Goal: Task Accomplishment & Management: Manage account settings

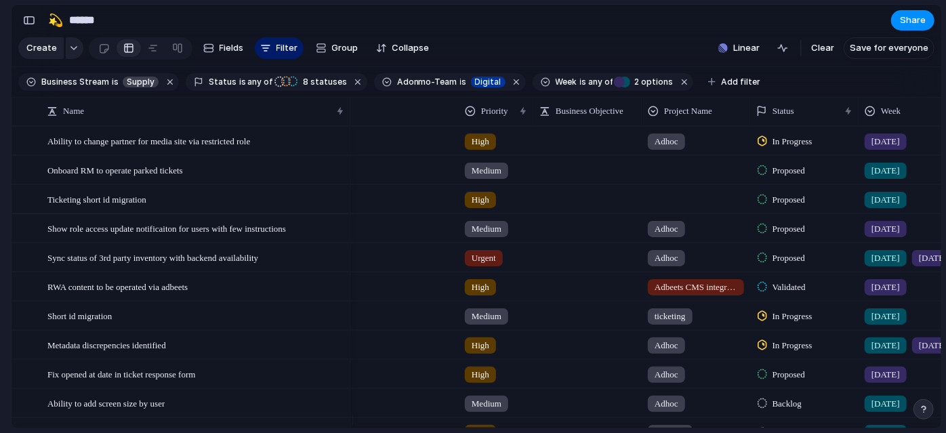
scroll to position [0, 259]
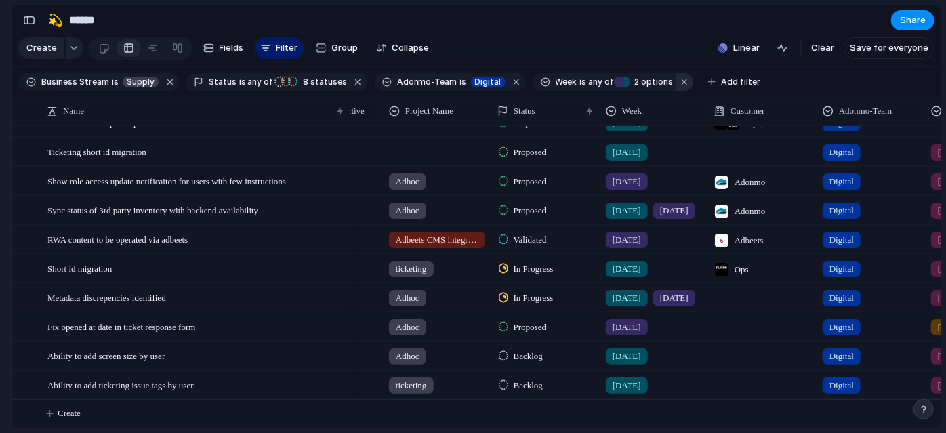
click at [676, 87] on button "button" at bounding box center [685, 82] width 18 height 18
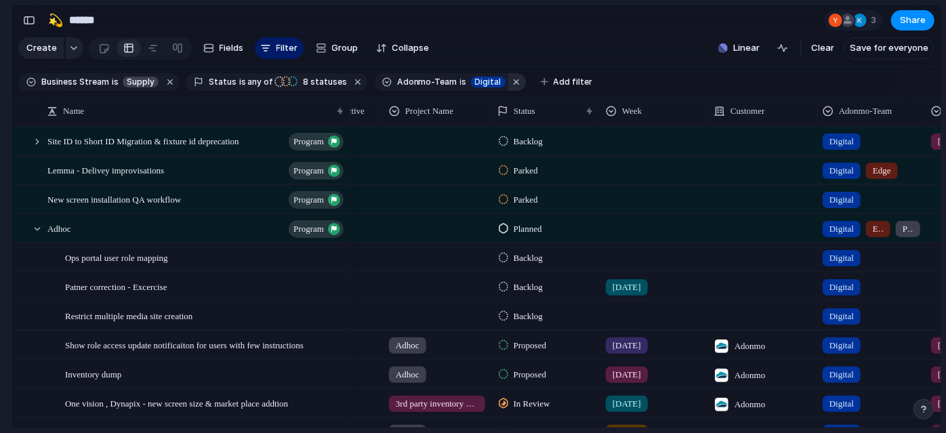
click at [508, 87] on button "button" at bounding box center [517, 82] width 18 height 18
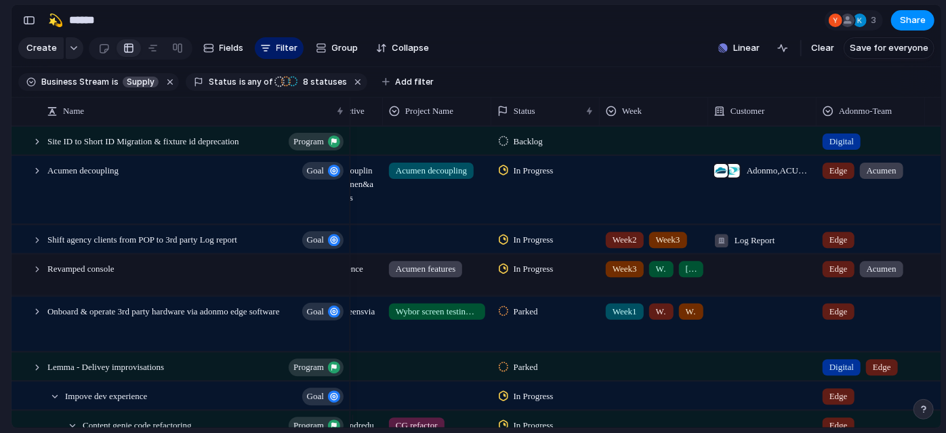
scroll to position [0, 0]
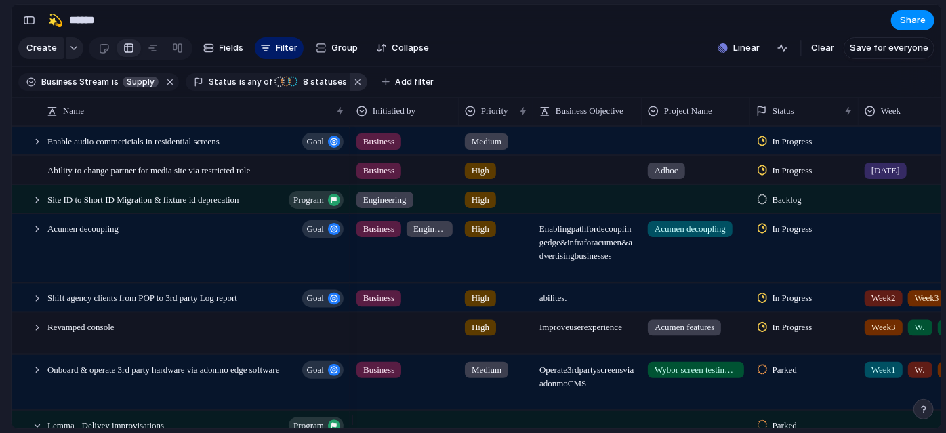
click at [350, 86] on button "button" at bounding box center [359, 82] width 18 height 18
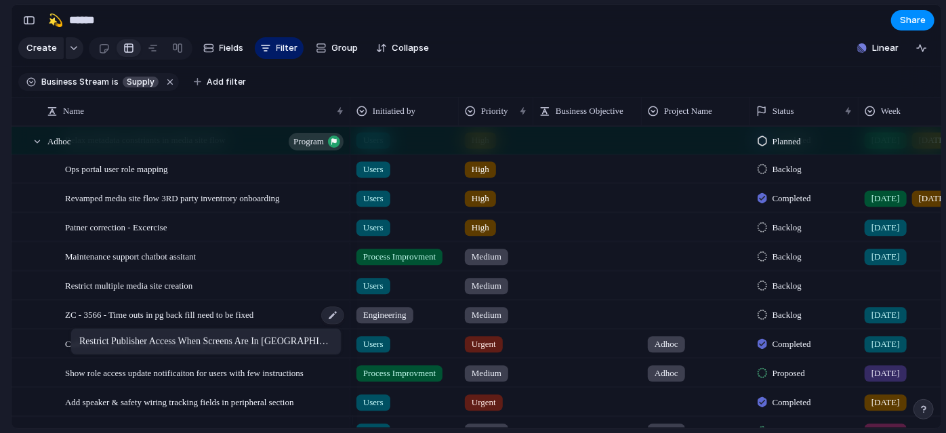
drag, startPoint x: 55, startPoint y: 146, endPoint x: 77, endPoint y: 330, distance: 185.0
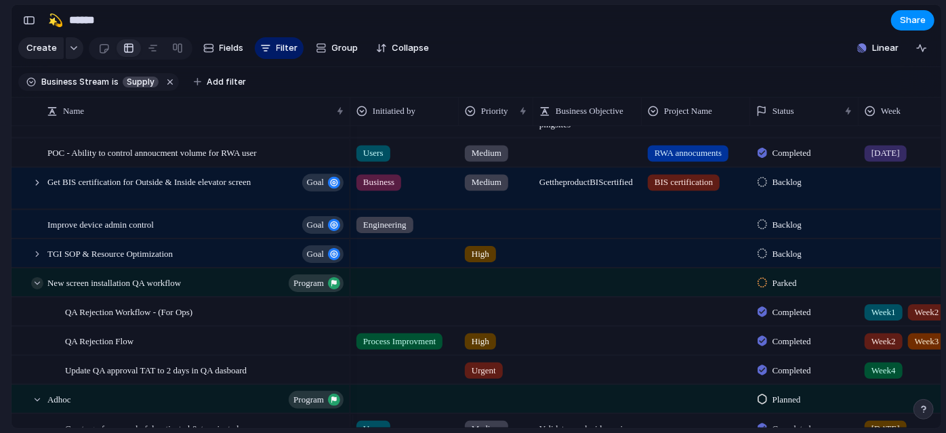
click at [34, 289] on div at bounding box center [37, 283] width 12 height 12
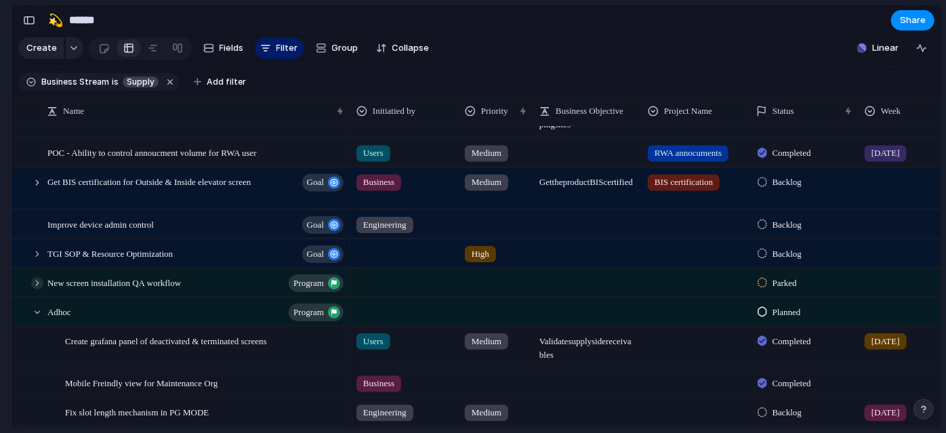
click at [37, 289] on div at bounding box center [37, 283] width 12 height 12
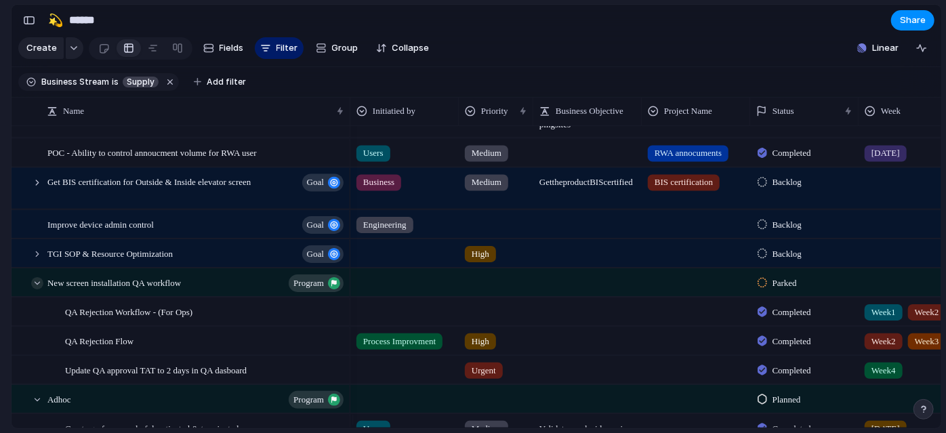
click at [37, 289] on div at bounding box center [37, 283] width 12 height 12
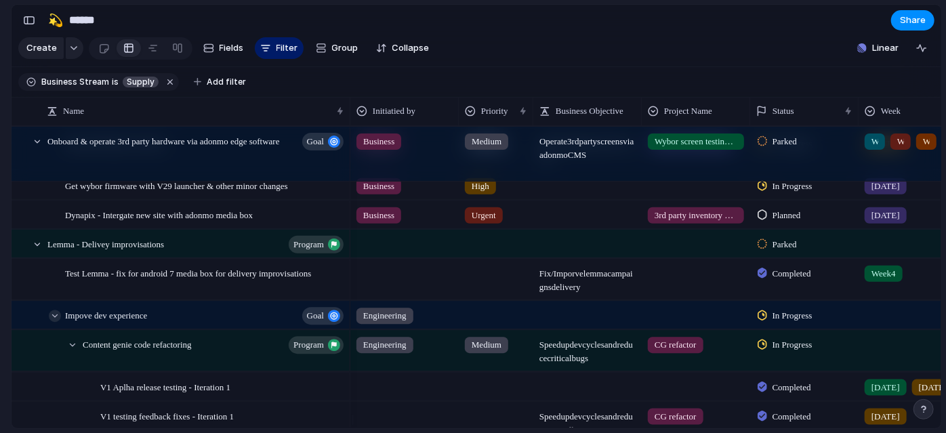
click at [51, 322] on div at bounding box center [55, 316] width 12 height 12
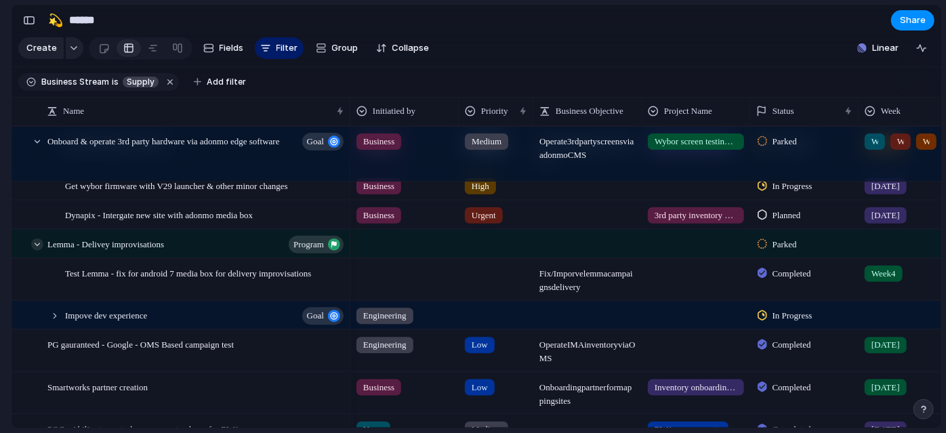
click at [37, 250] on div at bounding box center [37, 244] width 12 height 12
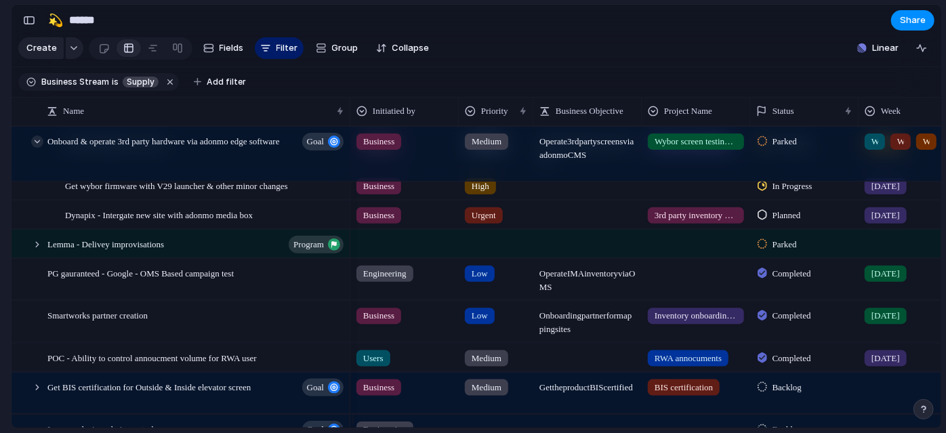
click at [35, 148] on div at bounding box center [37, 142] width 12 height 12
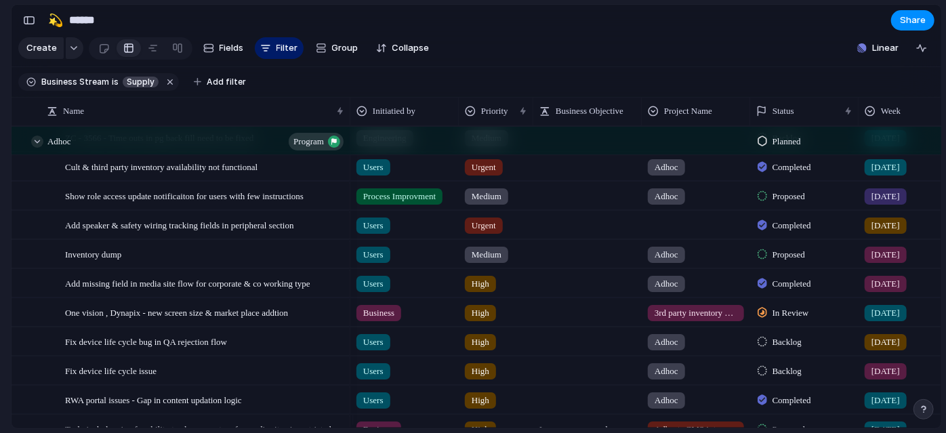
click at [35, 148] on div at bounding box center [37, 142] width 12 height 12
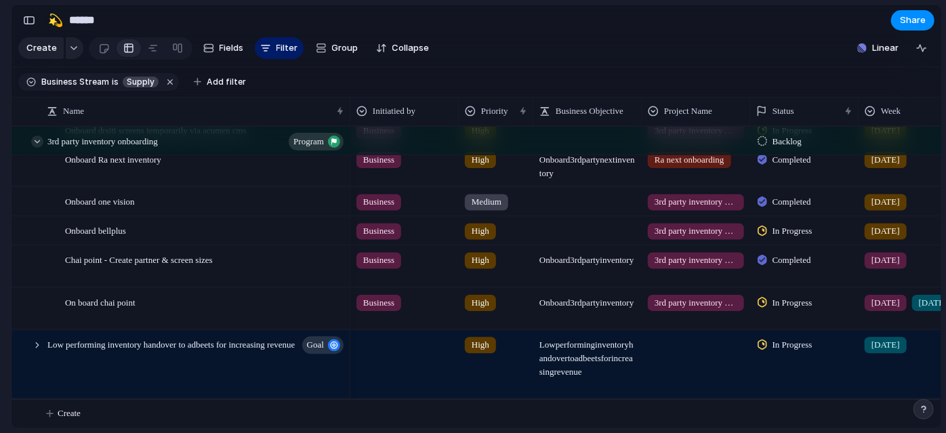
click at [33, 148] on div at bounding box center [37, 142] width 12 height 12
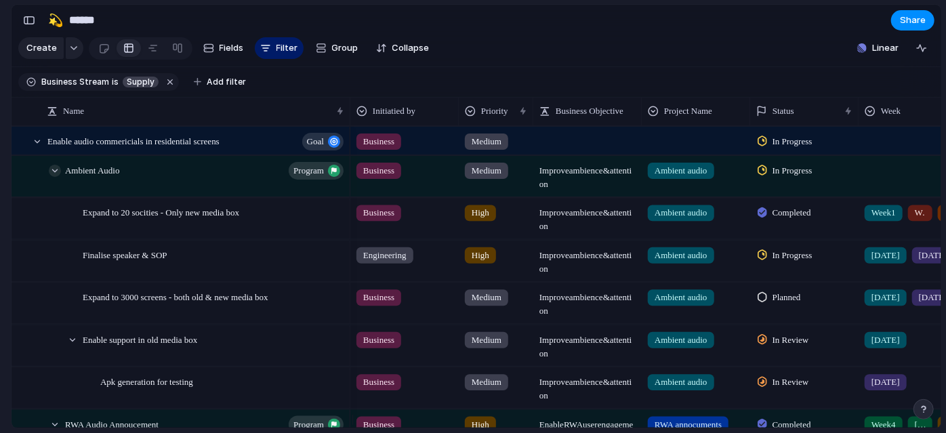
click at [52, 177] on div at bounding box center [55, 171] width 12 height 12
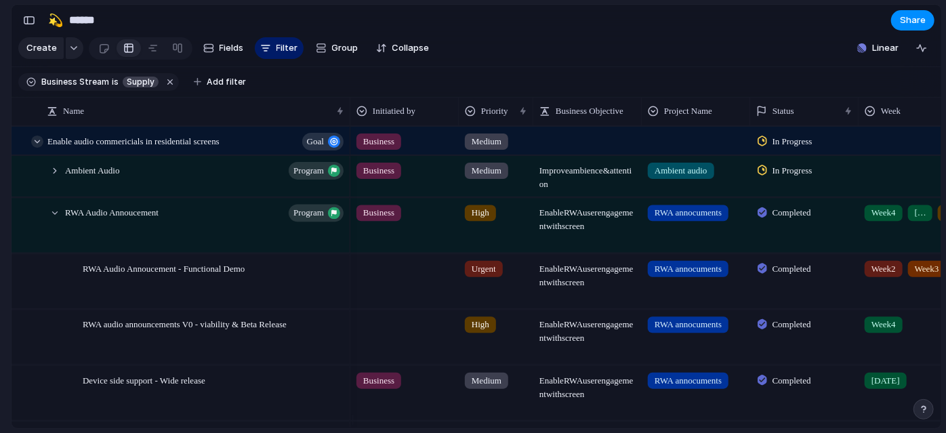
click at [37, 148] on div at bounding box center [37, 142] width 12 height 12
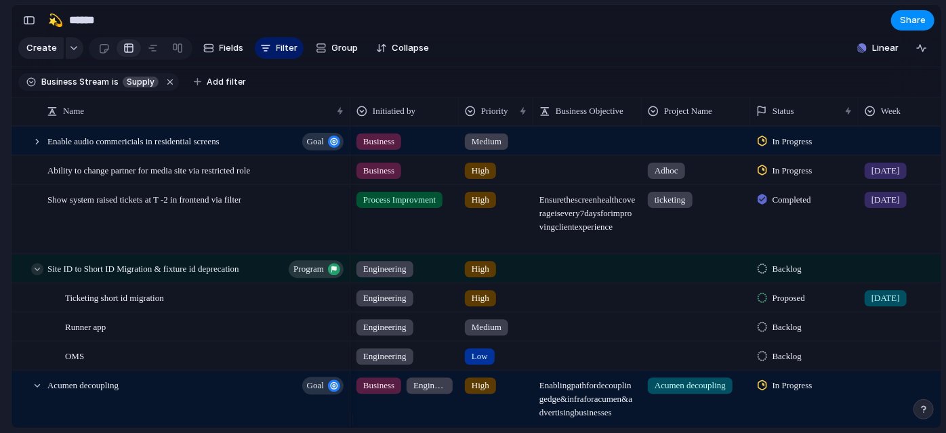
click at [36, 275] on div at bounding box center [37, 269] width 12 height 12
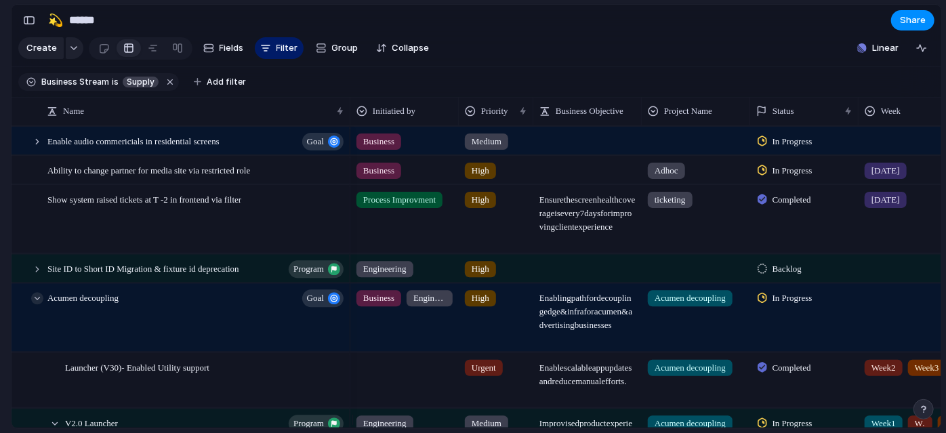
click at [40, 304] on div at bounding box center [37, 298] width 12 height 12
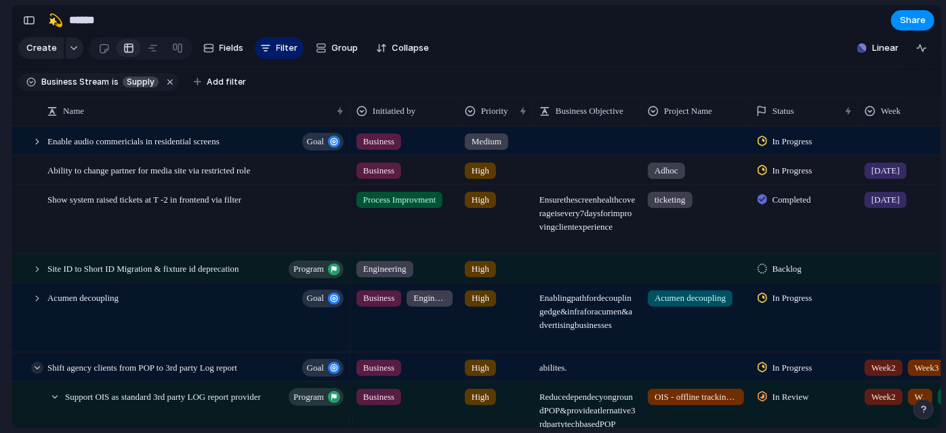
click at [36, 373] on div at bounding box center [37, 367] width 12 height 12
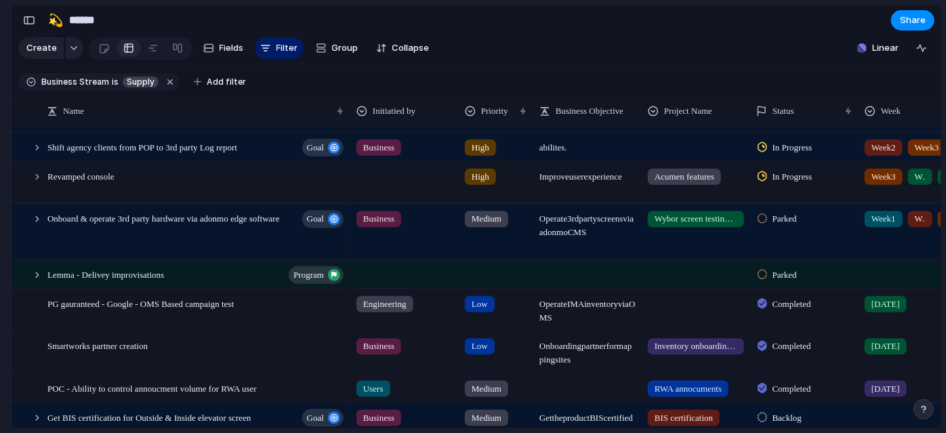
scroll to position [220, 0]
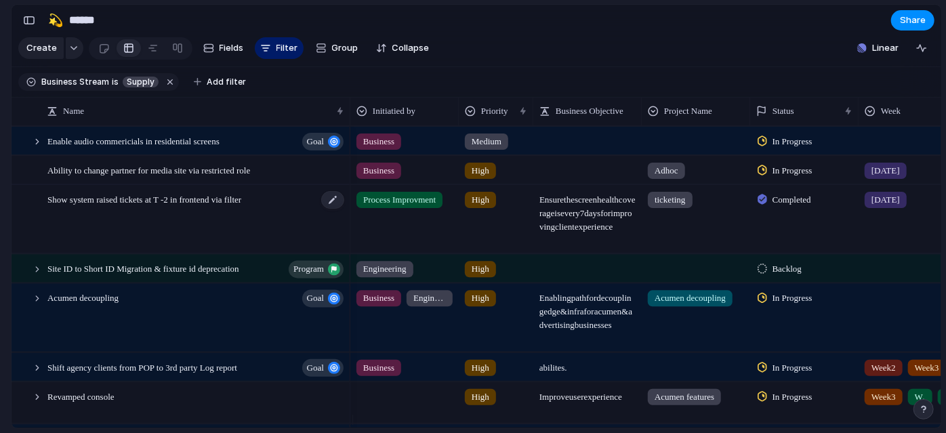
click at [131, 207] on span "Show system raised tickets at T -2 in frontend via filter" at bounding box center [144, 199] width 194 height 16
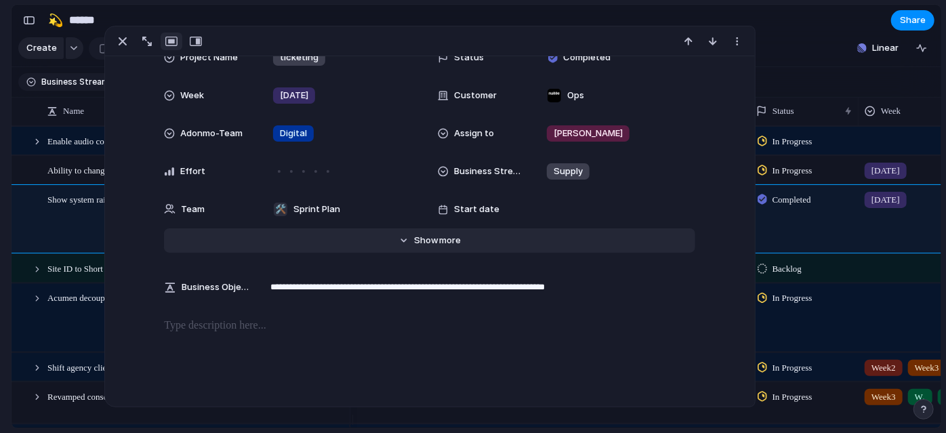
click at [457, 236] on button "Hide Show more" at bounding box center [429, 240] width 531 height 24
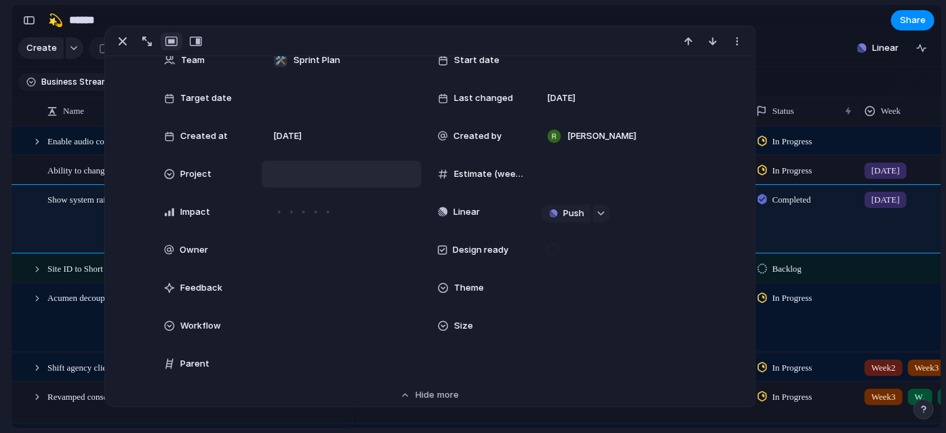
click at [302, 181] on div at bounding box center [342, 174] width 148 height 15
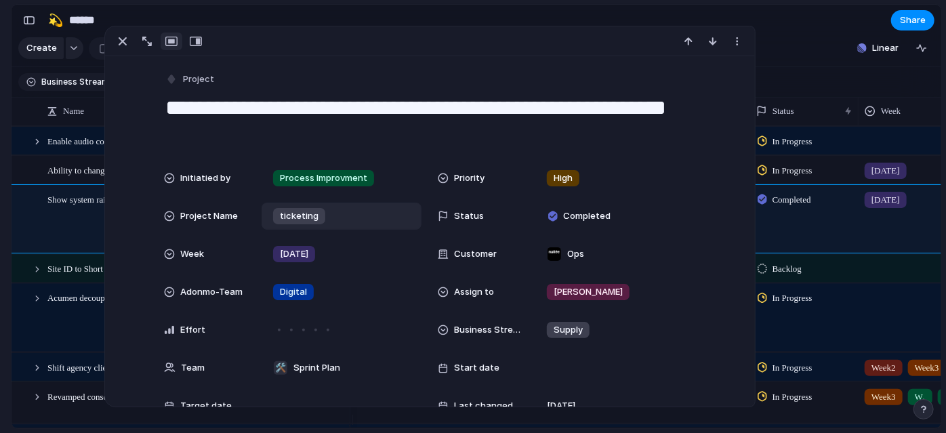
click at [305, 219] on span "ticketing" at bounding box center [299, 216] width 39 height 14
click at [305, 219] on div "Order Form Enhancement Plan Portal Enhancement P&L Shareable Client Report Sale…" at bounding box center [473, 216] width 946 height 433
click at [142, 214] on div "Initiatied by Process Improvment Priority High Project Name ticketing Status Co…" at bounding box center [429, 437] width 617 height 545
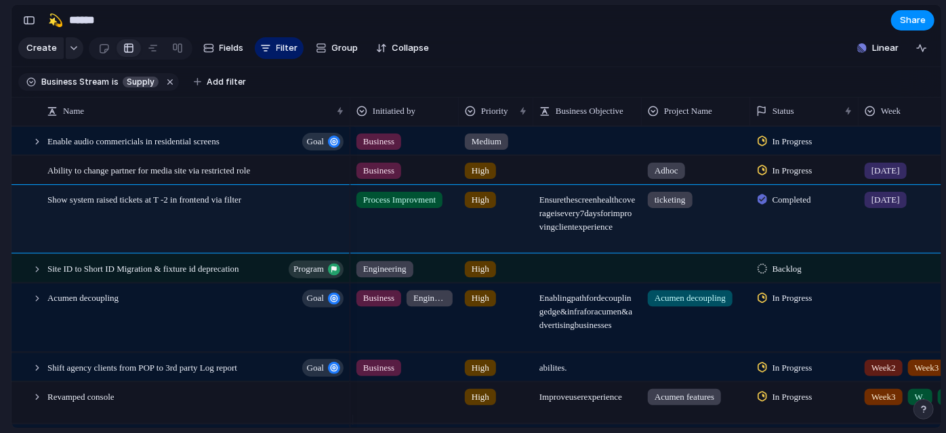
click at [0, 297] on section "🛠️ Sprint Plan Projects 🍎 June- Digital Plan 🧊 July Test 🤖 Week2 🍎 July- Supply…" at bounding box center [74, 211] width 149 height 211
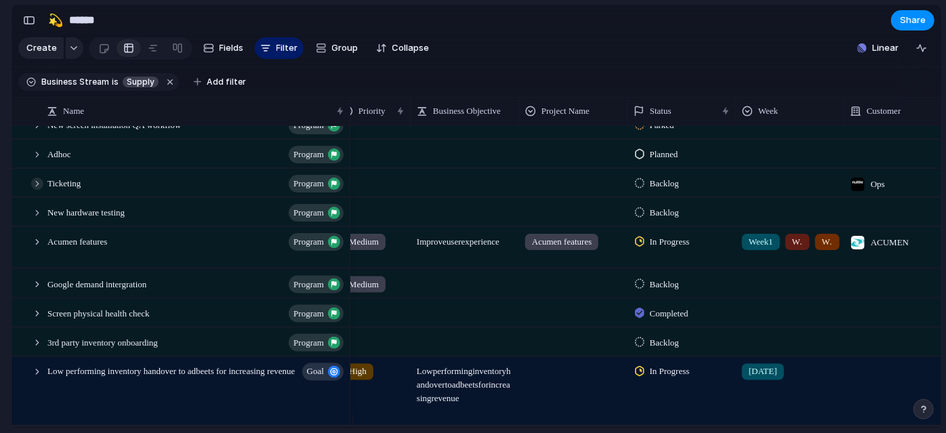
click at [38, 190] on div at bounding box center [37, 184] width 12 height 12
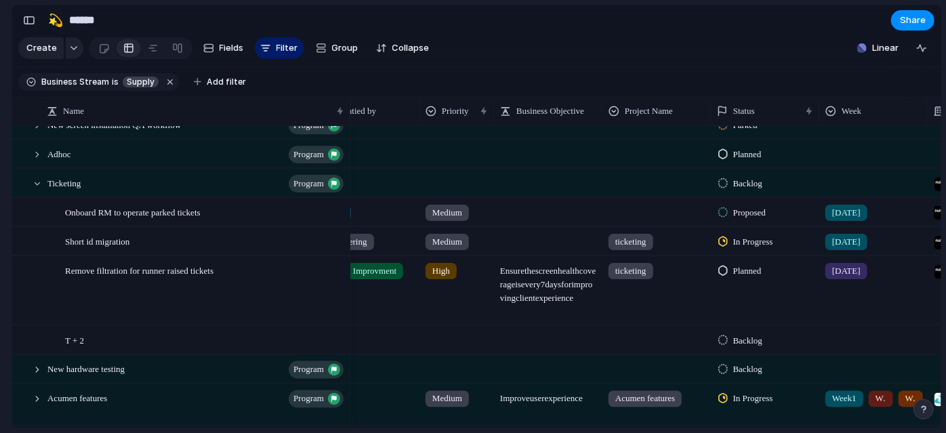
click at [643, 217] on div at bounding box center [656, 210] width 107 height 22
click at [632, 198] on div "Order Form Enhancement Plan Portal Enhancement P&L Shareable Client Report Sale…" at bounding box center [473, 216] width 946 height 433
click at [627, 191] on div at bounding box center [656, 180] width 107 height 22
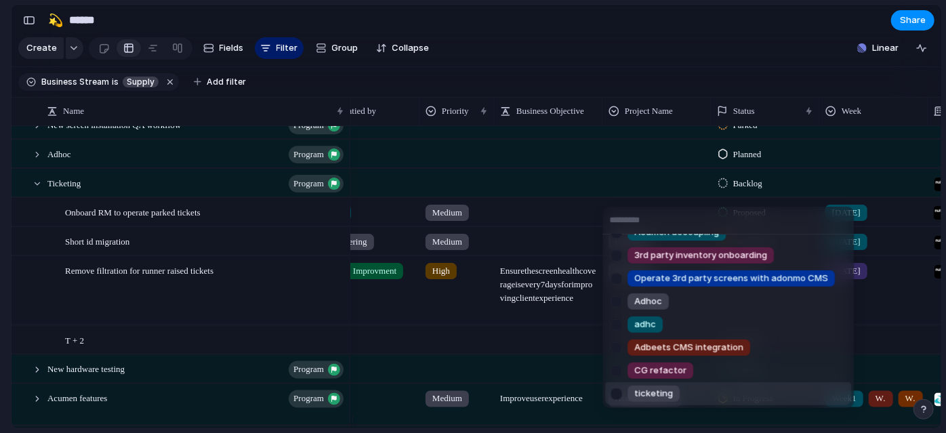
click at [614, 394] on div at bounding box center [616, 394] width 24 height 24
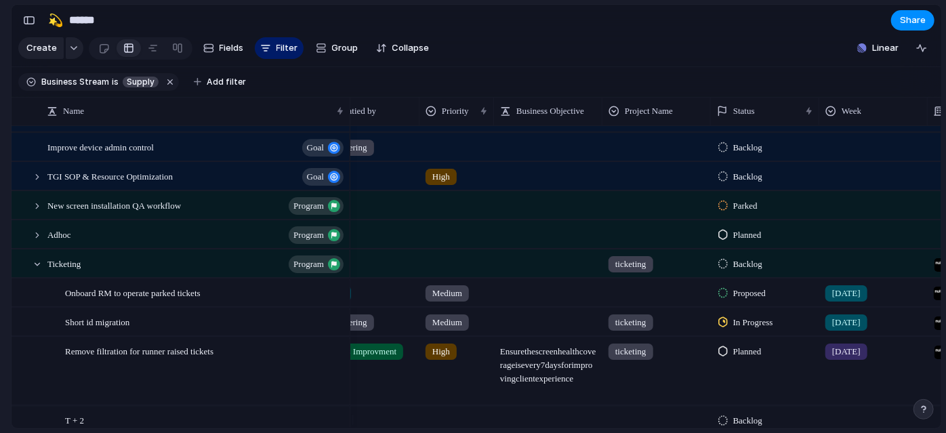
click at [641, 302] on div at bounding box center [656, 290] width 107 height 22
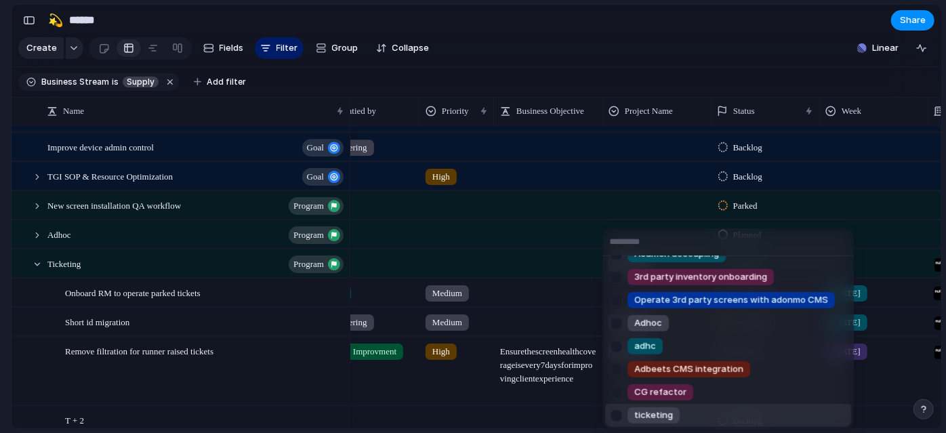
click at [636, 409] on span "ticketing" at bounding box center [653, 416] width 39 height 14
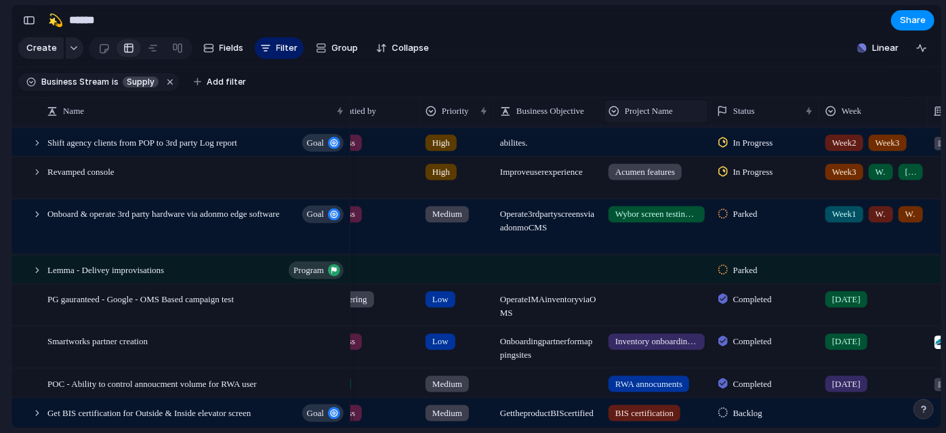
click at [656, 115] on span "Project Name" at bounding box center [649, 111] width 48 height 14
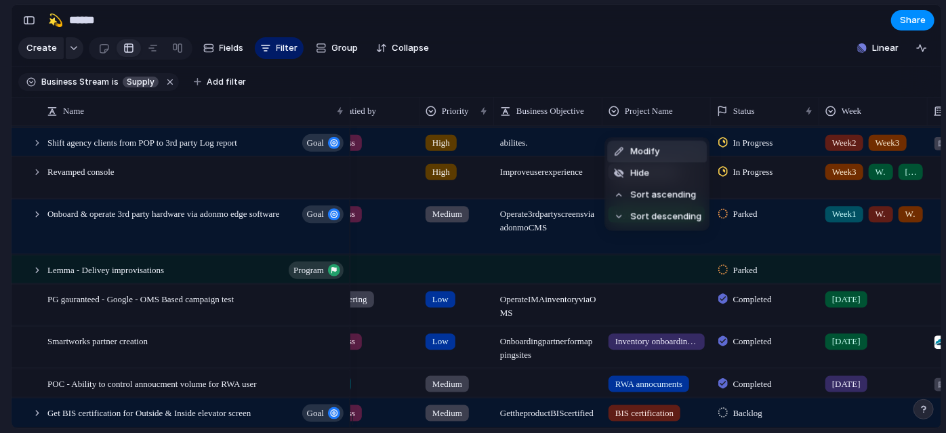
click at [642, 155] on span "Modify" at bounding box center [644, 152] width 29 height 14
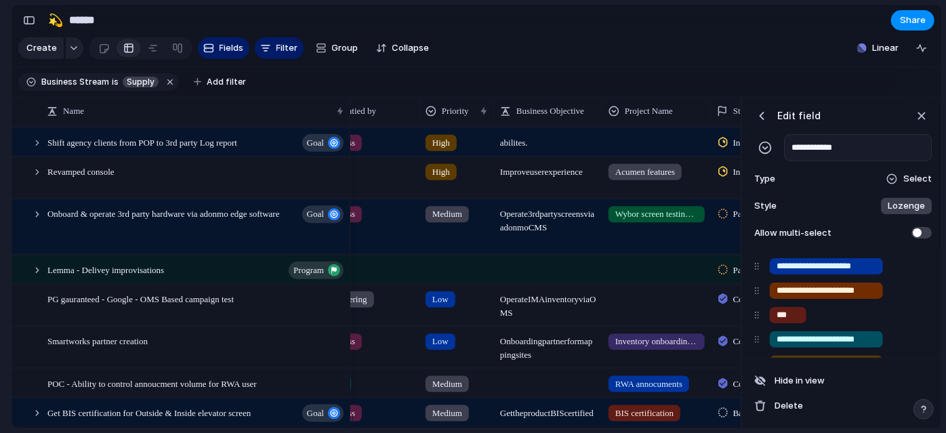
click at [889, 184] on div at bounding box center [891, 178] width 11 height 11
click at [889, 186] on div "Checkbox Text Figma Link Select User Number Date Team Rating Formula Company" at bounding box center [473, 216] width 946 height 433
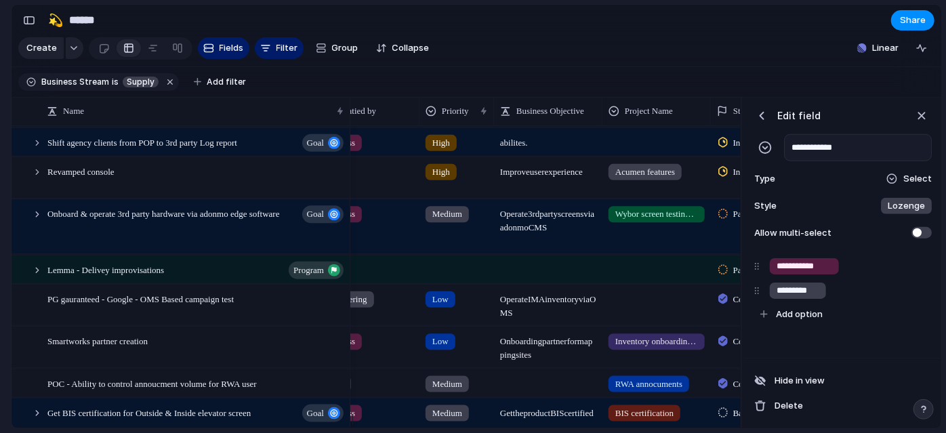
click at [0, 224] on section "🛠️ Sprint Plan Projects 🍎 June- Digital Plan 🧊 July Test 🤖 Week2 🍎 July- Supply…" at bounding box center [74, 211] width 149 height 211
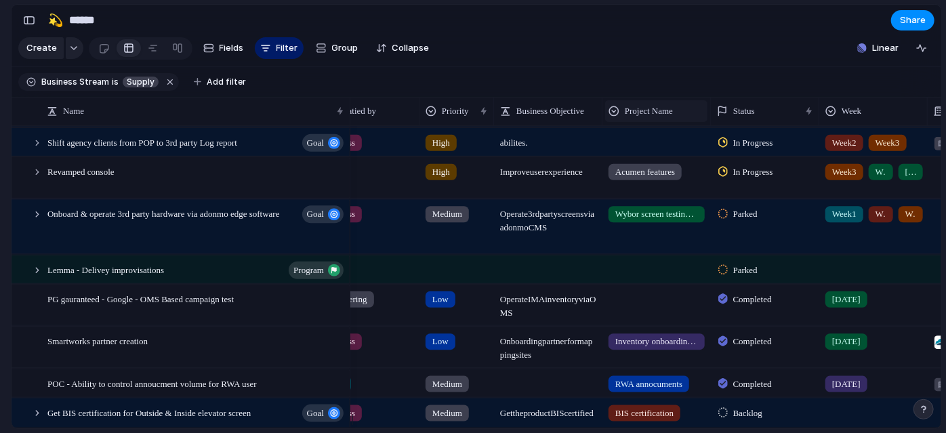
click at [636, 118] on span "Project Name" at bounding box center [649, 111] width 48 height 14
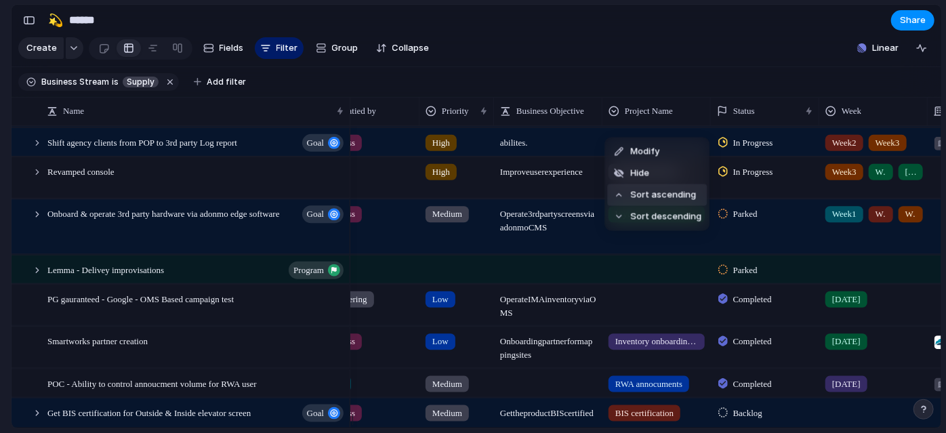
click at [648, 195] on span "Sort ascending" at bounding box center [663, 195] width 66 height 14
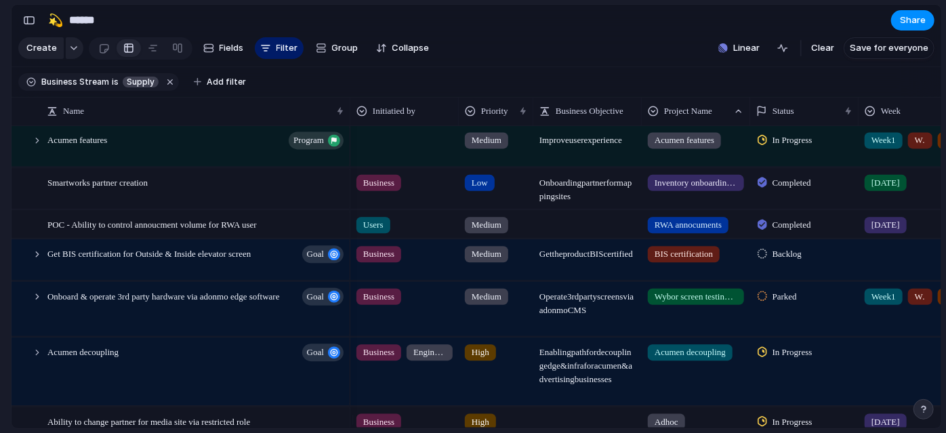
scroll to position [36, 0]
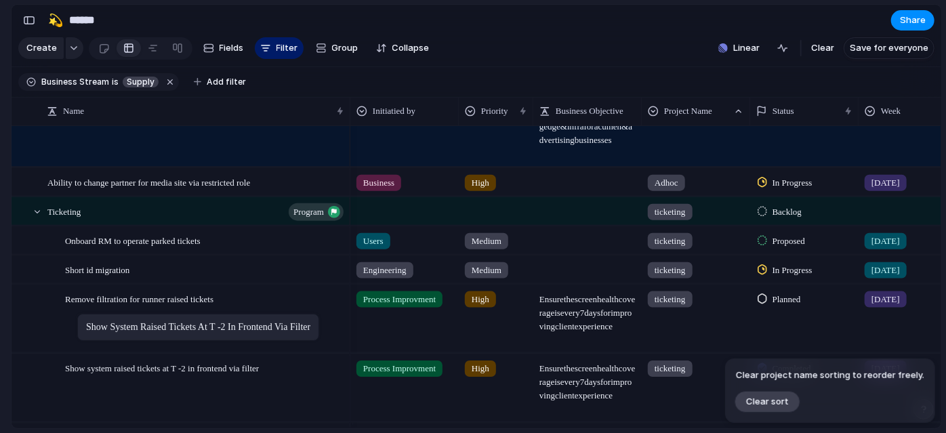
drag, startPoint x: 85, startPoint y: 225, endPoint x: 84, endPoint y: 316, distance: 91.5
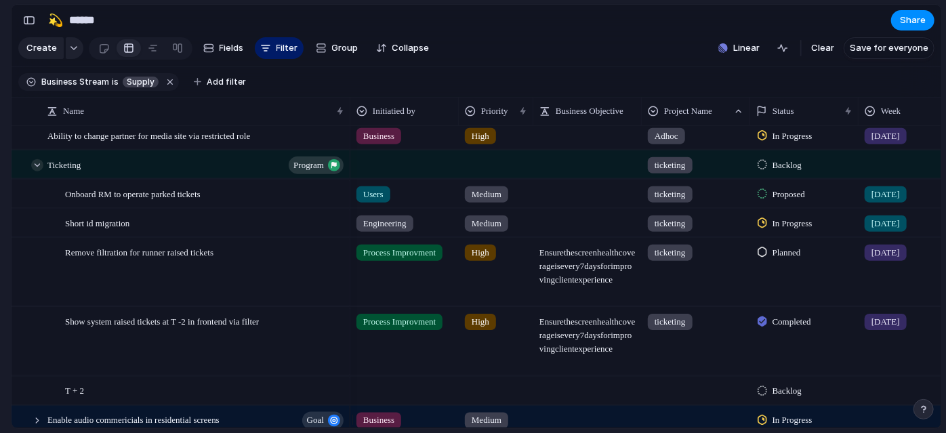
click at [36, 171] on div at bounding box center [37, 165] width 12 height 12
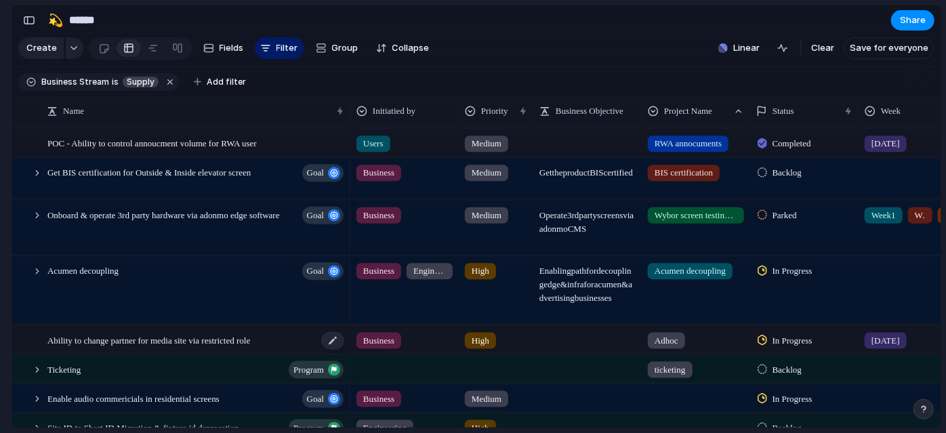
click at [161, 347] on span "Ability to change partner for media site via restricted role" at bounding box center [148, 339] width 203 height 16
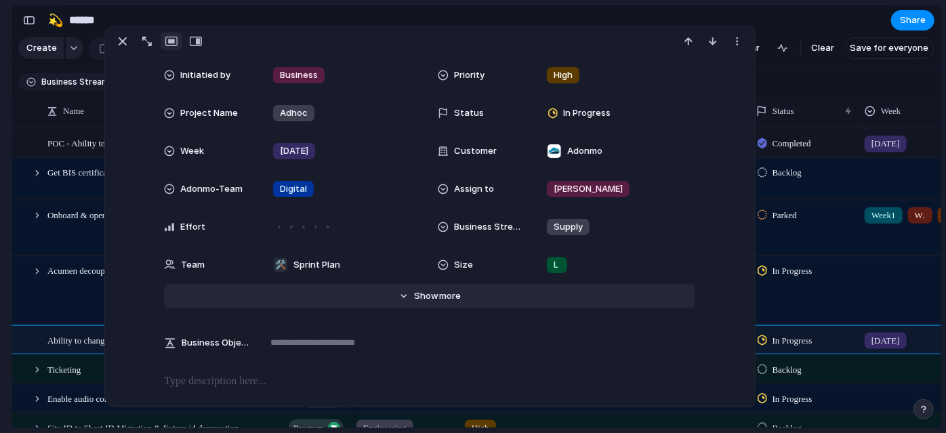
click at [450, 286] on button "Hide Show more" at bounding box center [429, 296] width 531 height 24
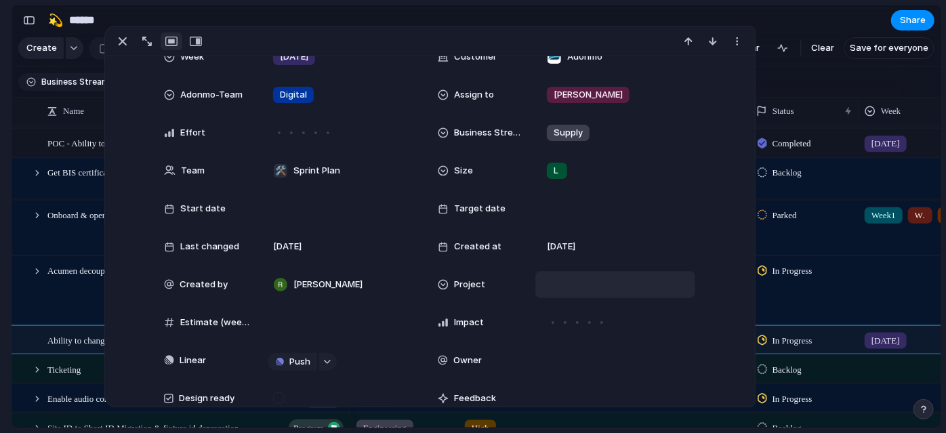
click at [535, 279] on div at bounding box center [615, 284] width 160 height 27
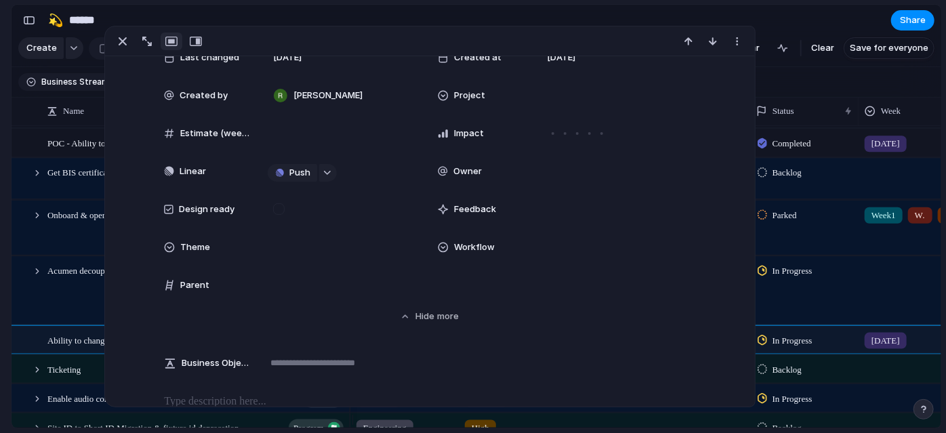
click at [255, 279] on div "Parent" at bounding box center [292, 285] width 257 height 27
click at [295, 279] on div at bounding box center [342, 285] width 148 height 15
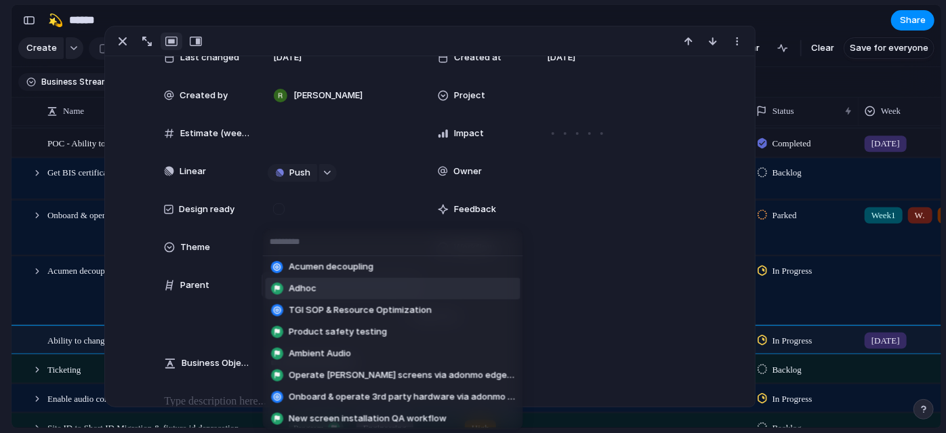
click at [302, 286] on span "Adhoc" at bounding box center [303, 289] width 28 height 14
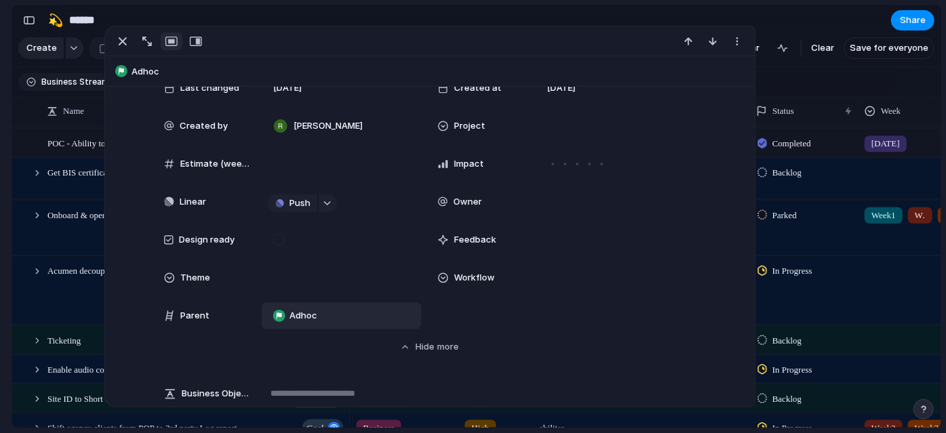
click at [0, 278] on section "🛠️ Sprint Plan Projects 🍎 June- Digital Plan 🧊 July Test 🤖 Week2 🍎 July- Supply…" at bounding box center [74, 211] width 149 height 211
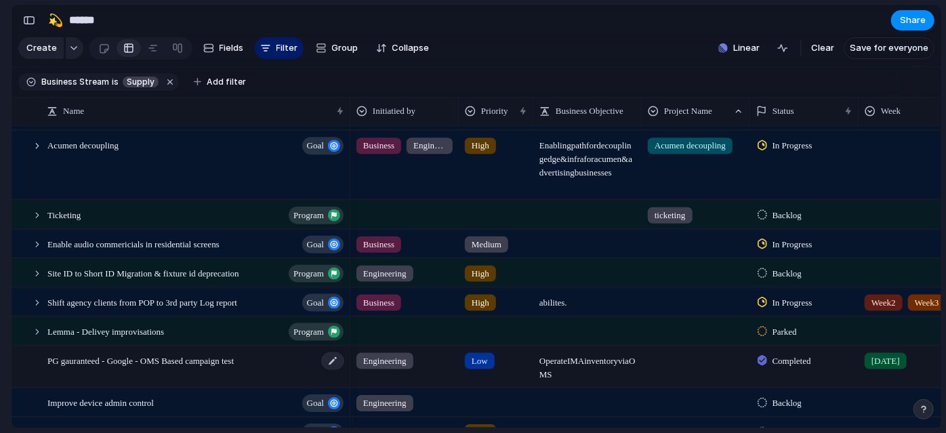
click at [187, 367] on span "PG gauranteed - Google - OMS Based campaign test" at bounding box center [140, 360] width 186 height 16
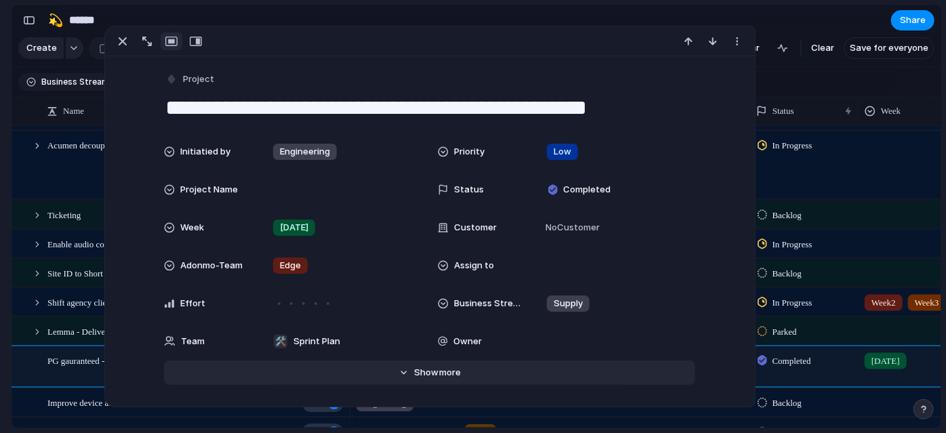
drag, startPoint x: 422, startPoint y: 354, endPoint x: 429, endPoint y: 362, distance: 10.6
click at [429, 362] on div "Initiatied by Engineering Priority Low Project Name Status Completed Week July1…" at bounding box center [429, 258] width 617 height 241
click at [429, 362] on button "Hide Show more" at bounding box center [429, 372] width 531 height 24
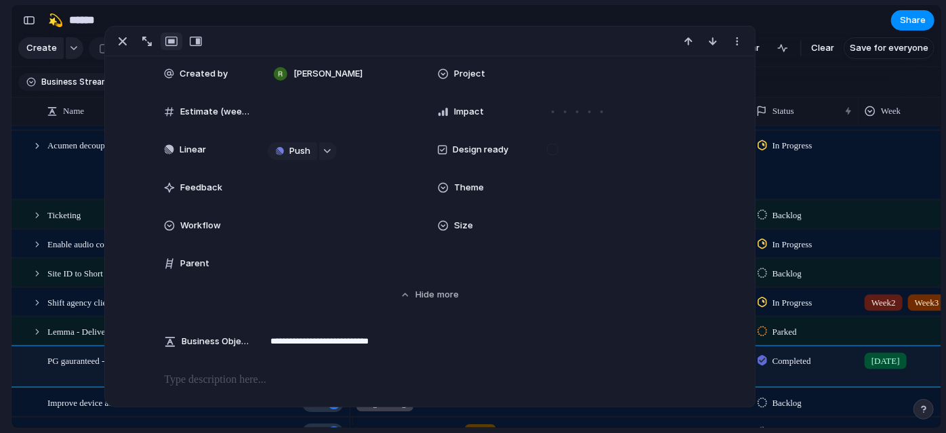
scroll to position [384, 0]
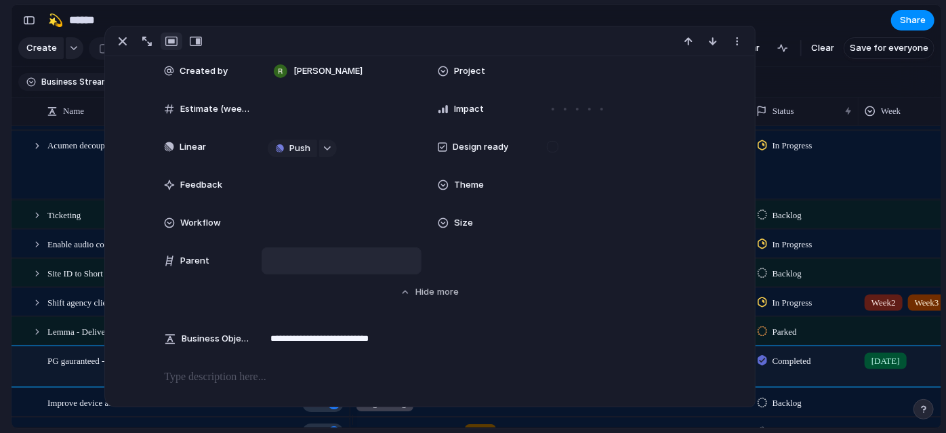
click at [298, 257] on div at bounding box center [342, 260] width 148 height 15
drag, startPoint x: 201, startPoint y: 260, endPoint x: 187, endPoint y: 179, distance: 81.9
click at [187, 179] on div "Initiatied by Engineering Priority Low Project Name Status Completed Week July1…" at bounding box center [429, 14] width 531 height 520
click at [315, 251] on div at bounding box center [342, 260] width 160 height 27
click at [301, 263] on div at bounding box center [342, 260] width 148 height 15
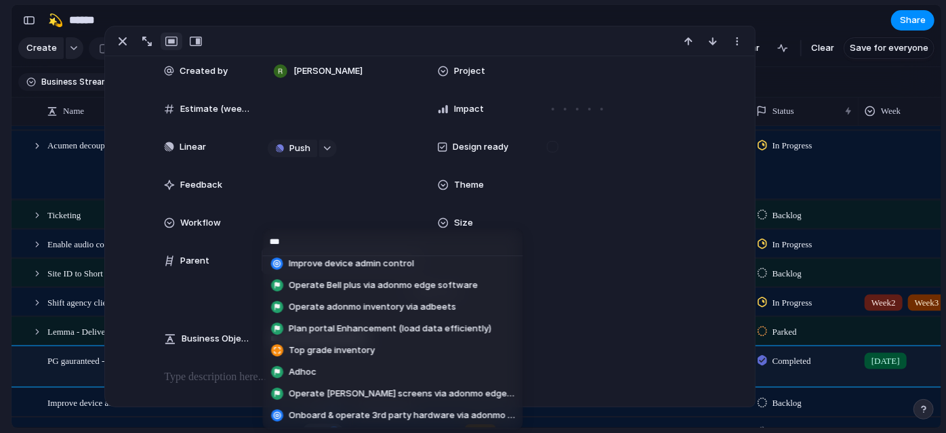
scroll to position [0, 0]
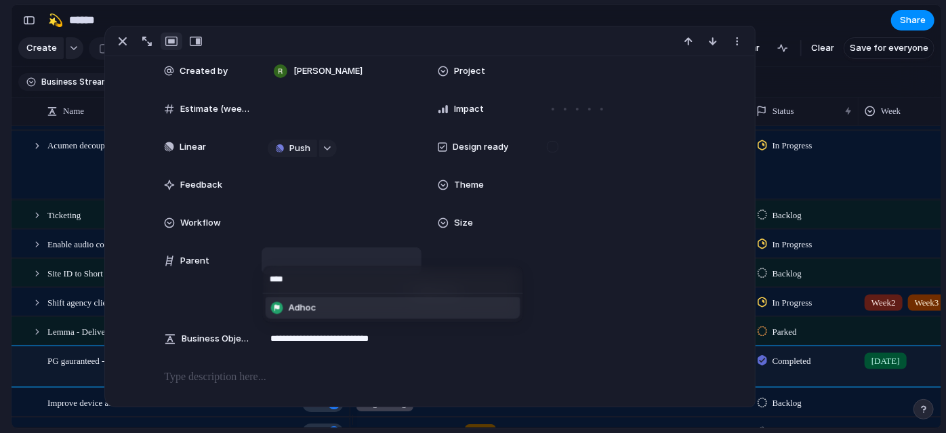
type input "*****"
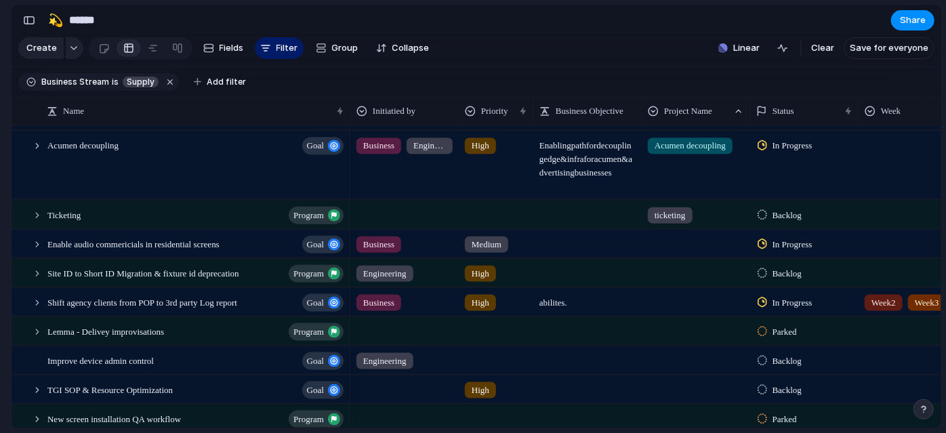
click at [0, 287] on section "🛠️ Sprint Plan Projects 🍎 June- Digital Plan 🧊 July Test 🤖 Week2 🍎 July- Supply…" at bounding box center [74, 211] width 149 height 211
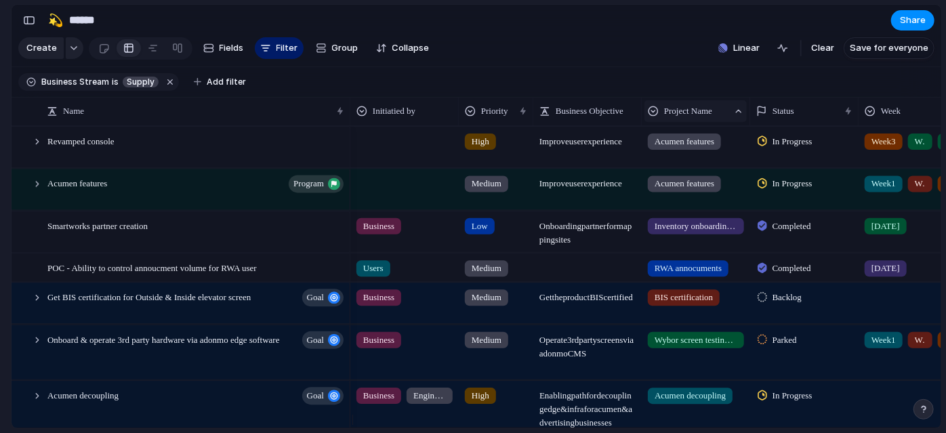
click at [702, 118] on span "Project Name" at bounding box center [688, 111] width 48 height 14
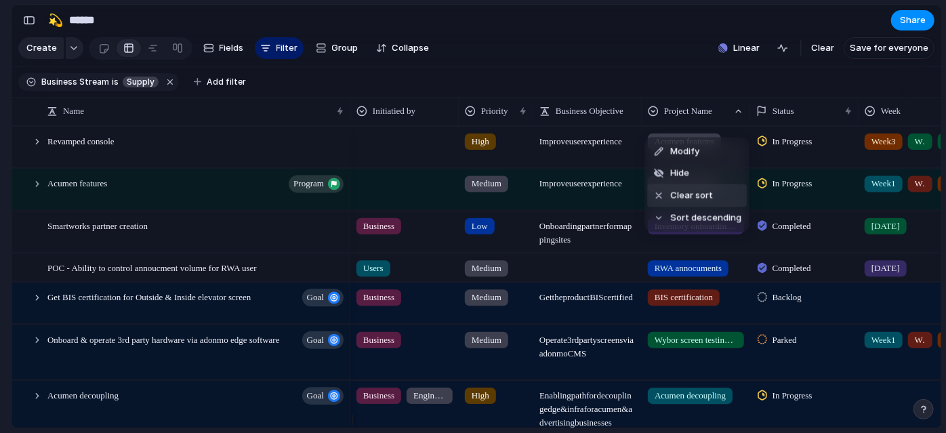
click at [680, 190] on span "Clear sort" at bounding box center [691, 196] width 43 height 14
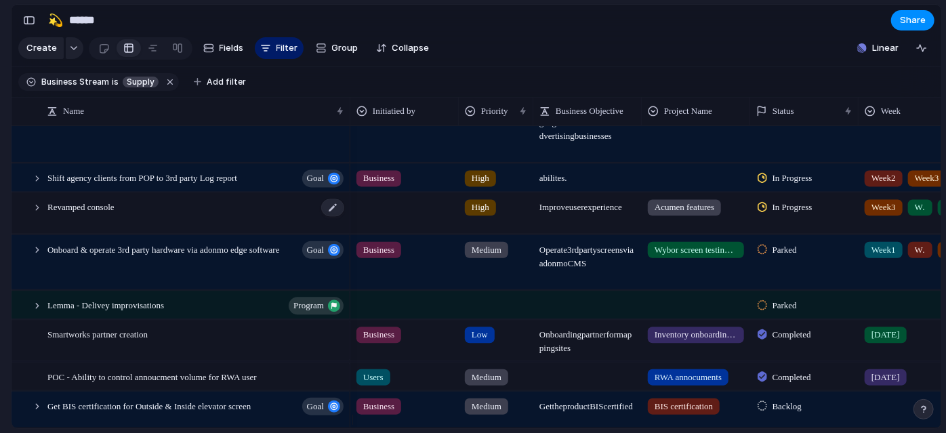
scroll to position [23, 0]
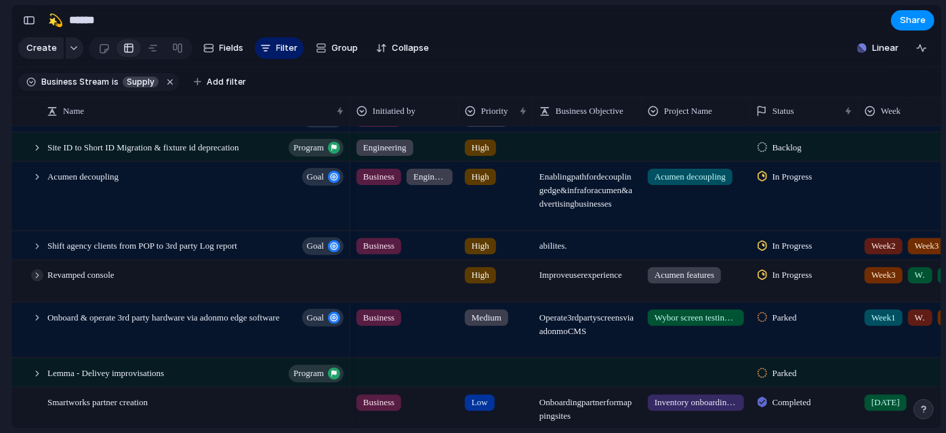
click at [34, 281] on div at bounding box center [37, 275] width 12 height 12
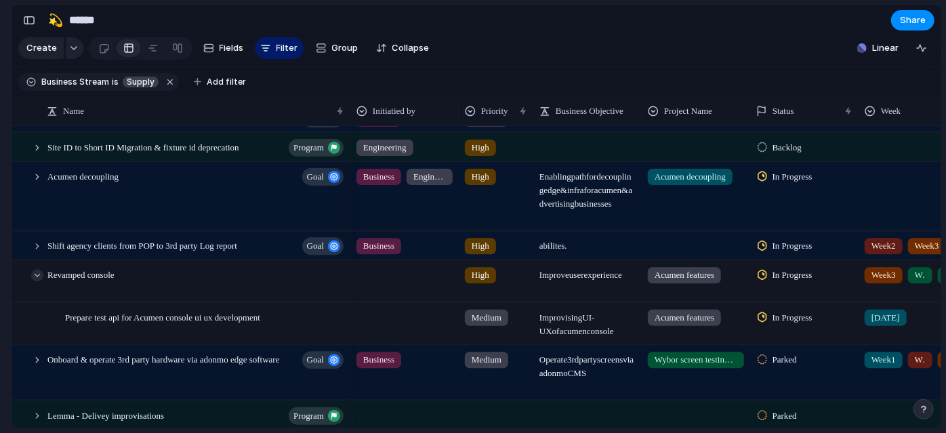
click at [34, 281] on div at bounding box center [37, 275] width 12 height 12
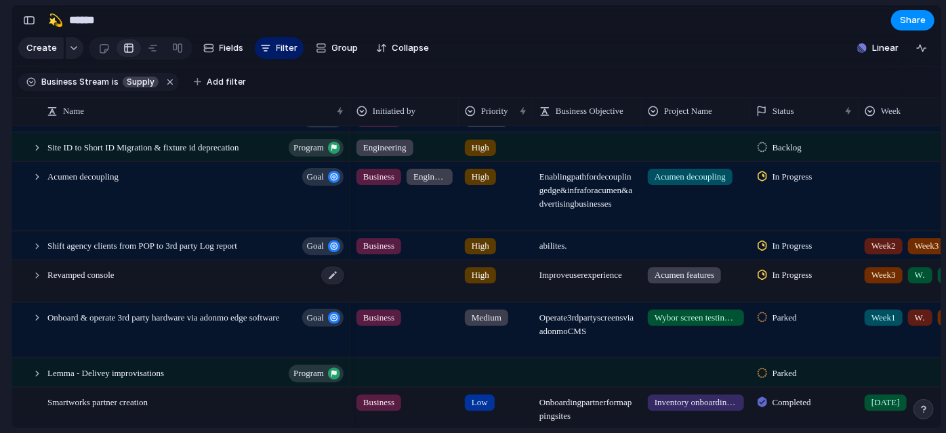
scroll to position [0, 0]
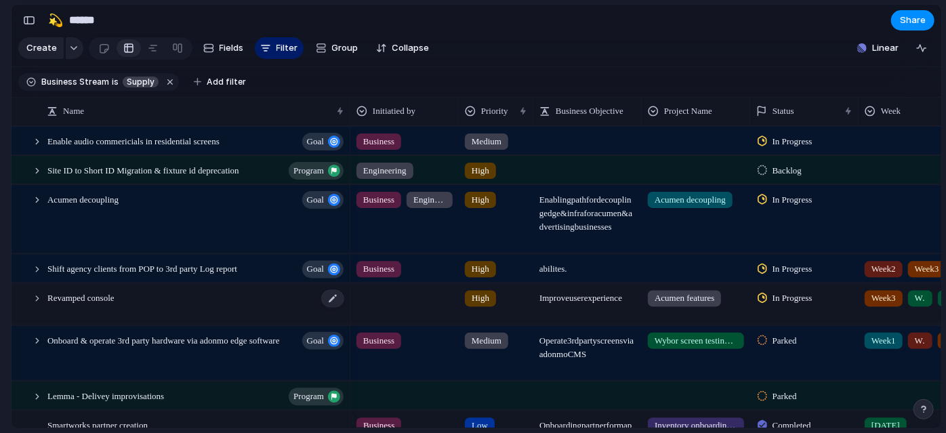
click at [94, 305] on span "Revamped console" at bounding box center [80, 297] width 67 height 16
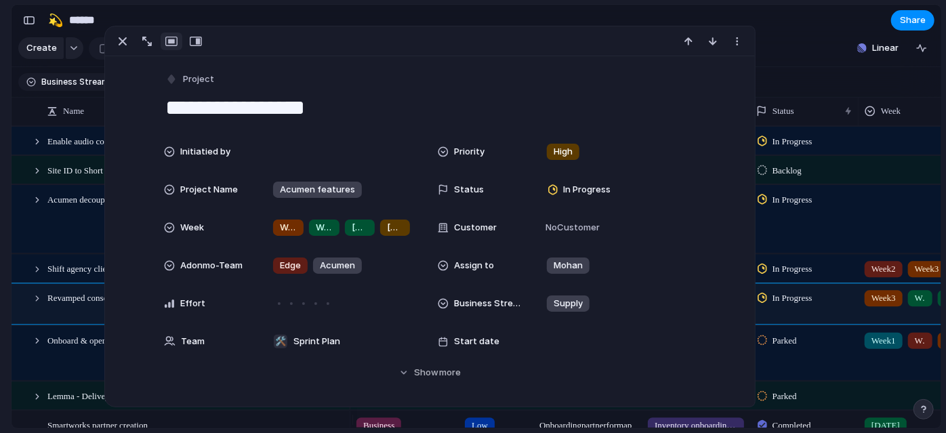
click at [164, 104] on textarea "**********" at bounding box center [429, 108] width 531 height 28
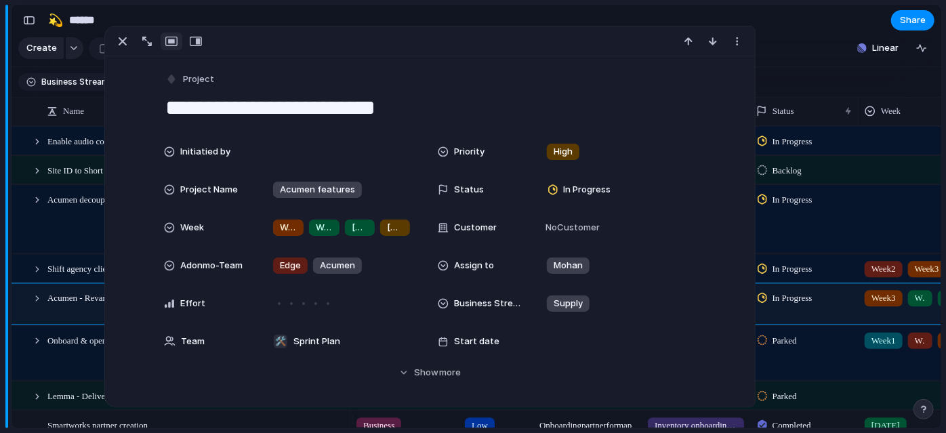
type textarea "**********"
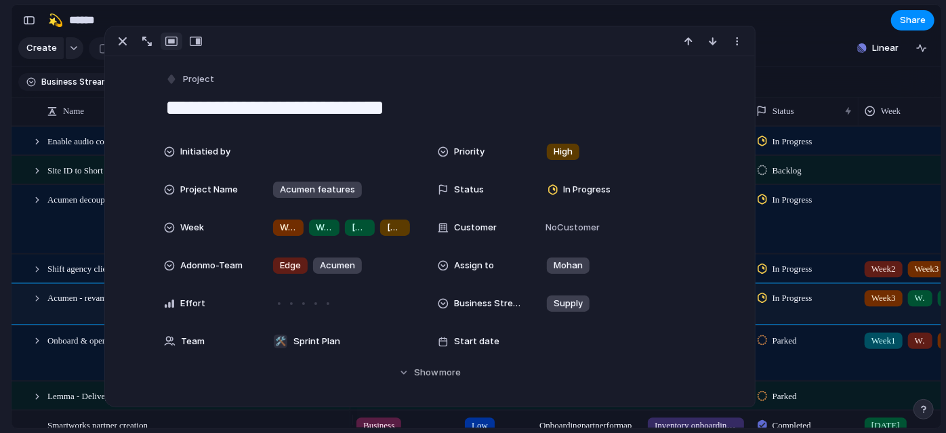
click at [0, 229] on section "🛠️ Sprint Plan Projects 🍎 June- Digital Plan 🧊 July Test 🤖 Week2 🍎 July- Supply…" at bounding box center [74, 211] width 149 height 211
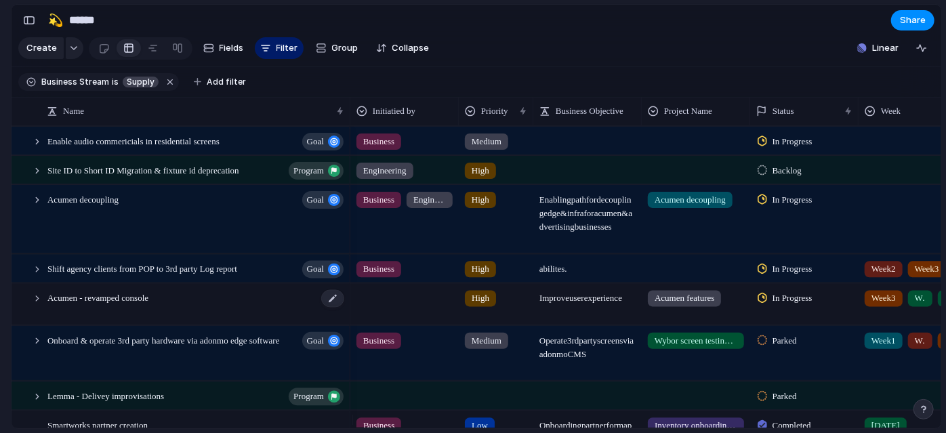
click at [229, 316] on div "Acumen - revamped console" at bounding box center [196, 304] width 298 height 41
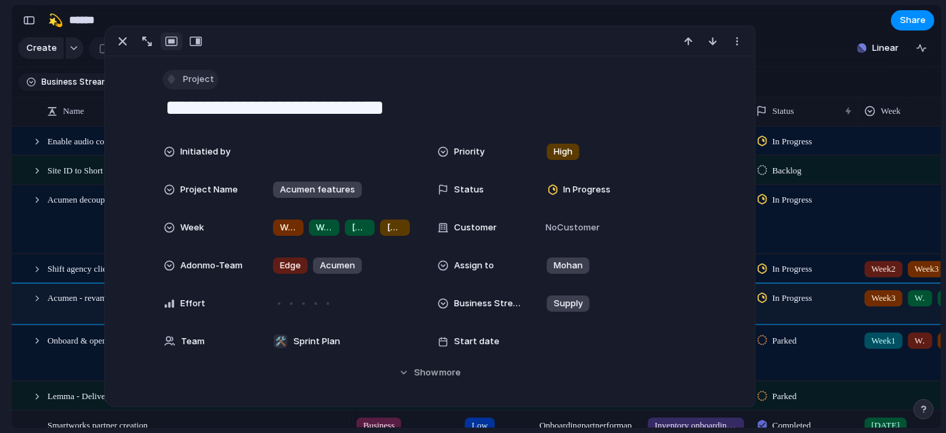
click at [186, 83] on span "Project" at bounding box center [198, 80] width 31 height 14
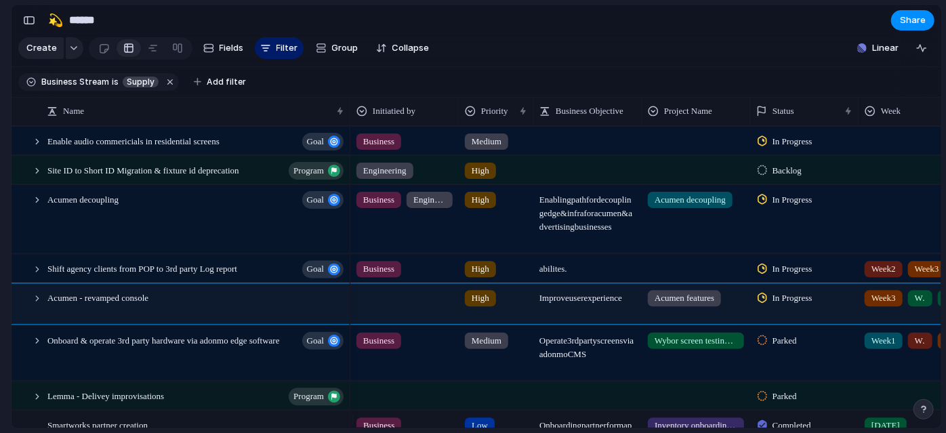
click at [0, 308] on section "Keep using Index You're approaching the free limit of 300 items Upgrade plan" at bounding box center [5, 362] width 11 height 142
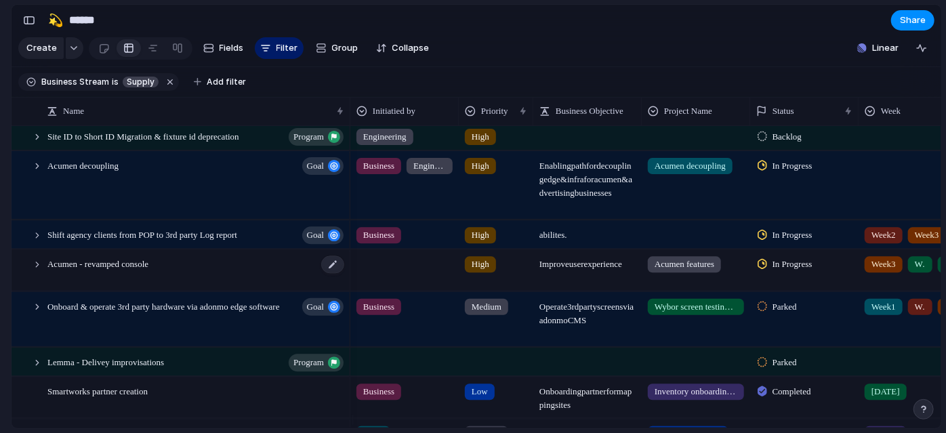
scroll to position [323, 0]
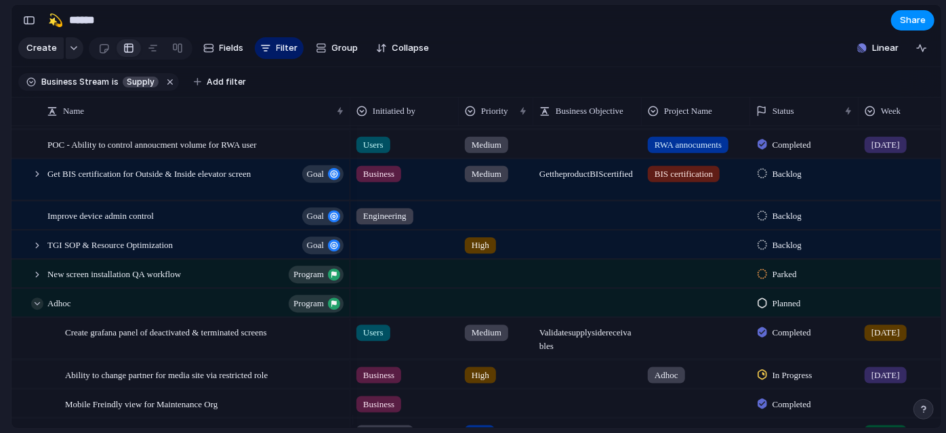
click at [38, 310] on div at bounding box center [37, 303] width 12 height 12
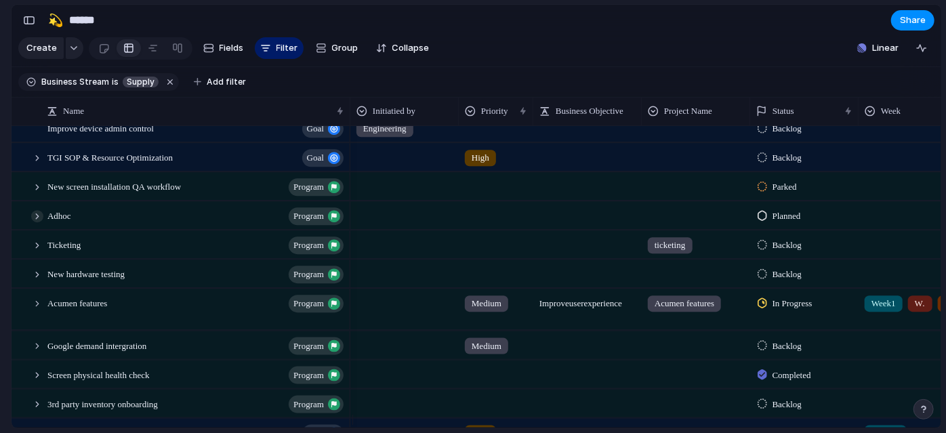
scroll to position [423, 0]
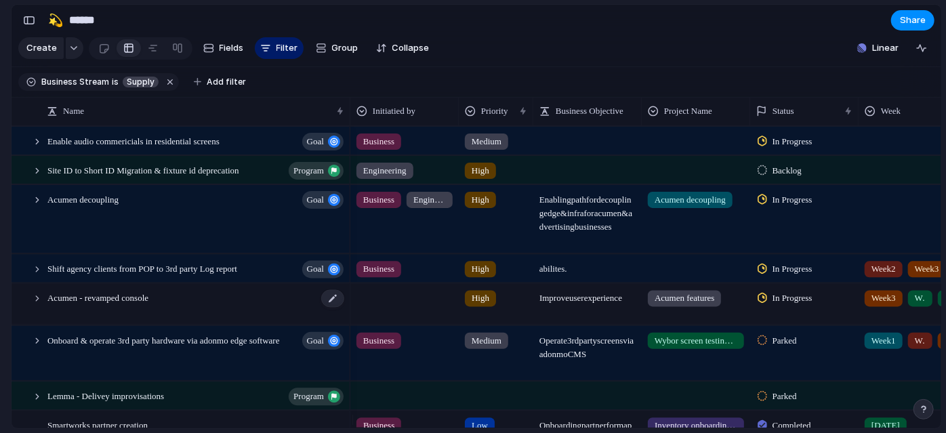
click at [131, 305] on span "Acumen - revamped console" at bounding box center [97, 297] width 101 height 16
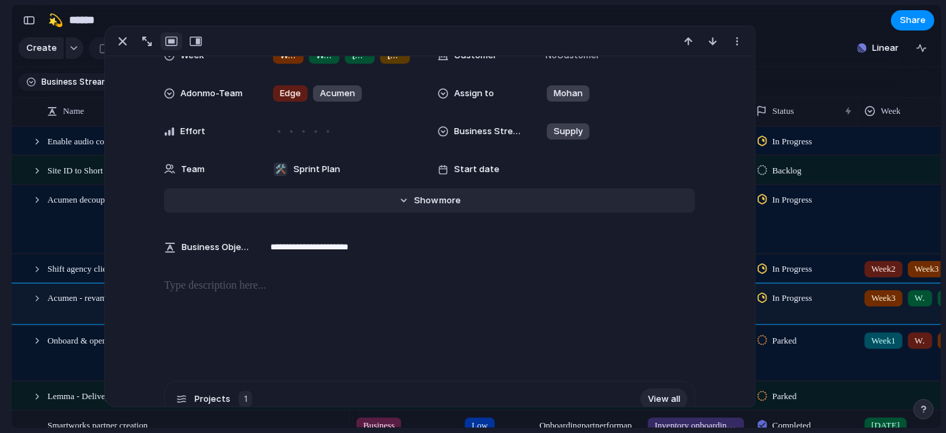
click at [434, 188] on button "Hide Show more" at bounding box center [429, 200] width 531 height 24
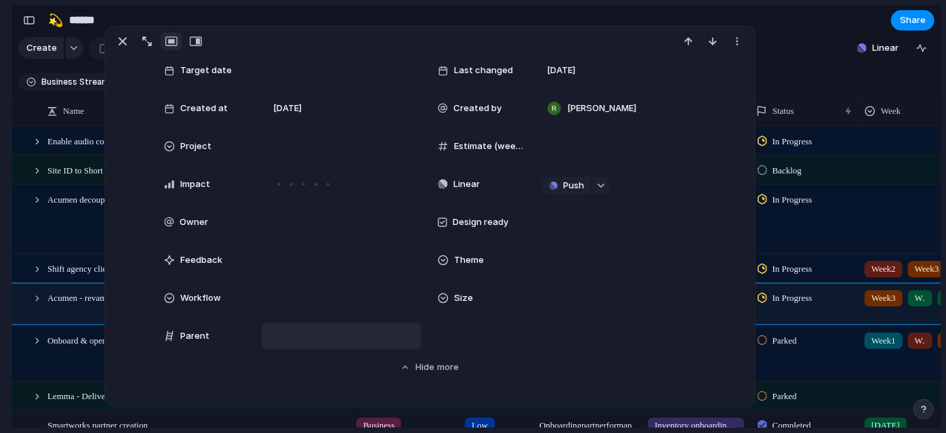
click at [293, 339] on div at bounding box center [342, 336] width 148 height 15
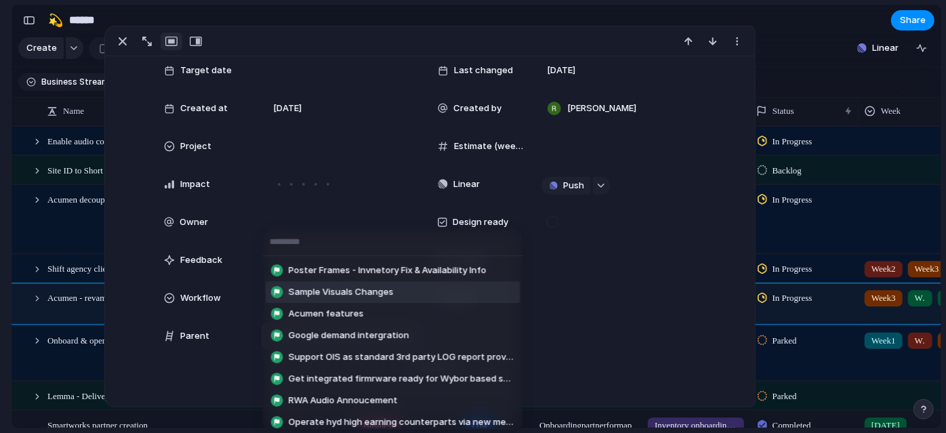
click at [339, 281] on li "Sample Visuals Changes" at bounding box center [393, 292] width 255 height 22
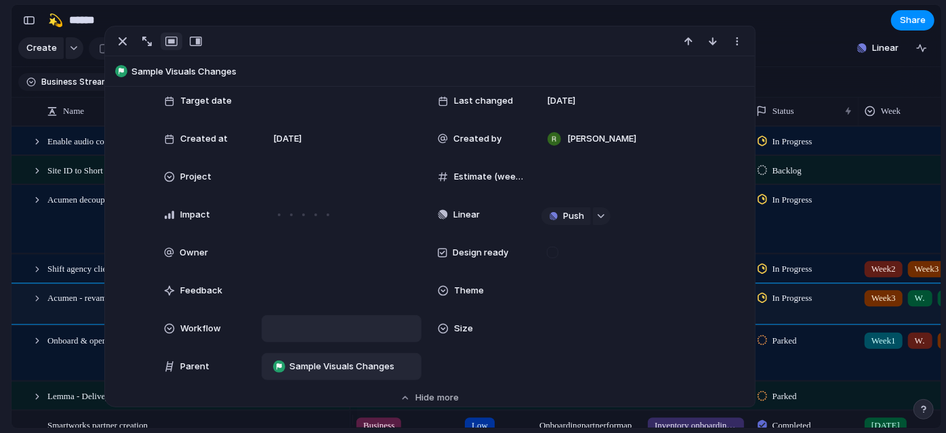
click at [340, 333] on div at bounding box center [342, 328] width 148 height 15
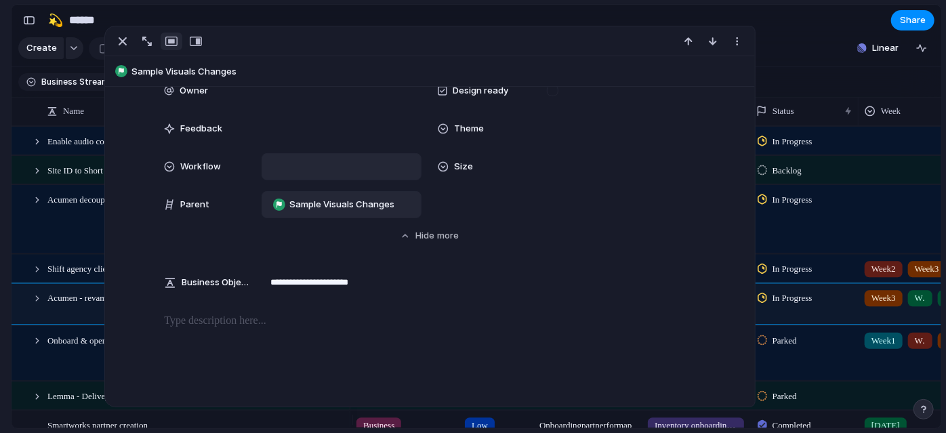
click at [333, 210] on span "Sample Visuals Changes" at bounding box center [341, 205] width 105 height 14
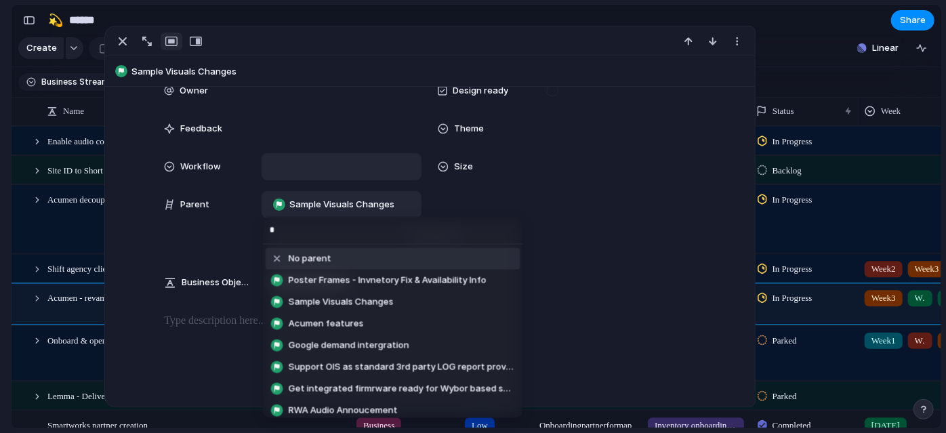
type input "*"
click at [308, 265] on span "No parent" at bounding box center [310, 259] width 43 height 14
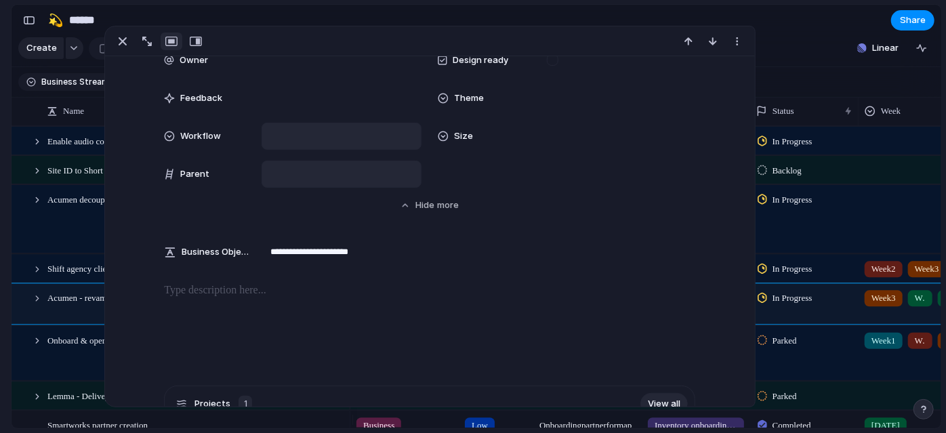
click at [299, 346] on div at bounding box center [429, 326] width 617 height 87
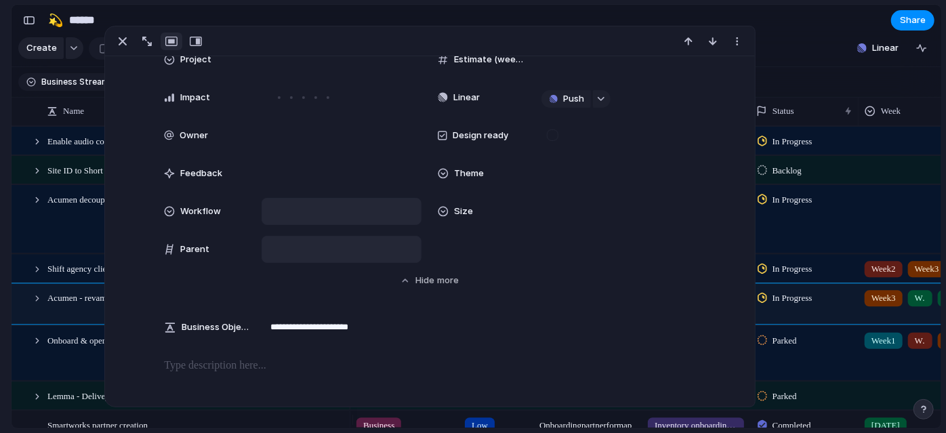
click at [344, 243] on div at bounding box center [342, 249] width 148 height 15
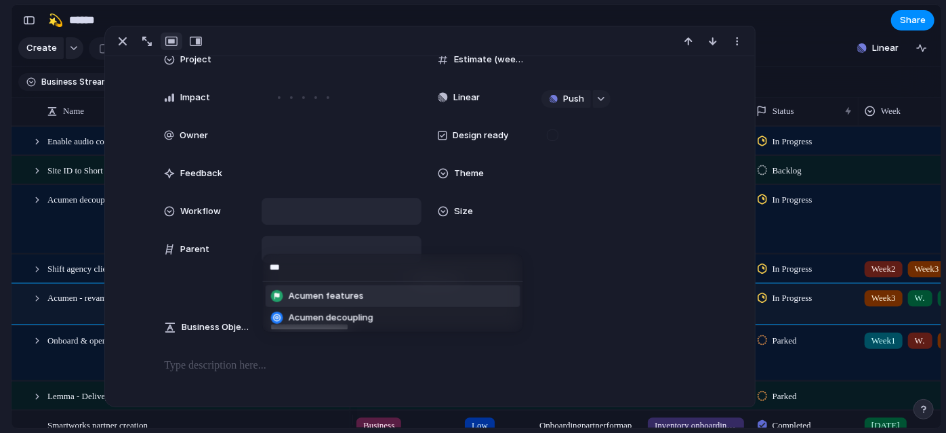
type input "****"
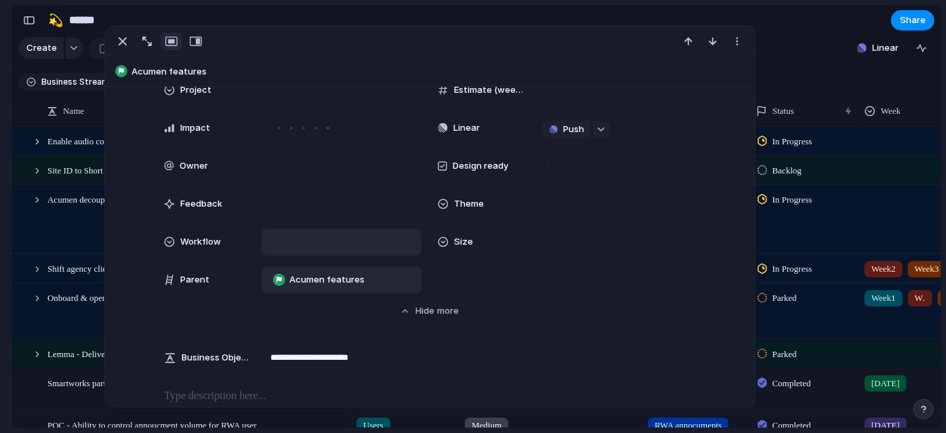
click at [0, 315] on section "Keep using Index You're approaching the free limit of 300 items Upgrade plan" at bounding box center [5, 362] width 11 height 142
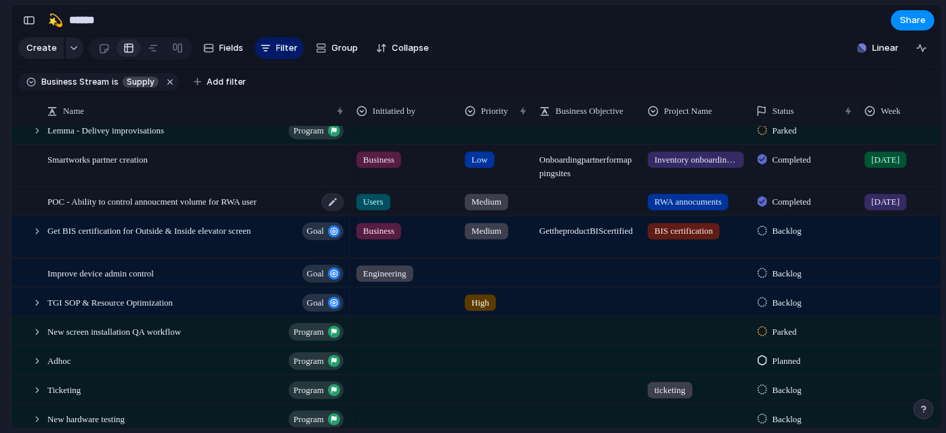
click at [139, 209] on span "POC - Ability to control annoucment volume for RWA user" at bounding box center [151, 201] width 209 height 16
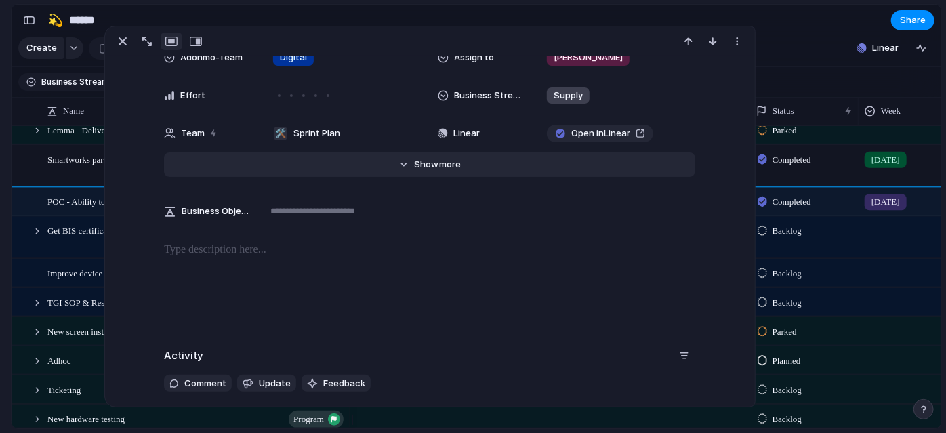
click at [414, 169] on span "Show" at bounding box center [426, 165] width 24 height 14
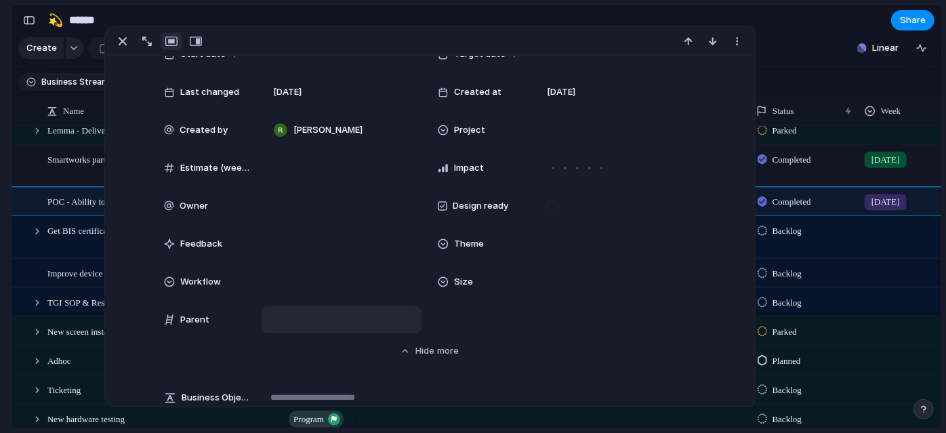
click at [305, 321] on div at bounding box center [342, 319] width 148 height 15
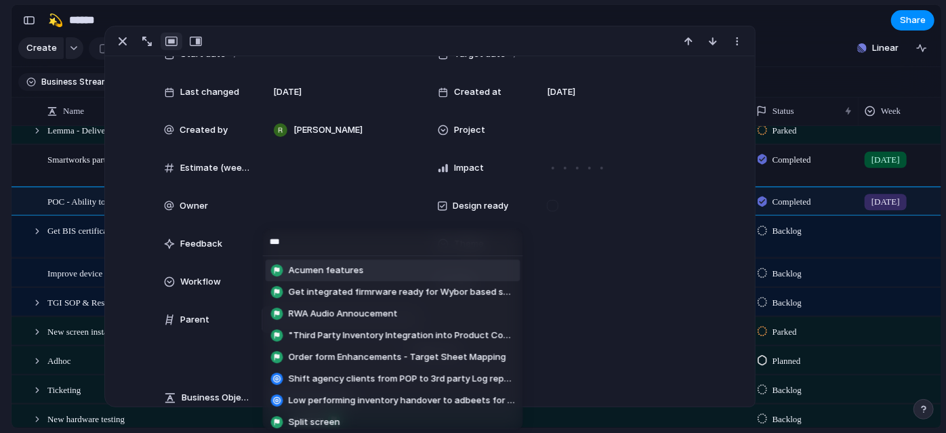
type input "****"
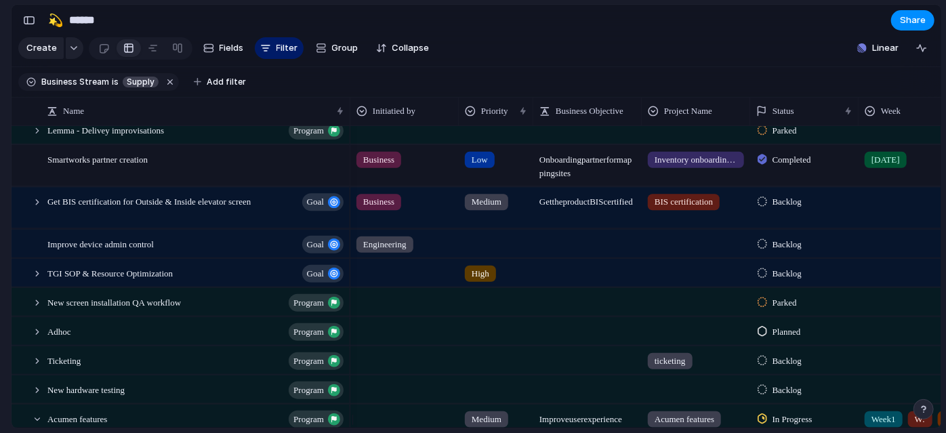
click at [0, 268] on section "🛠️ Sprint Plan Projects 🍎 June- Digital Plan 🧊 July Test 🤖 Week2 🍎 July- Supply…" at bounding box center [74, 211] width 149 height 211
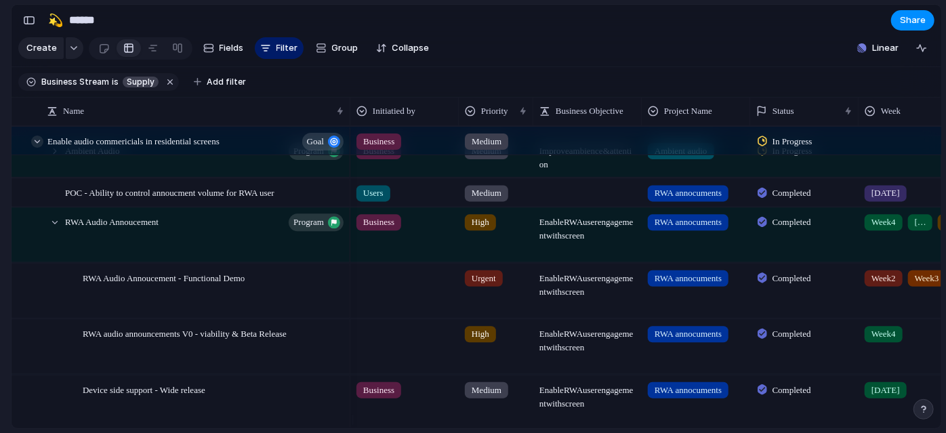
click at [34, 148] on div at bounding box center [37, 142] width 12 height 12
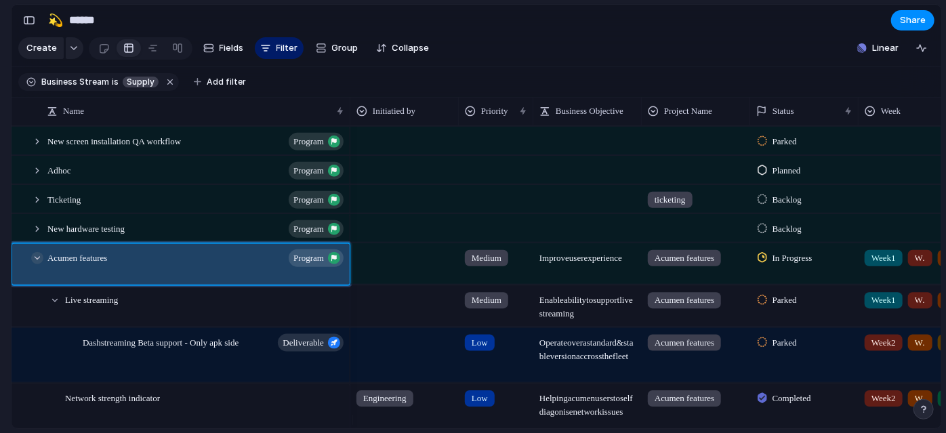
click at [36, 264] on div at bounding box center [37, 257] width 12 height 12
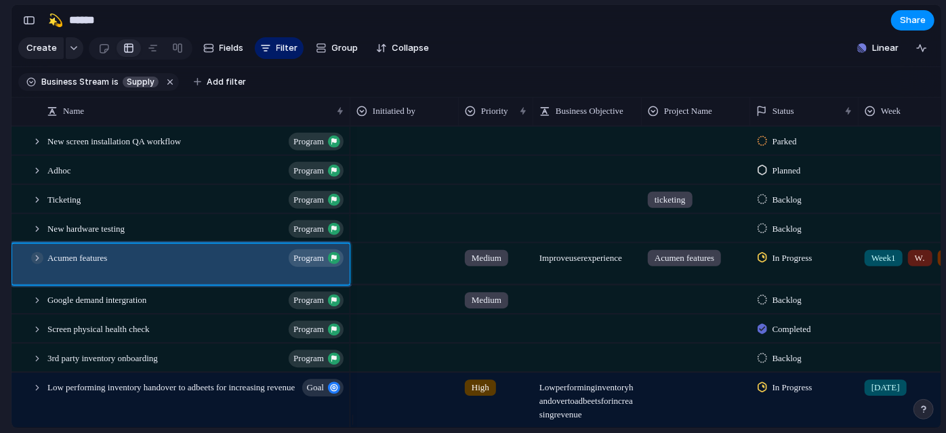
click at [36, 264] on div at bounding box center [37, 257] width 12 height 12
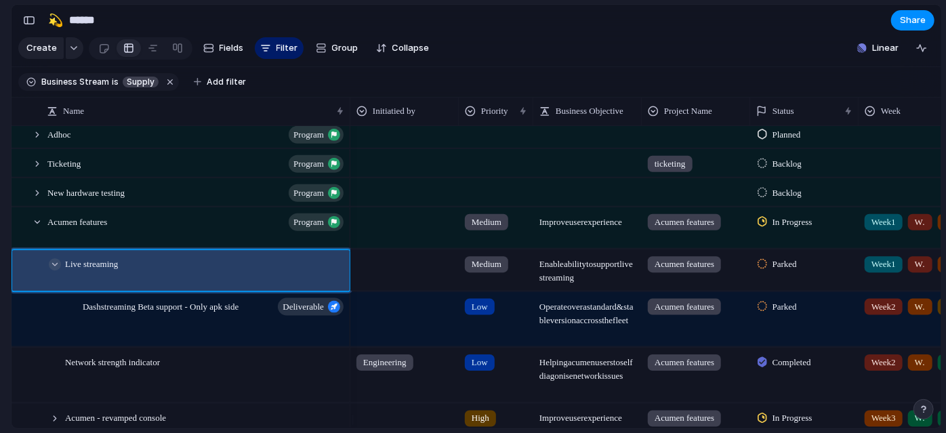
click at [58, 270] on div at bounding box center [55, 264] width 12 height 12
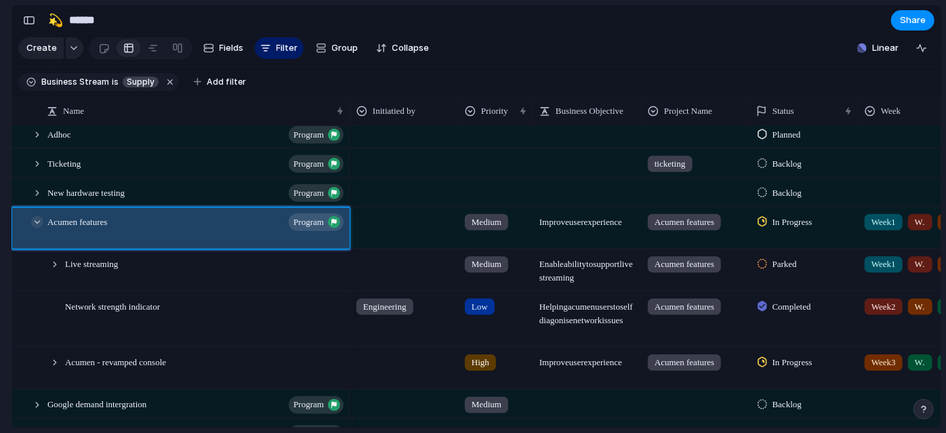
click at [36, 228] on div at bounding box center [37, 221] width 12 height 12
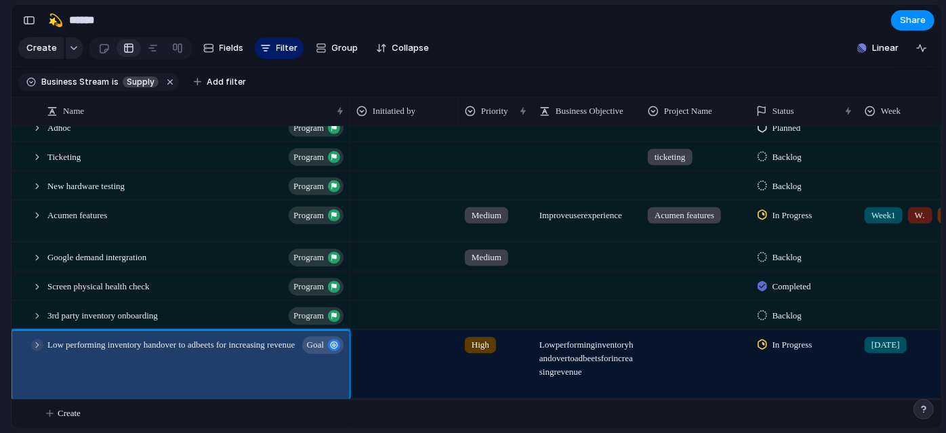
click at [37, 344] on div at bounding box center [37, 345] width 12 height 12
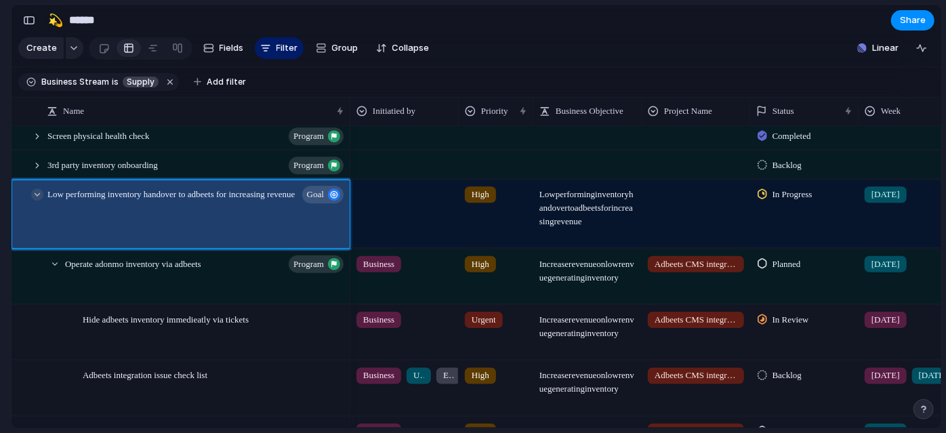
scroll to position [578, 0]
click at [279, 203] on div at bounding box center [285, 195] width 23 height 18
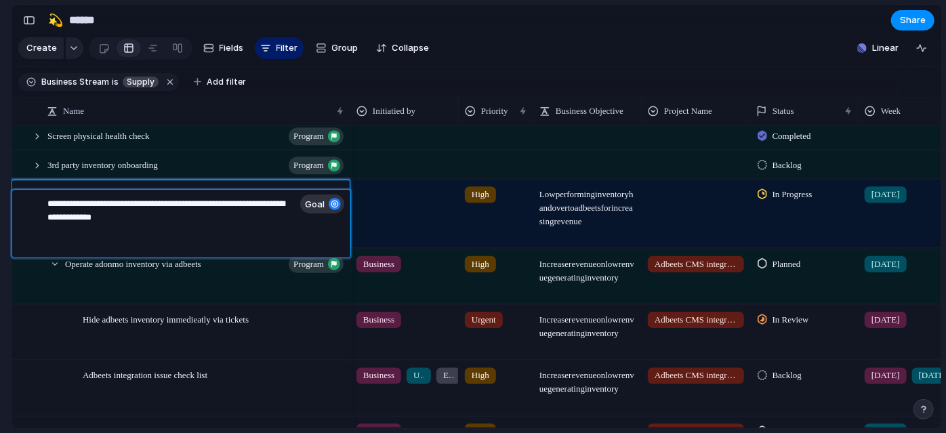
type textarea "**********"
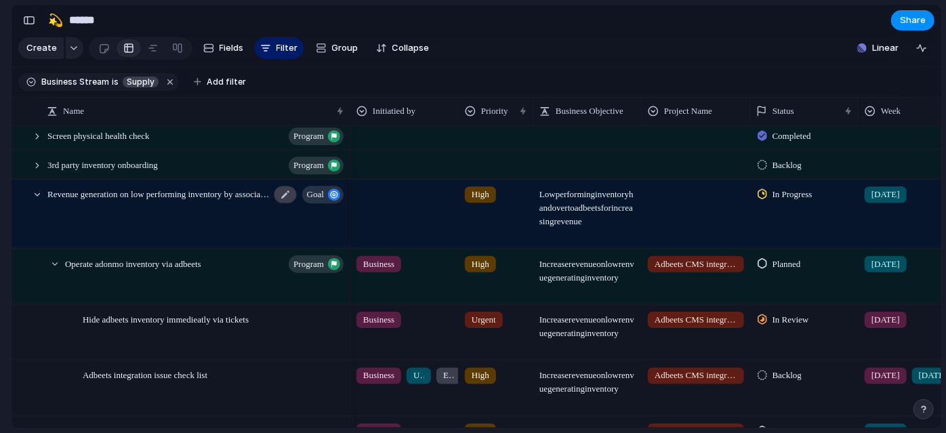
click at [287, 203] on div at bounding box center [285, 195] width 23 height 18
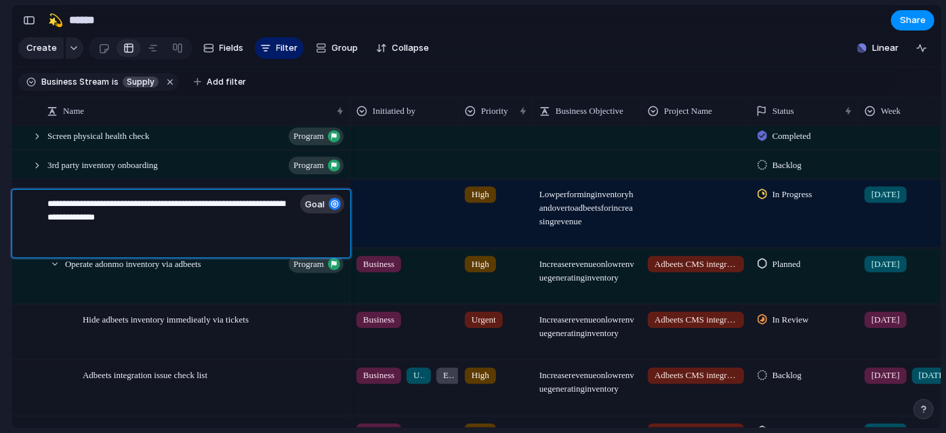
drag, startPoint x: 224, startPoint y: 220, endPoint x: 253, endPoint y: 203, distance: 33.1
click at [253, 203] on textarea "**********" at bounding box center [170, 225] width 247 height 57
type textarea "**********"
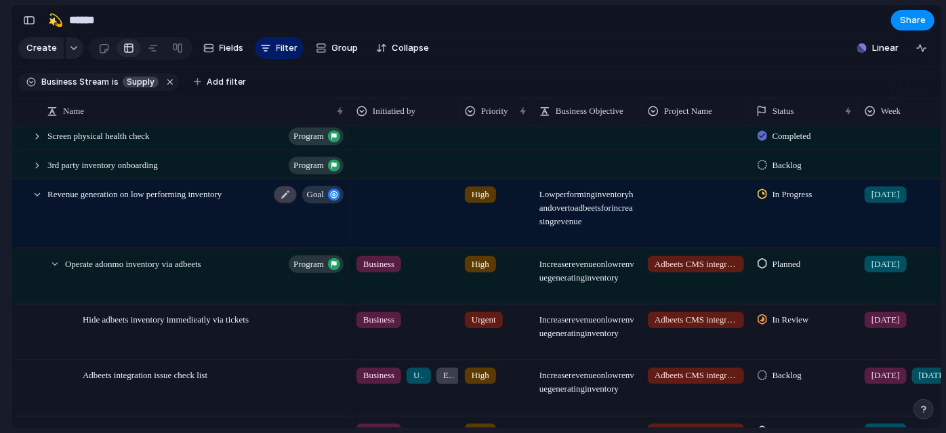
click at [287, 203] on div at bounding box center [285, 195] width 23 height 18
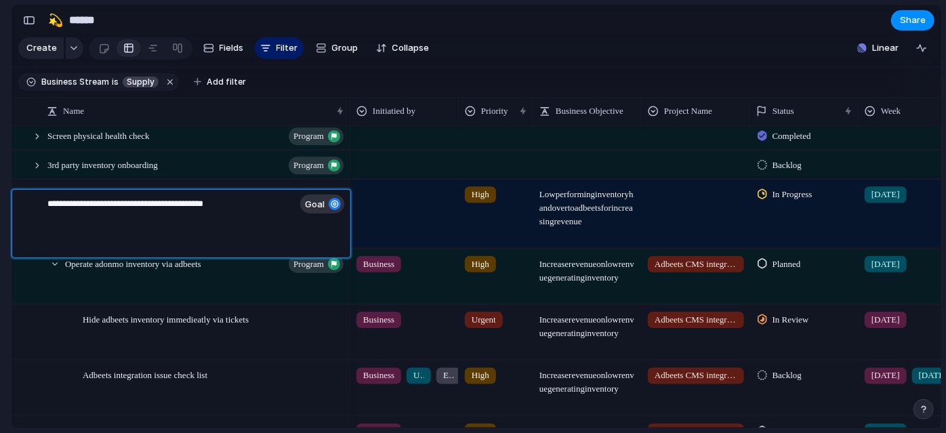
drag, startPoint x: 84, startPoint y: 202, endPoint x: 35, endPoint y: 201, distance: 48.8
click at [35, 201] on div "**********" at bounding box center [165, 224] width 270 height 68
click at [47, 205] on textarea "**********" at bounding box center [170, 225] width 247 height 57
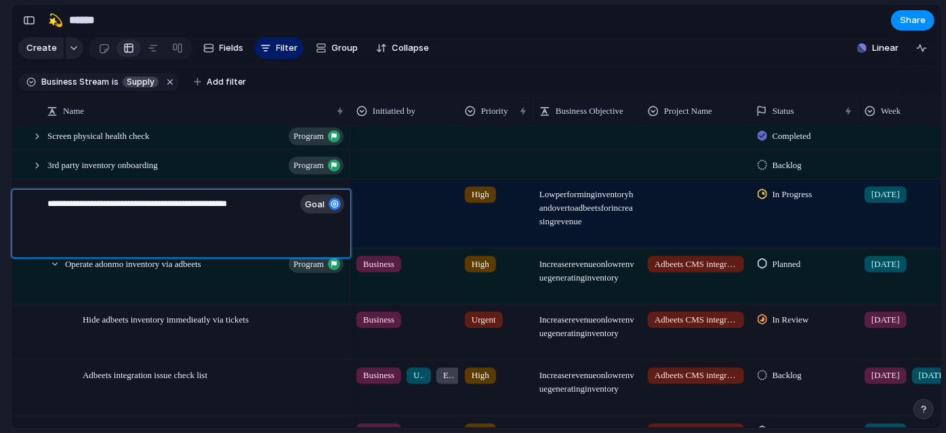
type textarea "**********"
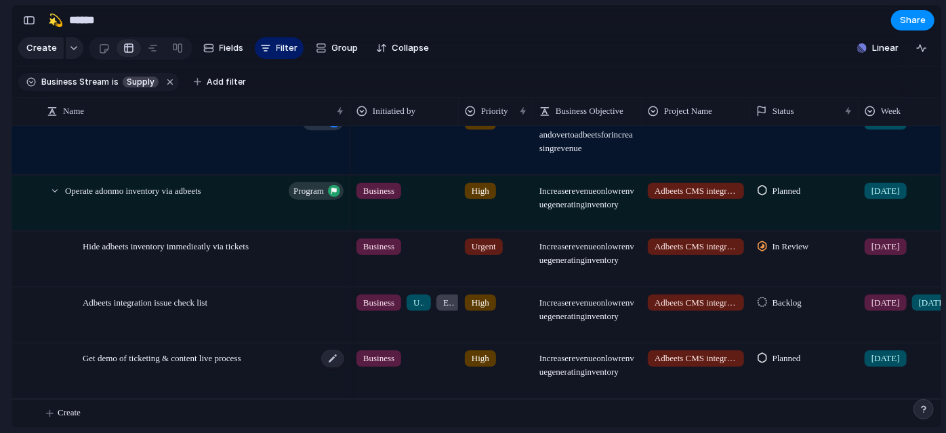
scroll to position [575, 0]
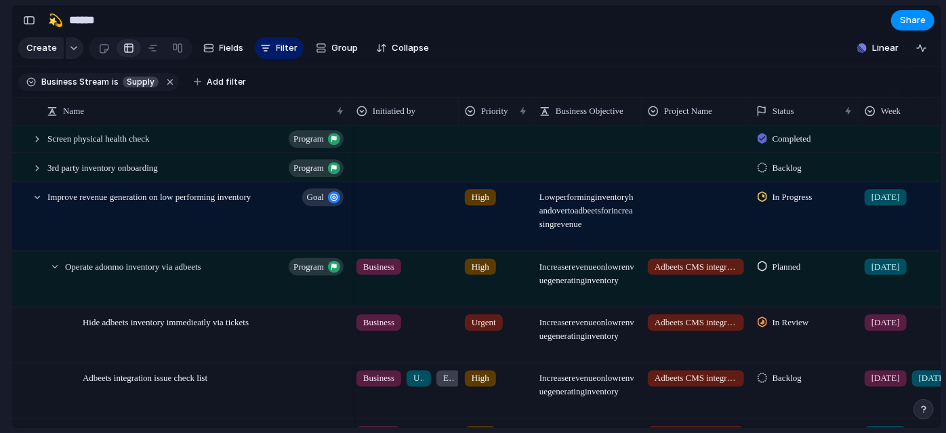
click at [785, 329] on span "In Review" at bounding box center [790, 323] width 37 height 14
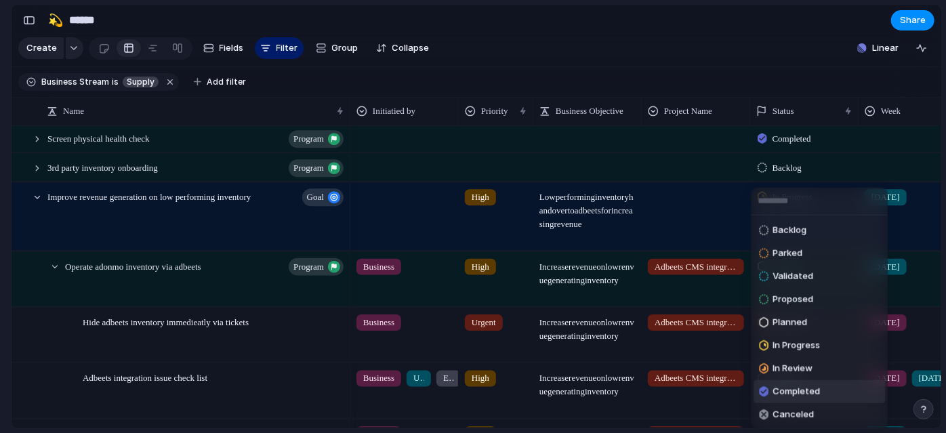
click at [772, 393] on div "Completed" at bounding box center [789, 392] width 61 height 16
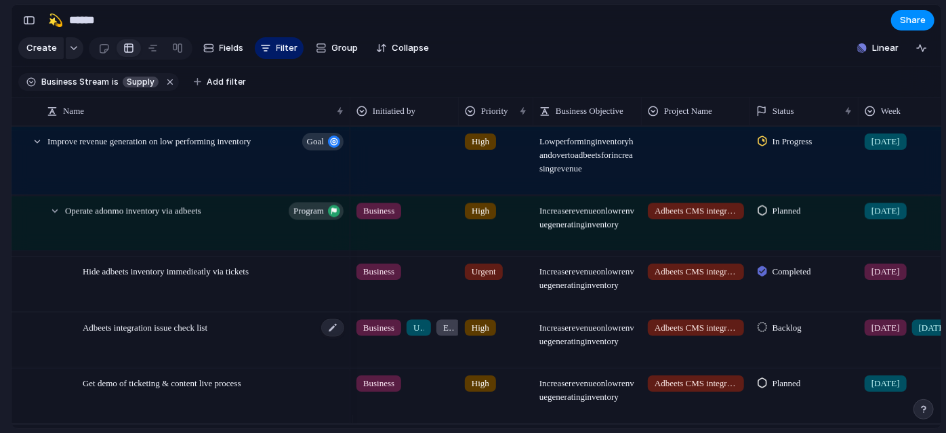
scroll to position [661, 0]
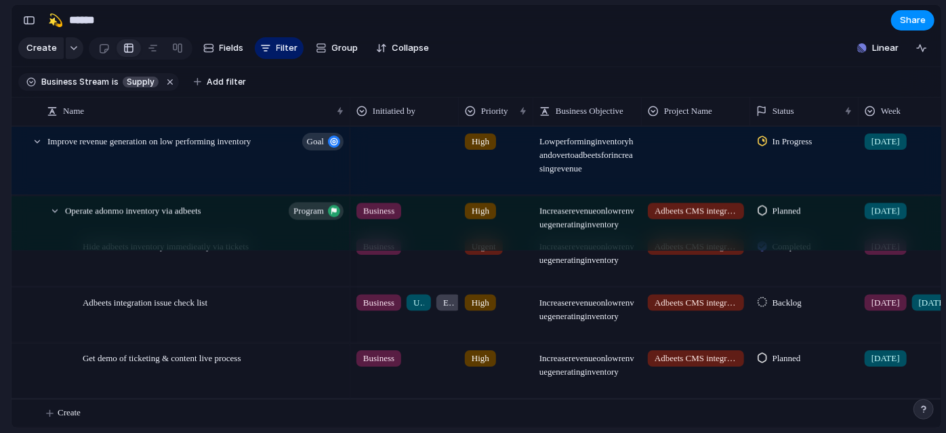
click at [779, 358] on span "Planned" at bounding box center [786, 359] width 28 height 14
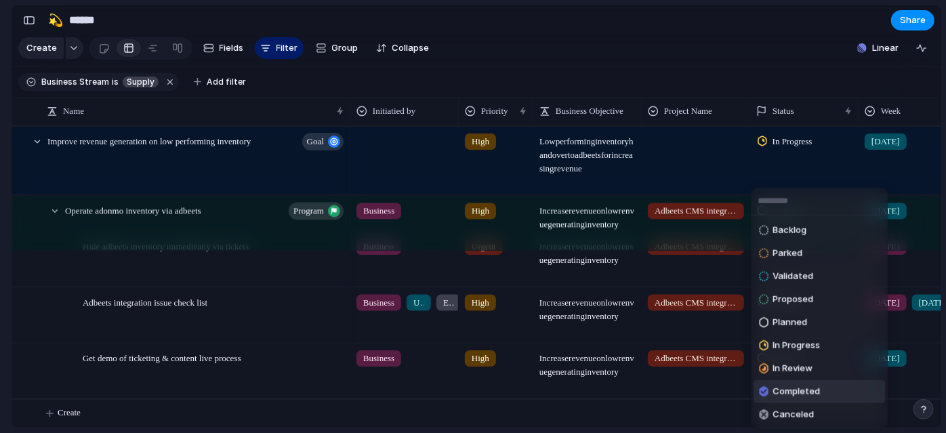
click at [786, 390] on span "Completed" at bounding box center [795, 392] width 47 height 14
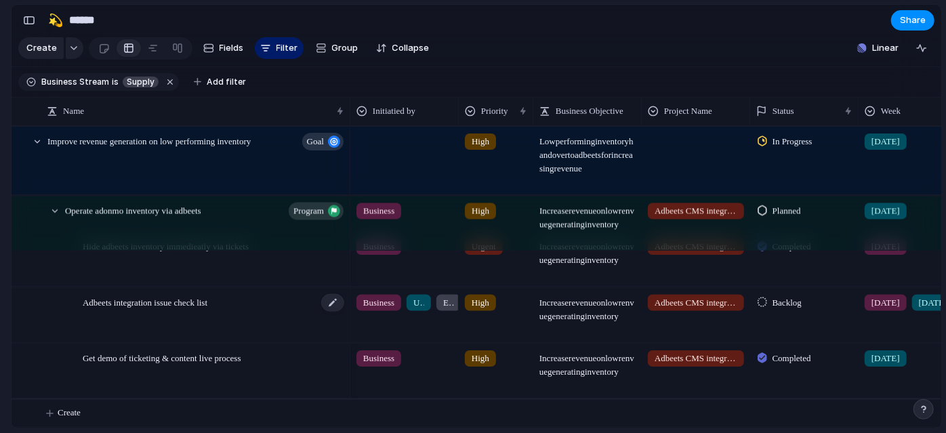
click at [203, 306] on span "Adbeets integration issue check list" at bounding box center [145, 301] width 125 height 16
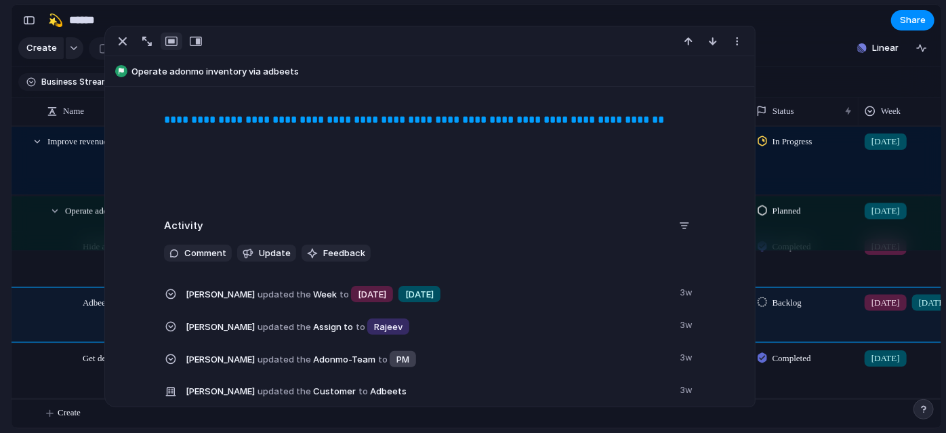
scroll to position [277, 0]
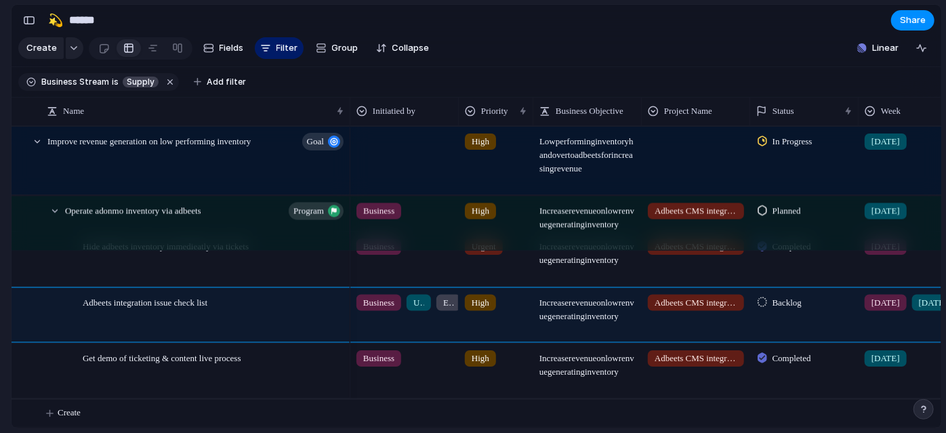
click at [0, 289] on section "🛠️ Sprint Plan Projects 🍎 June- Digital Plan 🧊 July Test 🤖 Week2 🍎 July- Supply…" at bounding box center [74, 211] width 149 height 211
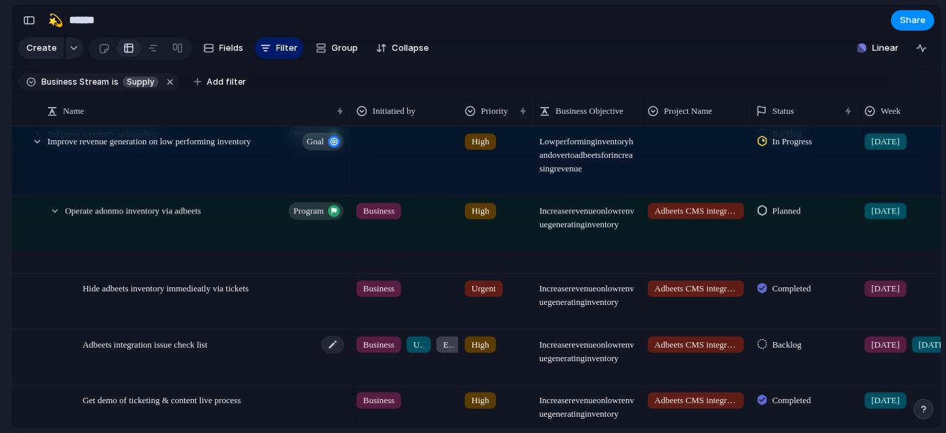
scroll to position [638, 0]
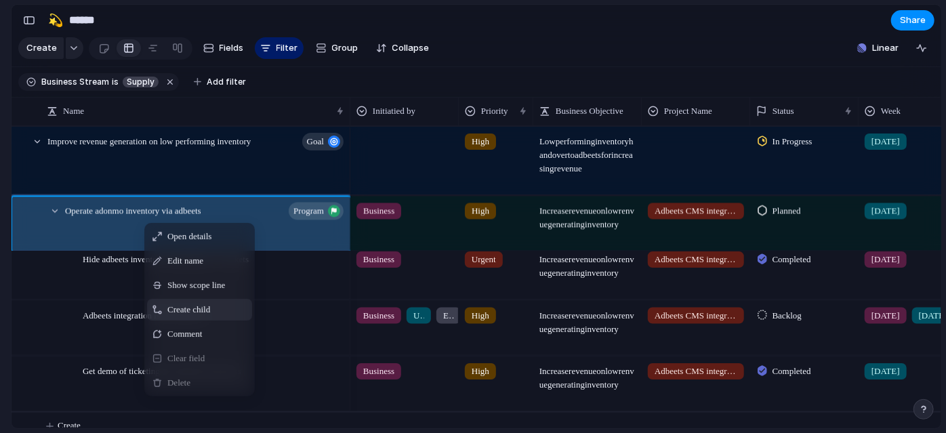
click at [210, 316] on span "Create child" at bounding box center [188, 310] width 43 height 14
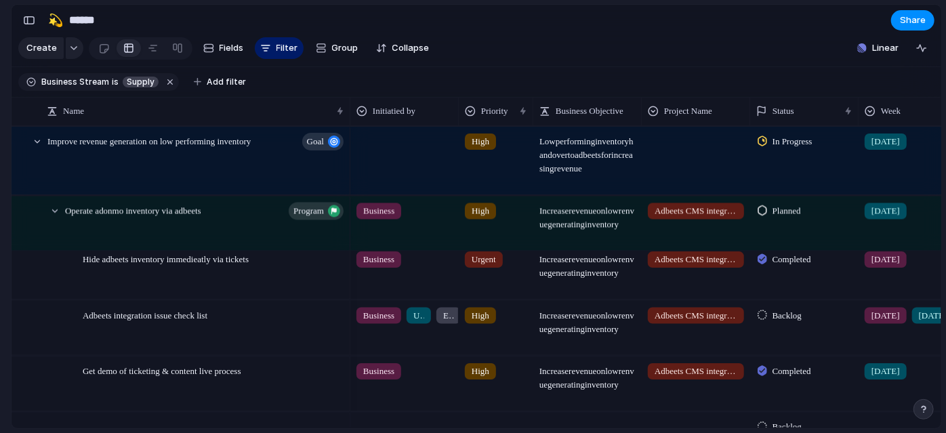
scroll to position [661, 0]
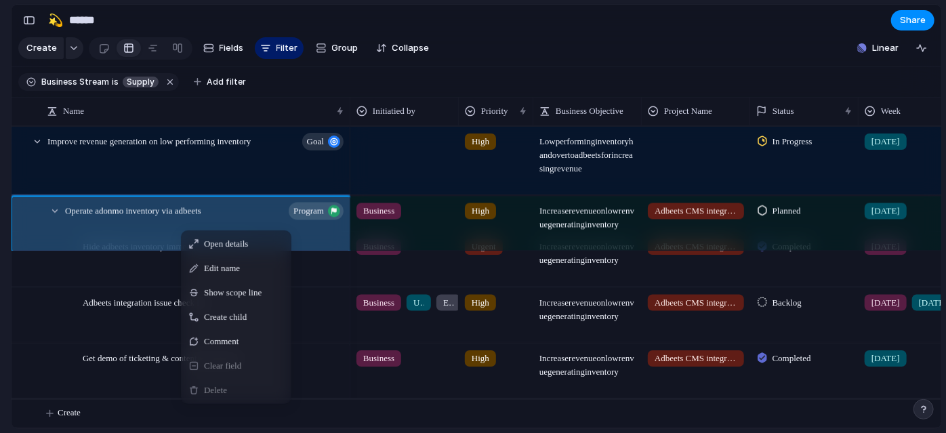
click at [0, 314] on section "Keep using Index You're approaching the free limit of 300 items Upgrade plan" at bounding box center [5, 362] width 11 height 142
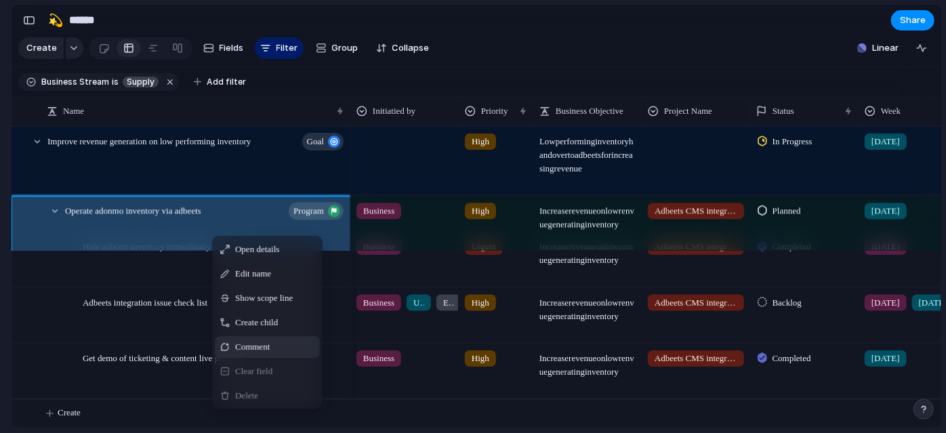
click at [287, 355] on div "Comment" at bounding box center [267, 347] width 105 height 22
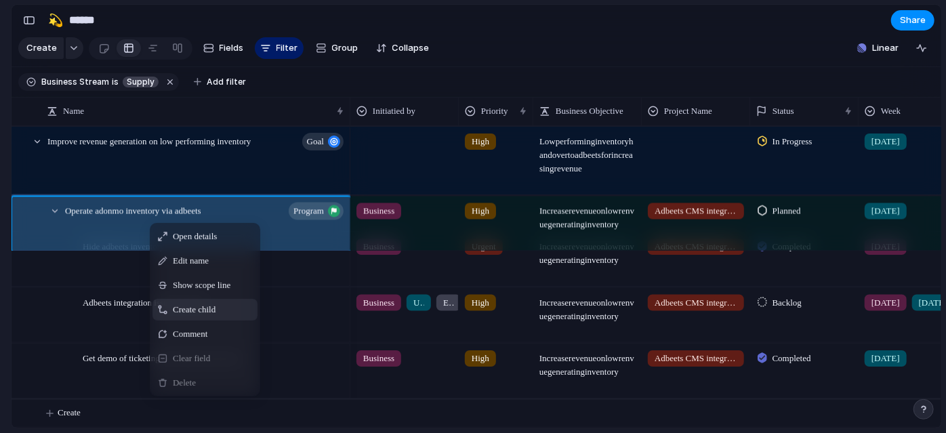
click at [255, 318] on div "Create child" at bounding box center [204, 310] width 105 height 22
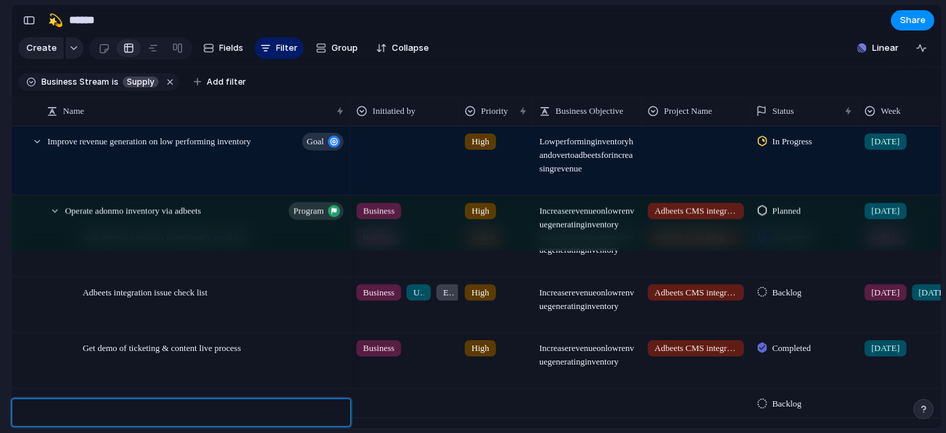
type textarea "*"
type textarea "**********"
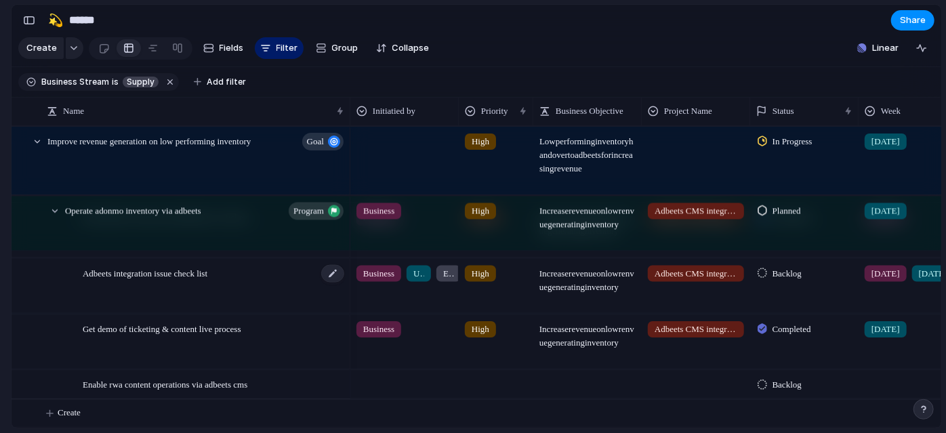
scroll to position [690, 0]
click at [410, 376] on div at bounding box center [404, 382] width 107 height 22
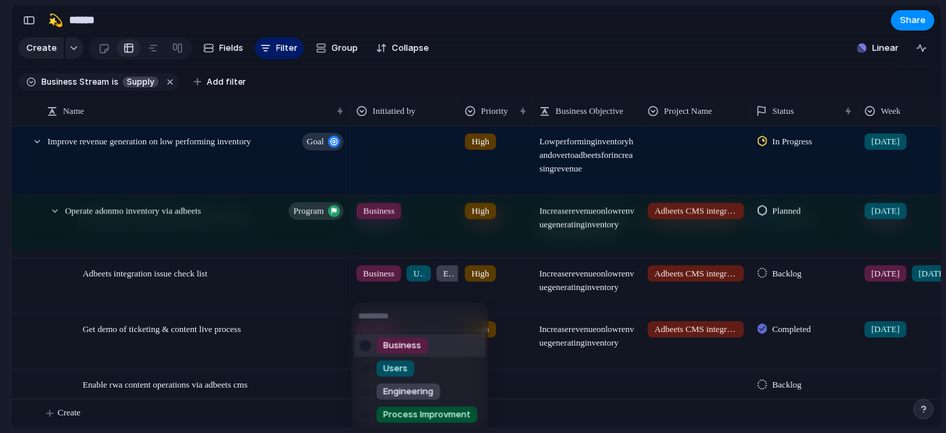
click at [440, 341] on li "Business" at bounding box center [419, 345] width 131 height 23
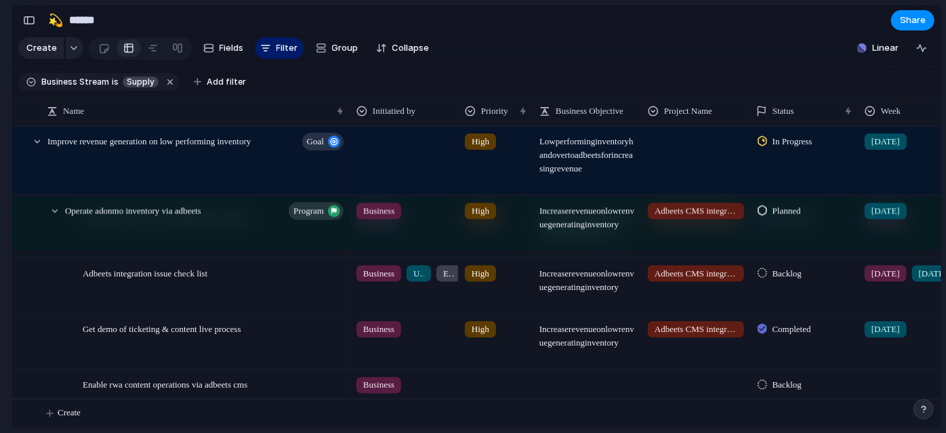
click at [438, 377] on div "Business" at bounding box center [404, 382] width 107 height 22
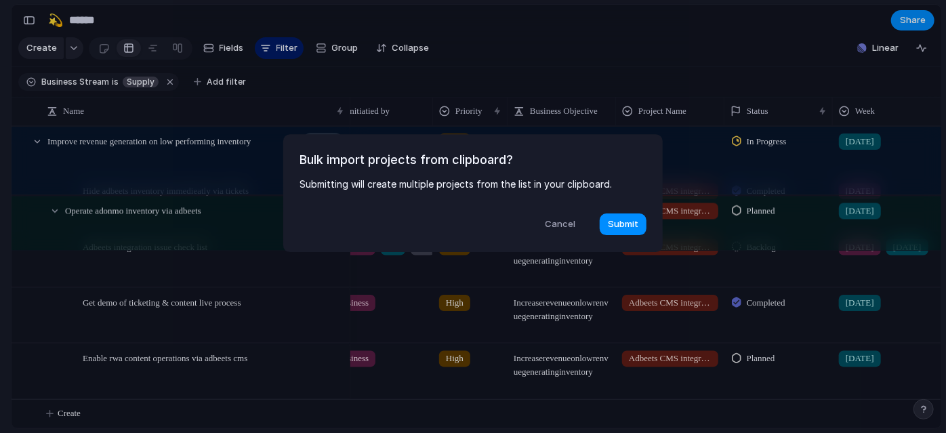
scroll to position [0, 243]
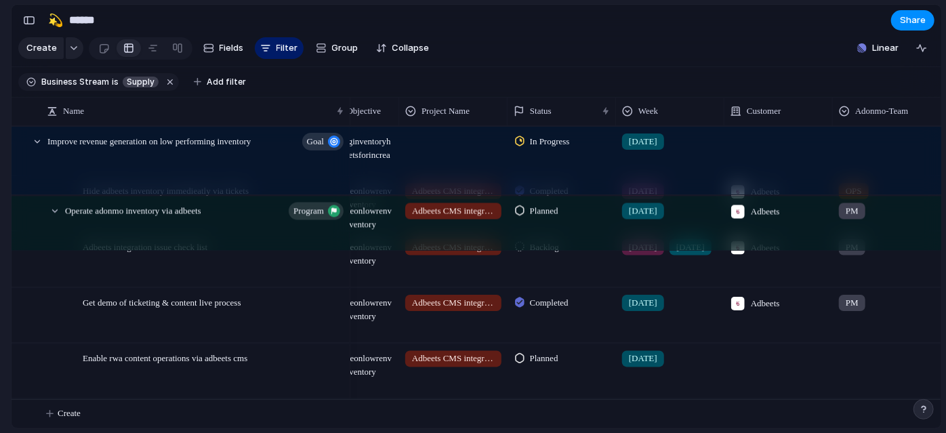
click at [770, 375] on div at bounding box center [778, 371] width 108 height 54
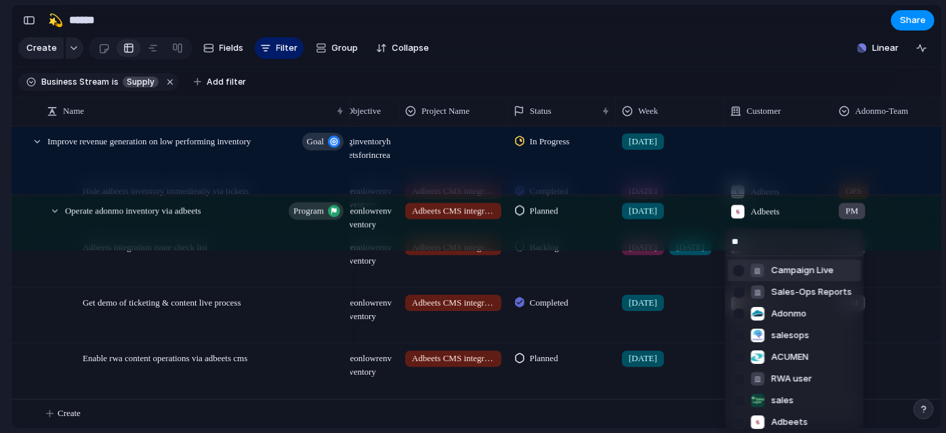
type input "***"
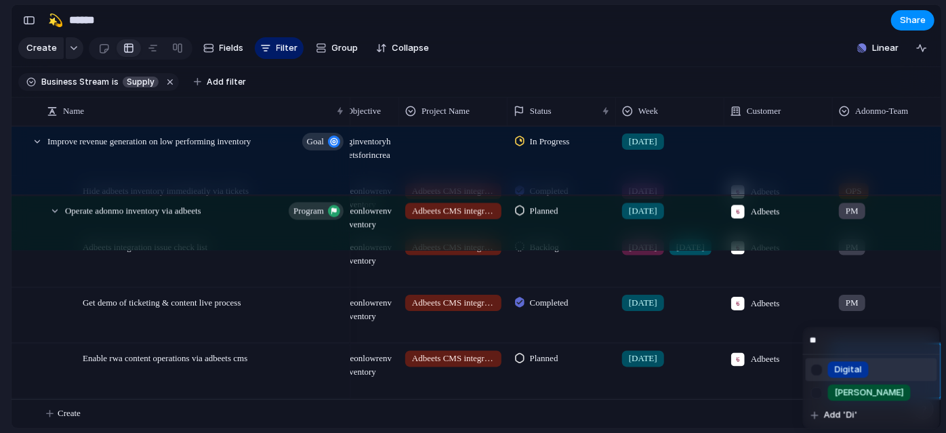
type input "***"
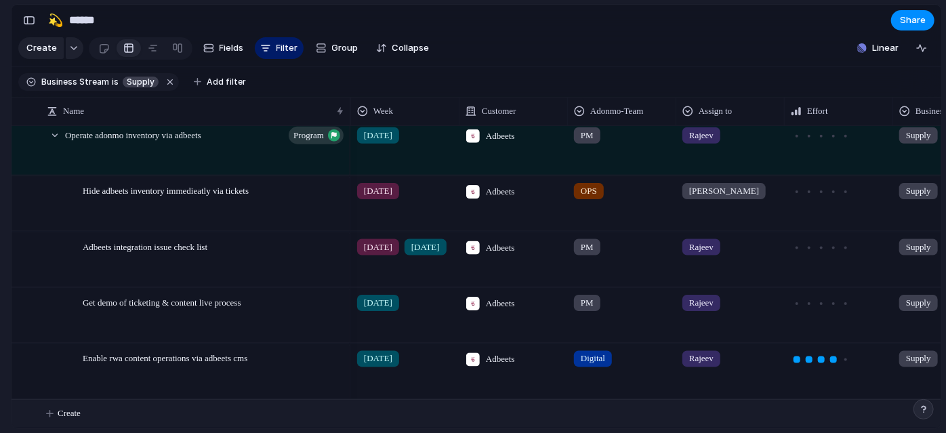
scroll to position [591, 0]
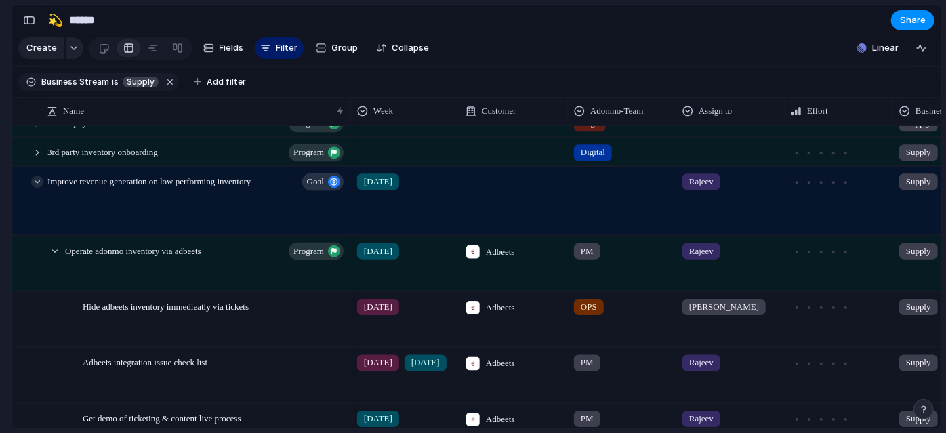
click at [36, 188] on div at bounding box center [37, 181] width 12 height 12
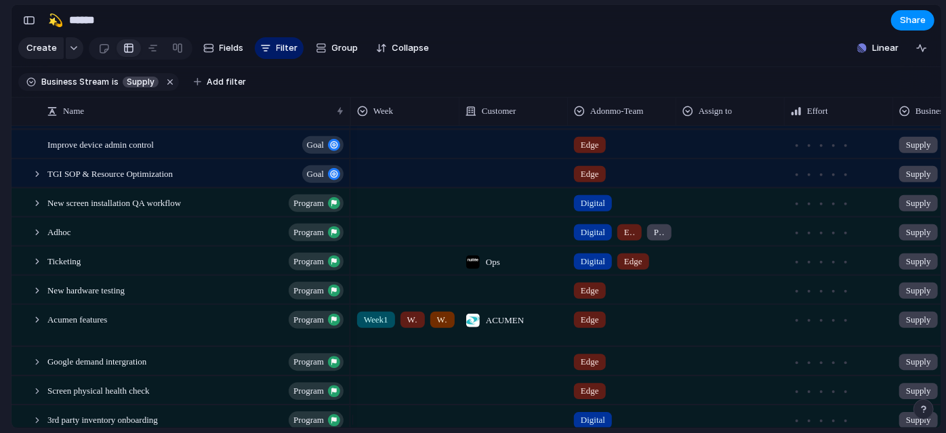
scroll to position [323, 0]
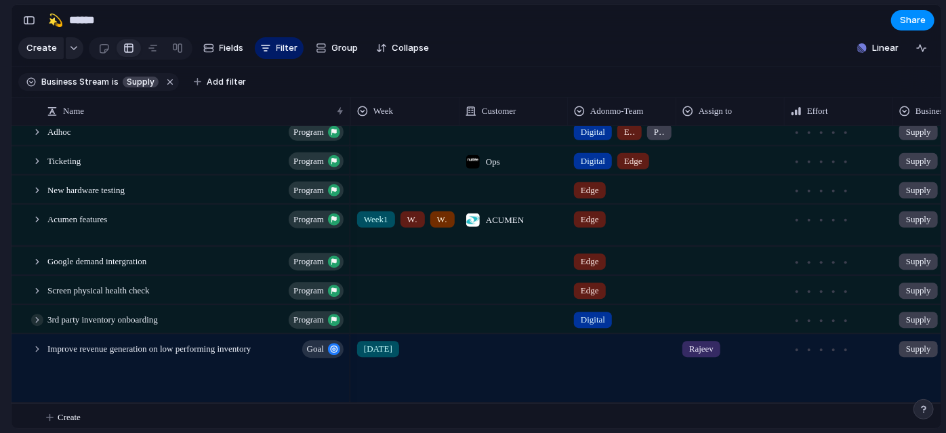
click at [40, 326] on div at bounding box center [37, 320] width 12 height 12
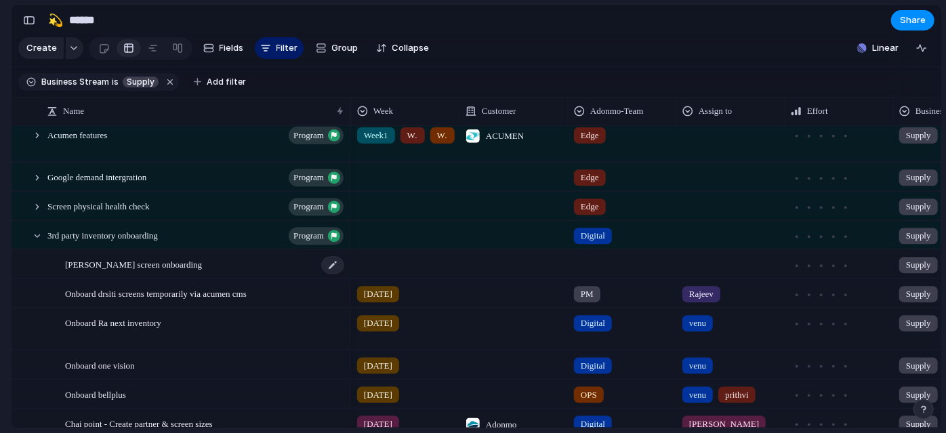
click at [320, 274] on div "Dristi screen onboarding" at bounding box center [205, 265] width 281 height 28
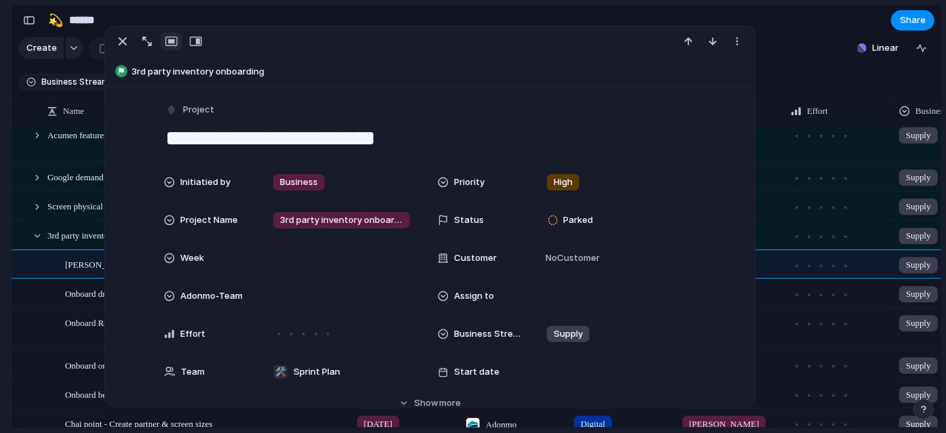
click at [0, 310] on section "Keep using Index You're approaching the free limit of 300 items Upgrade plan" at bounding box center [5, 362] width 11 height 142
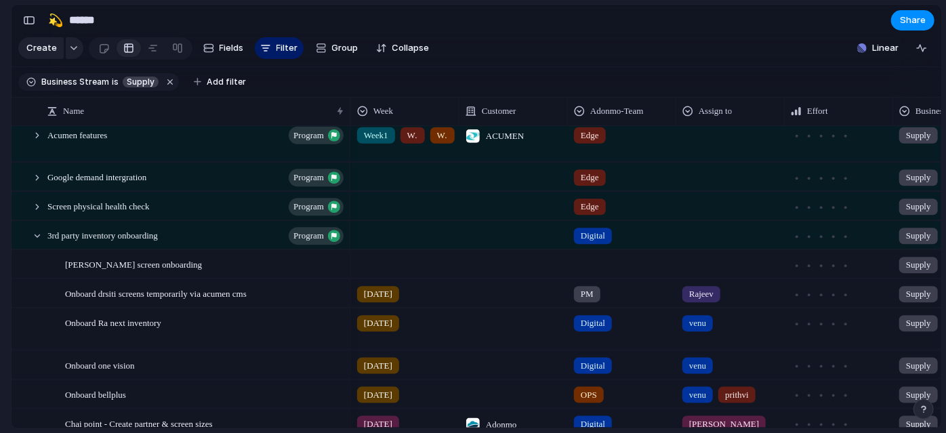
click at [370, 273] on div at bounding box center [405, 262] width 107 height 22
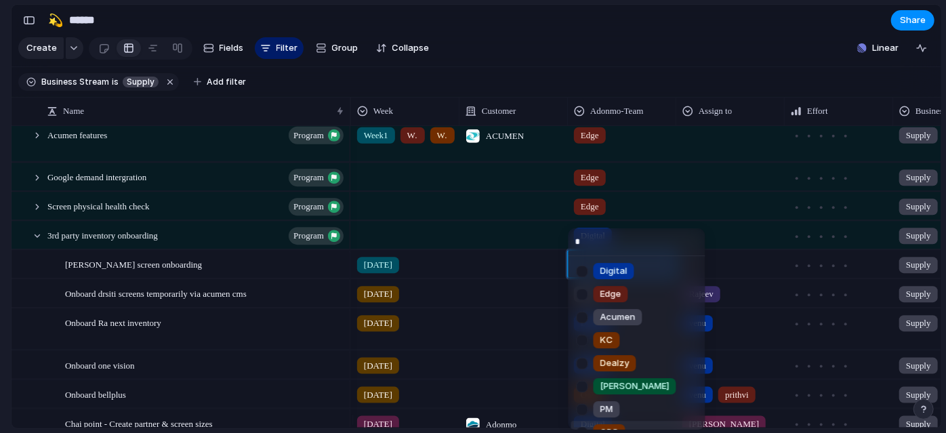
type input "**"
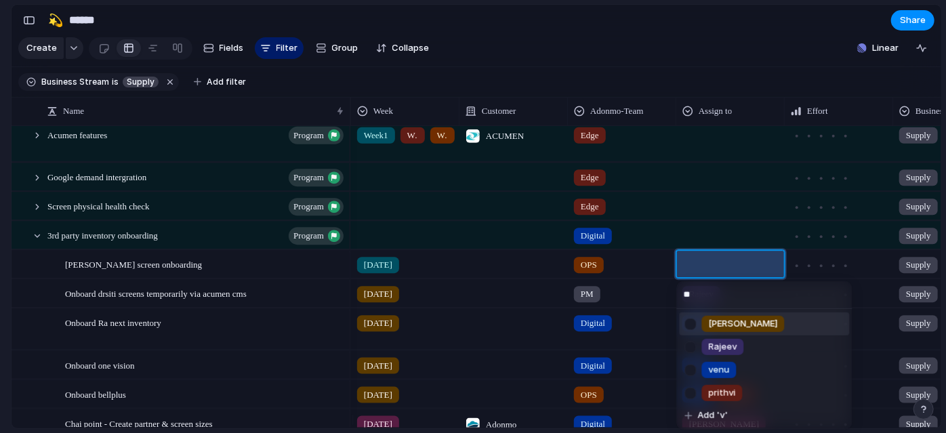
type input "***"
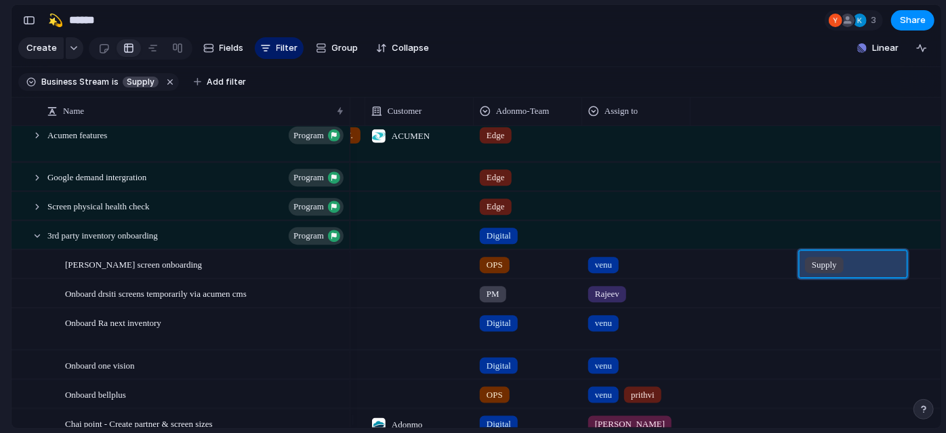
scroll to position [0, 186]
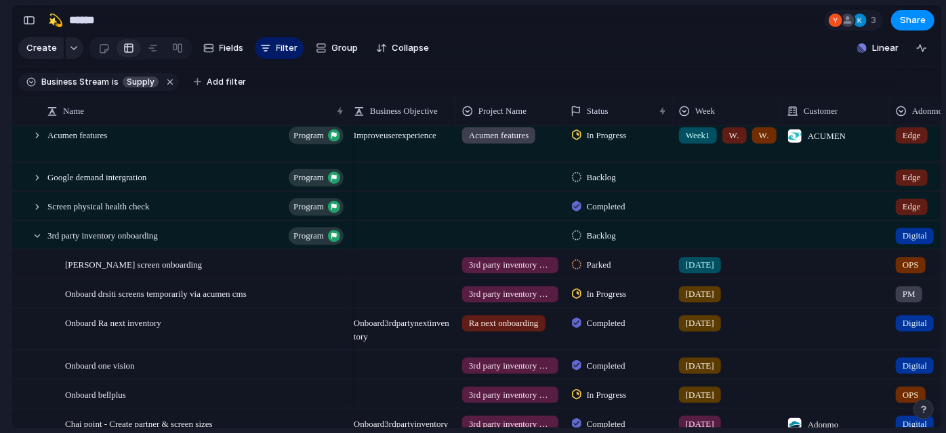
click at [591, 271] on span "Parked" at bounding box center [599, 265] width 24 height 14
click at [609, 301] on span "In Progress" at bounding box center [607, 294] width 40 height 14
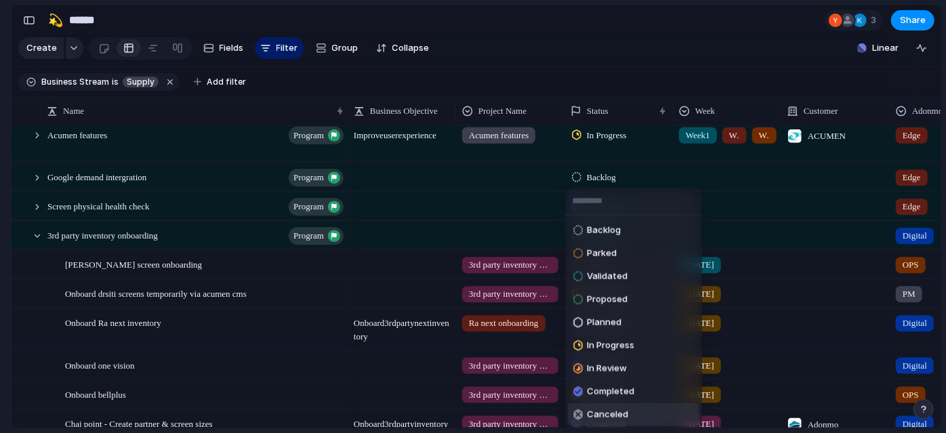
click at [586, 413] on div "Canceled" at bounding box center [600, 415] width 55 height 16
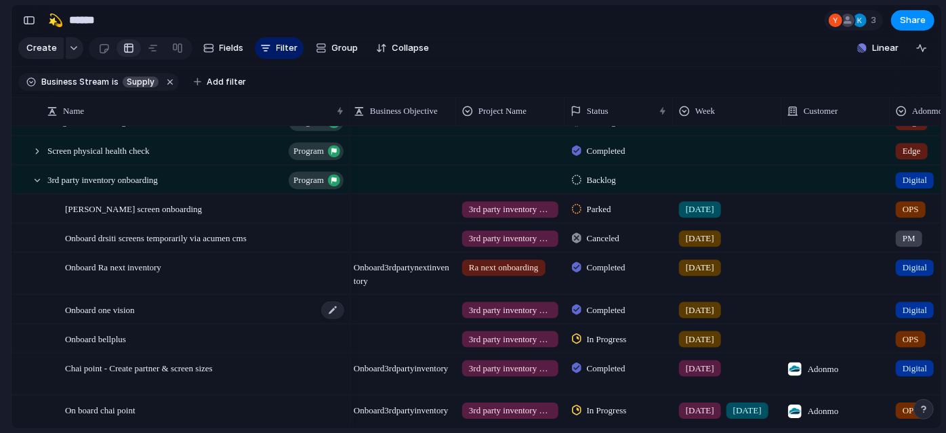
scroll to position [541, 0]
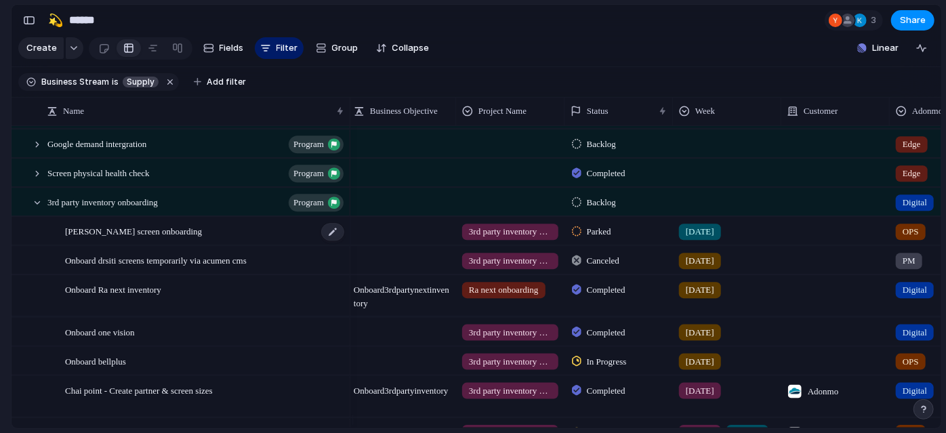
click at [206, 243] on div "Dristi screen onboarding" at bounding box center [205, 232] width 281 height 28
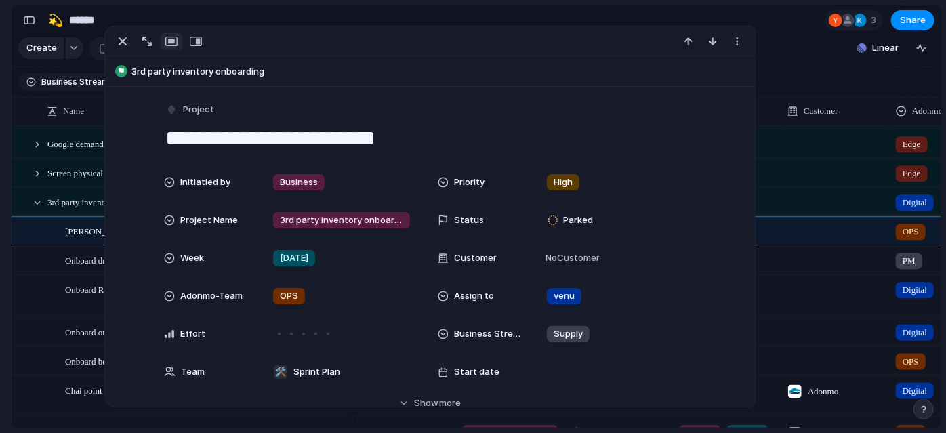
click at [434, 141] on textarea "**********" at bounding box center [429, 138] width 531 height 28
type textarea "**********"
click at [0, 249] on section "🛠️ Sprint Plan Projects 🍎 June- Digital Plan 🧊 July Test 🤖 Week2 🍎 July- Supply…" at bounding box center [74, 211] width 149 height 211
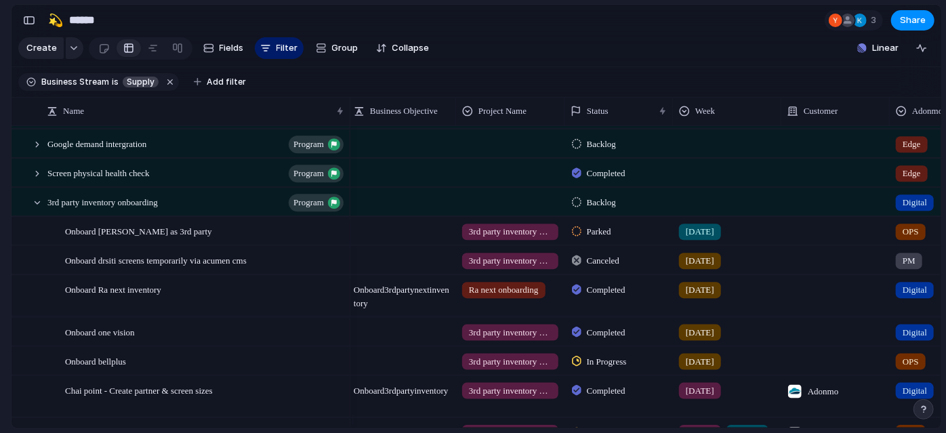
click at [603, 241] on div "Parked" at bounding box center [618, 230] width 107 height 24
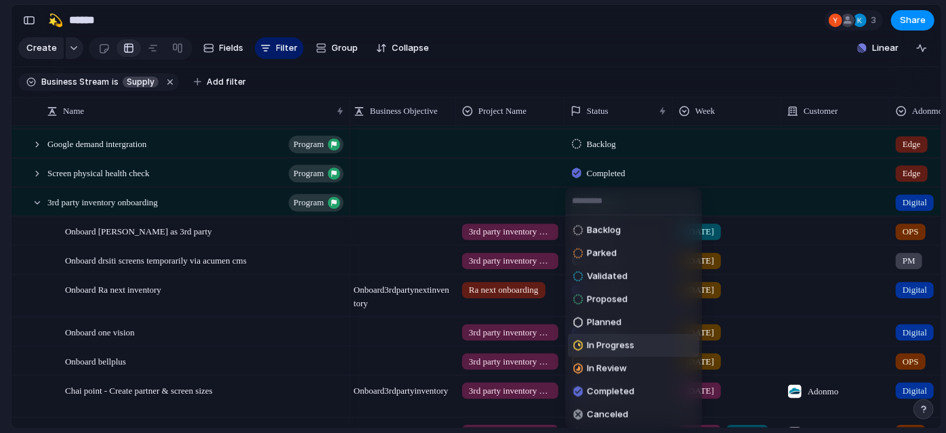
click at [606, 348] on span "In Progress" at bounding box center [610, 346] width 47 height 14
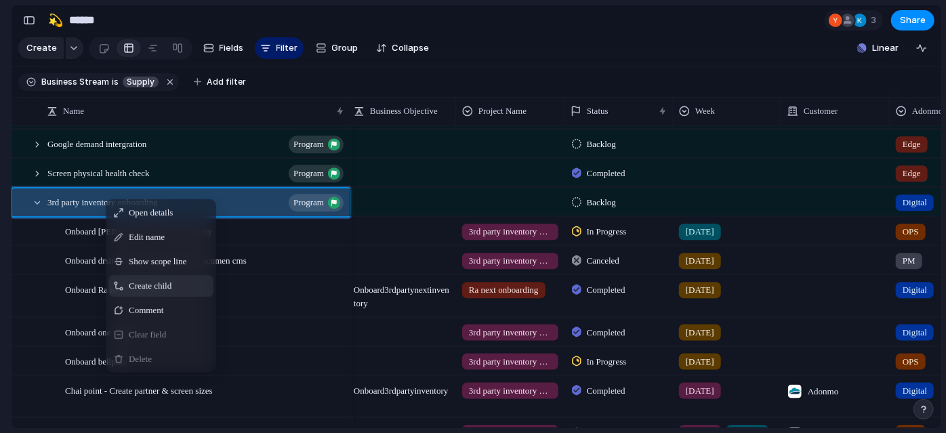
click at [190, 297] on div "Create child" at bounding box center [160, 286] width 105 height 22
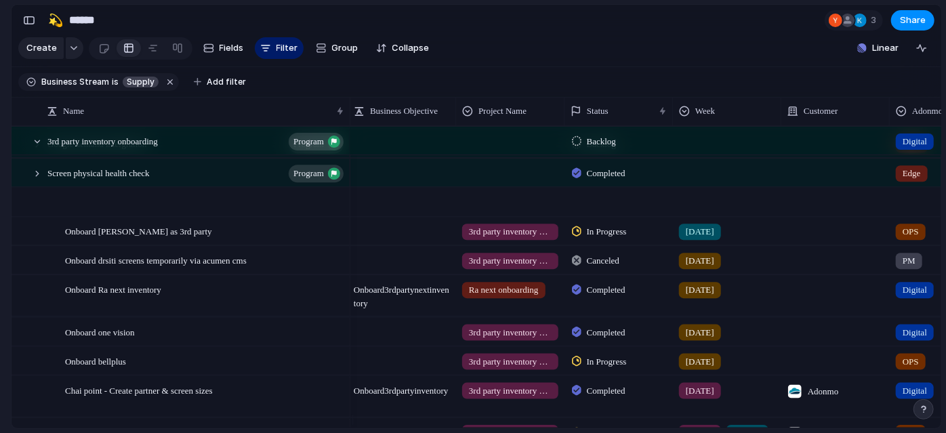
scroll to position [613, 0]
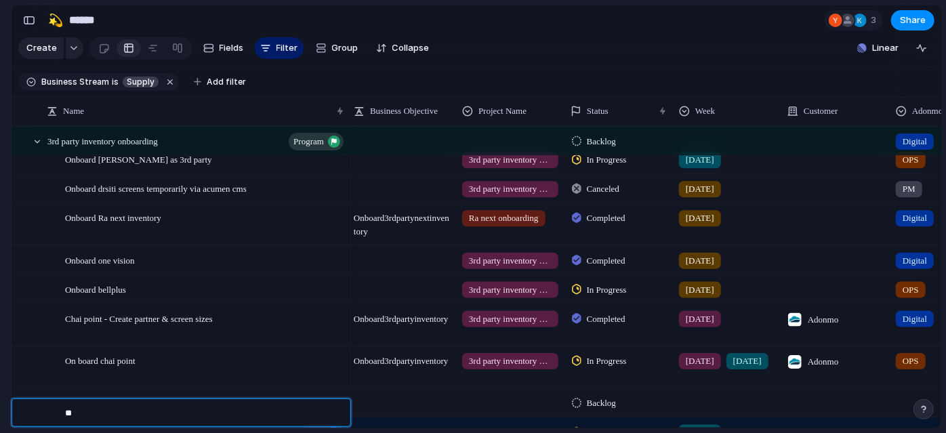
type textarea "*"
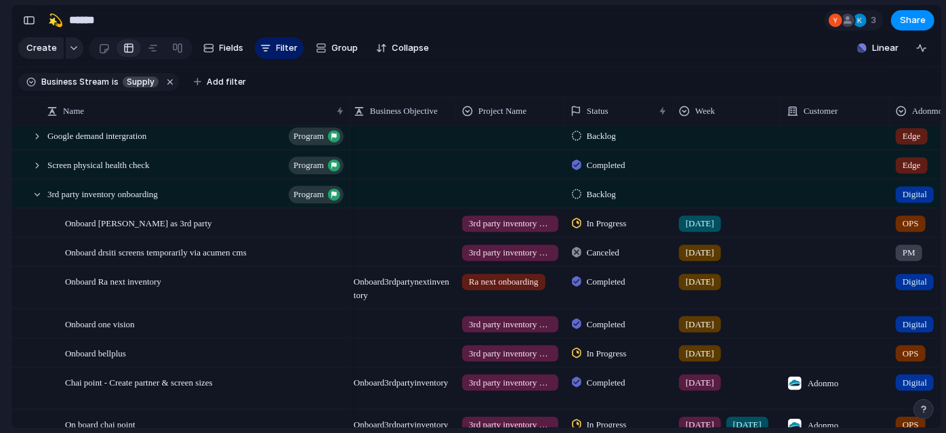
scroll to position [554, 0]
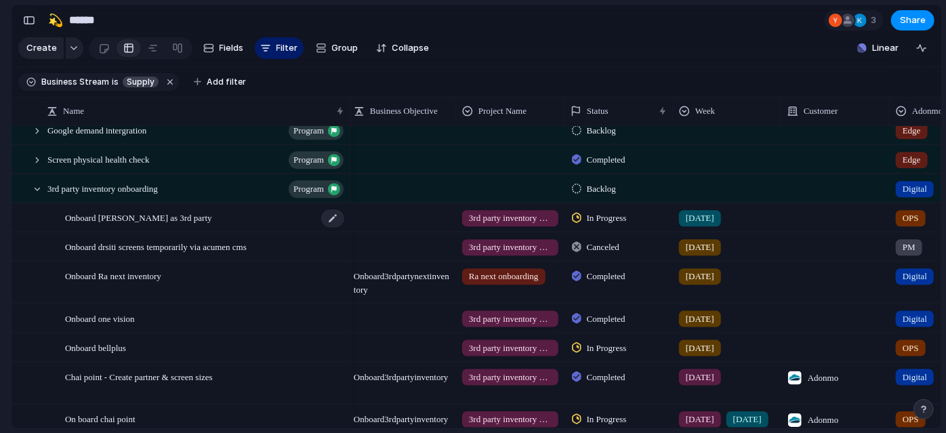
click at [115, 225] on span "Onboard dristi as 3rd party" at bounding box center [138, 217] width 147 height 16
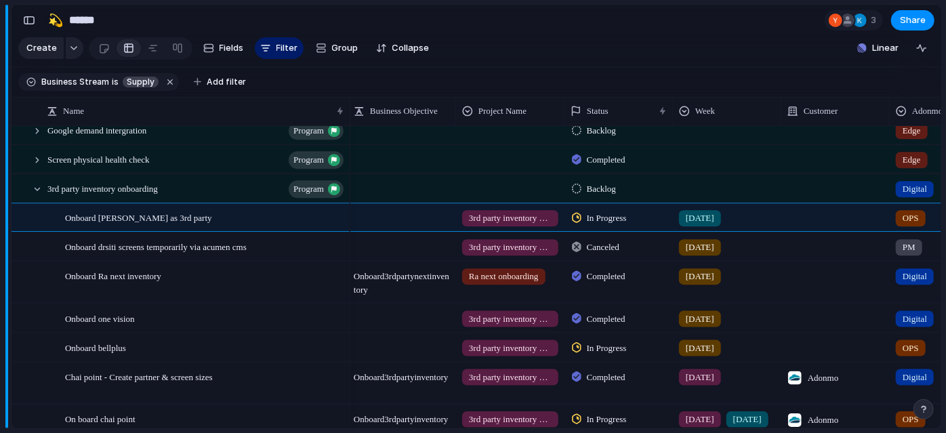
click at [0, 231] on section "🛠️ Sprint Plan Projects 🍎 June- Digital Plan 🧊 July Test 🤖 Week2 🍎 July- Supply…" at bounding box center [74, 211] width 149 height 211
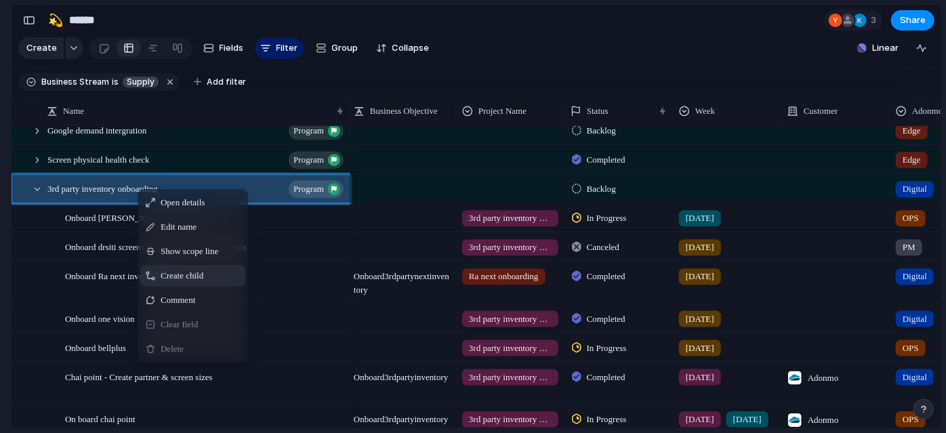
click at [218, 280] on div "Create child" at bounding box center [192, 276] width 105 height 22
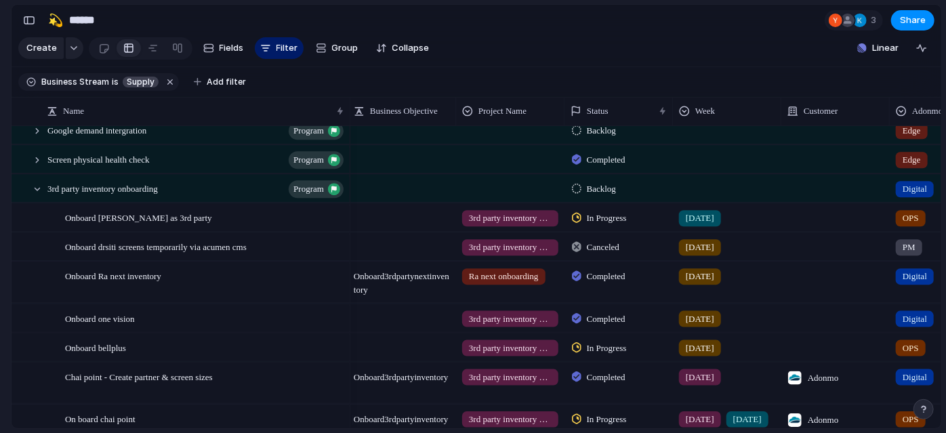
scroll to position [613, 0]
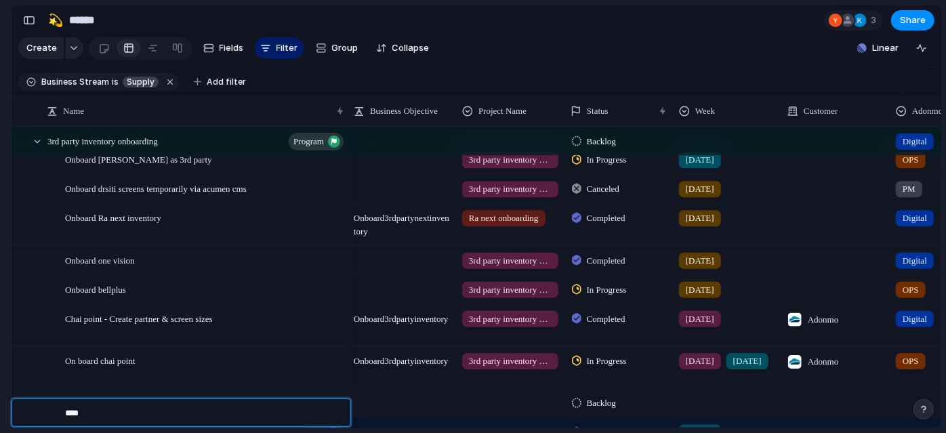
type textarea "*****"
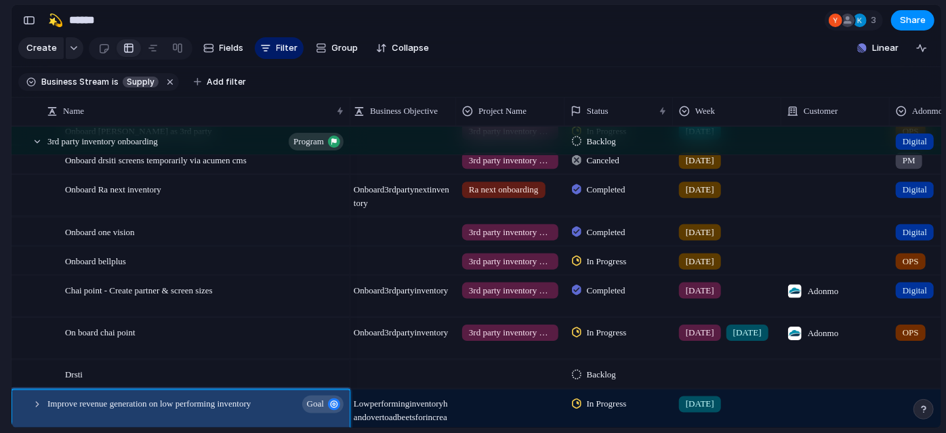
scroll to position [705, 0]
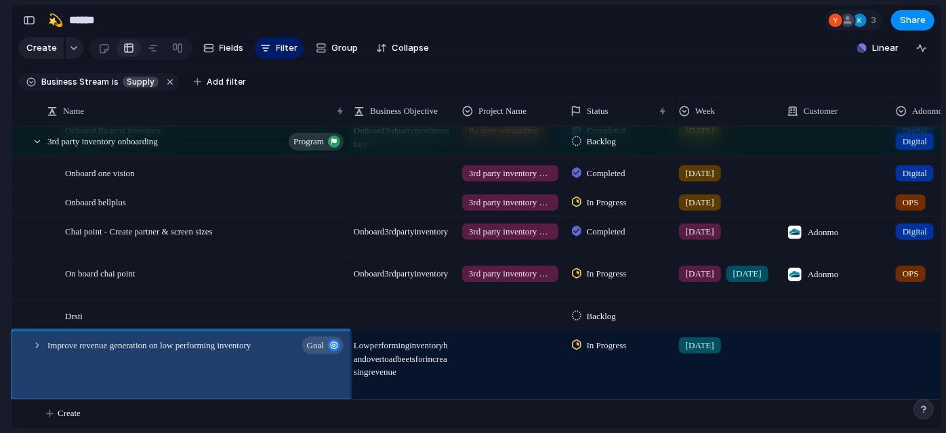
click at [0, 330] on section "Keep using Index You're approaching the free limit of 300 items Upgrade plan" at bounding box center [5, 362] width 11 height 142
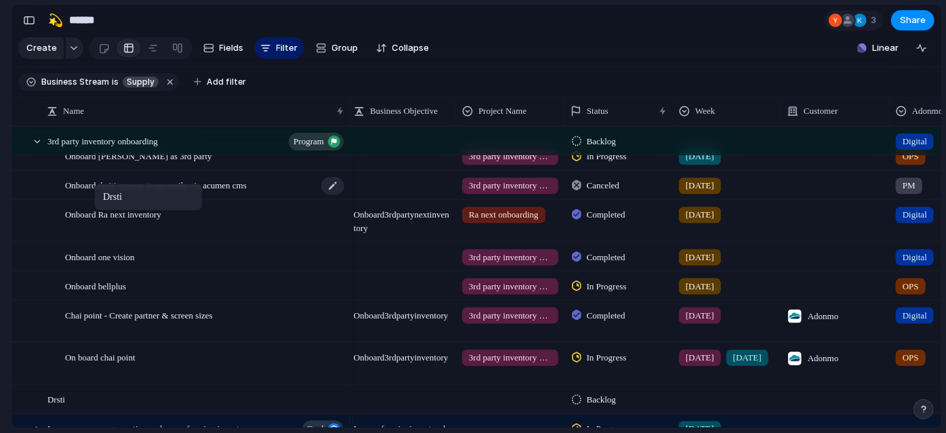
drag, startPoint x: 91, startPoint y: 403, endPoint x: 100, endPoint y: 184, distance: 219.0
drag, startPoint x: 61, startPoint y: 406, endPoint x: 125, endPoint y: 369, distance: 73.8
drag, startPoint x: 58, startPoint y: 406, endPoint x: 126, endPoint y: 312, distance: 116.4
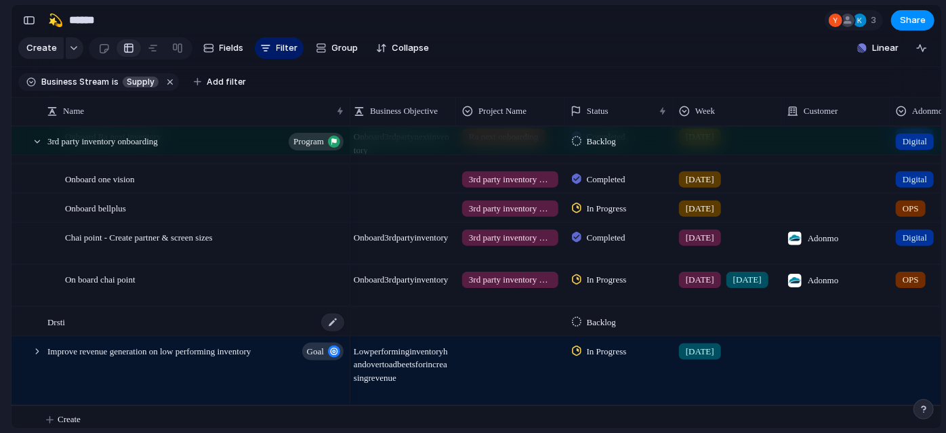
click at [90, 333] on div "Drsti" at bounding box center [196, 322] width 298 height 28
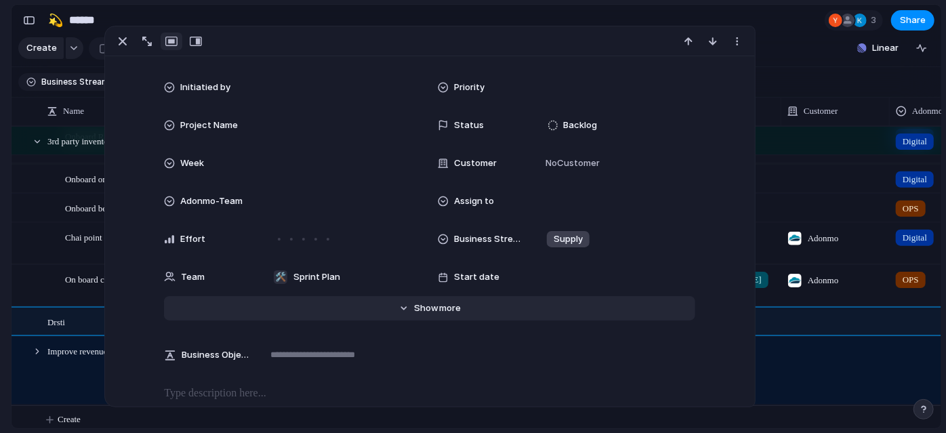
click at [414, 311] on span "Show" at bounding box center [426, 309] width 24 height 14
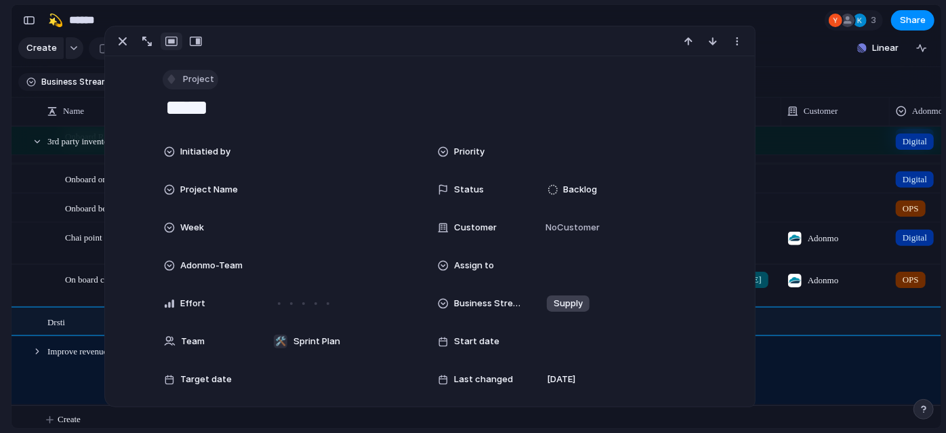
click at [195, 82] on span "Project" at bounding box center [198, 80] width 31 height 14
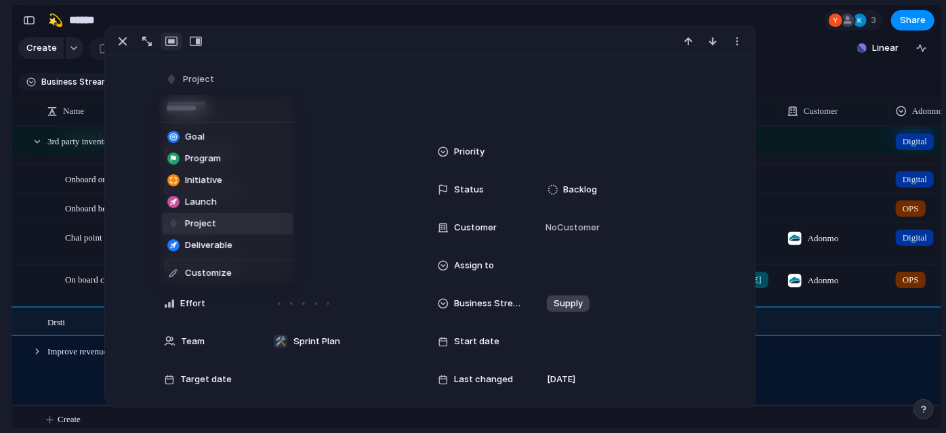
click at [222, 159] on li "Program" at bounding box center [227, 159] width 131 height 22
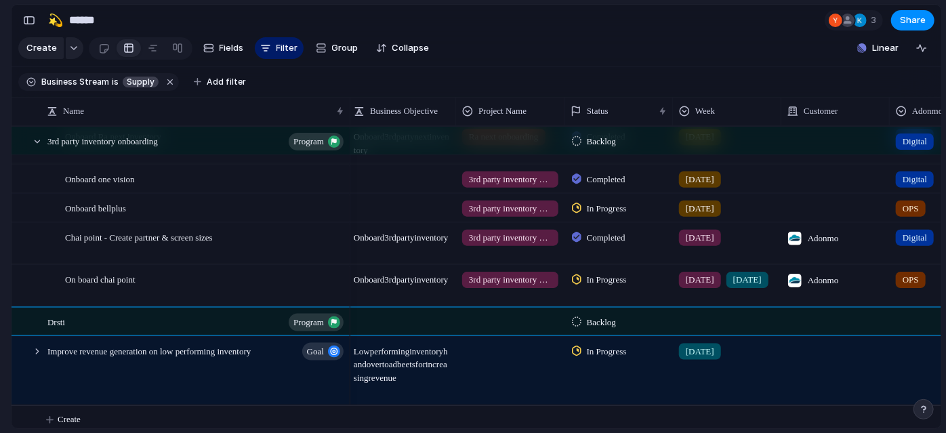
click at [0, 270] on section "🛠️ Sprint Plan Projects 🍎 June- Digital Plan 🧊 July Test 🤖 Week2 🍎 July- Supply…" at bounding box center [74, 211] width 149 height 211
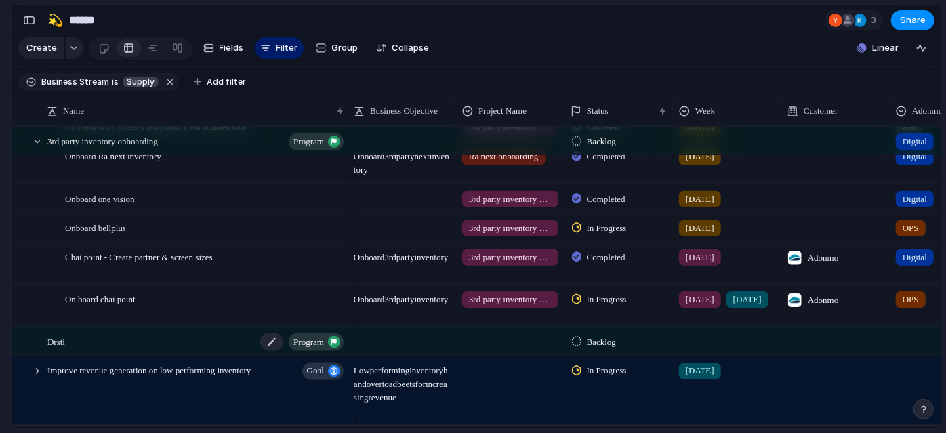
click at [76, 341] on div "Drsti program" at bounding box center [196, 341] width 298 height 28
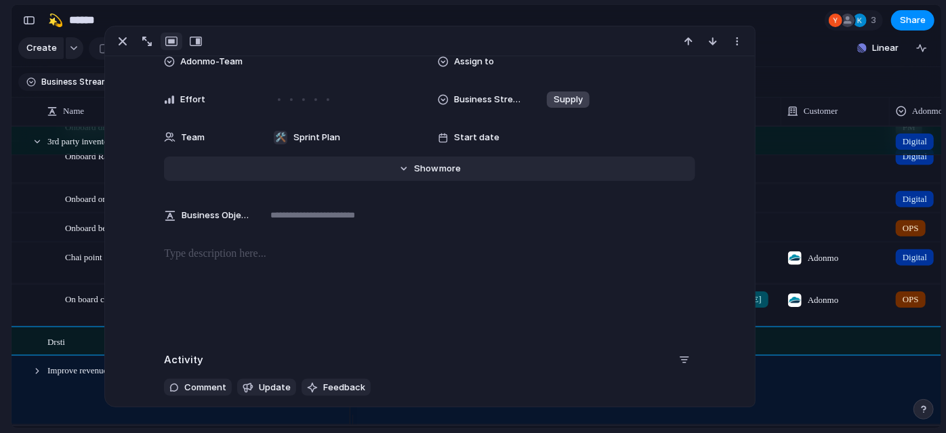
click at [462, 176] on button "Hide Show more" at bounding box center [429, 169] width 531 height 24
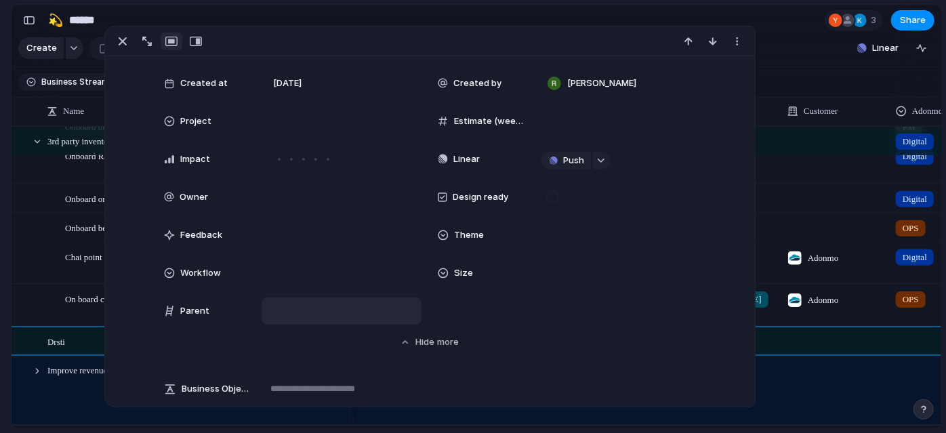
click at [287, 304] on div at bounding box center [342, 311] width 148 height 15
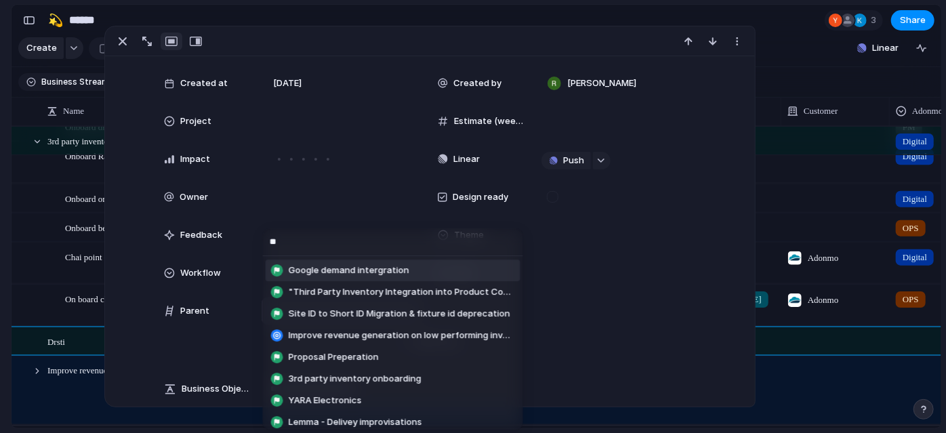
type input "*"
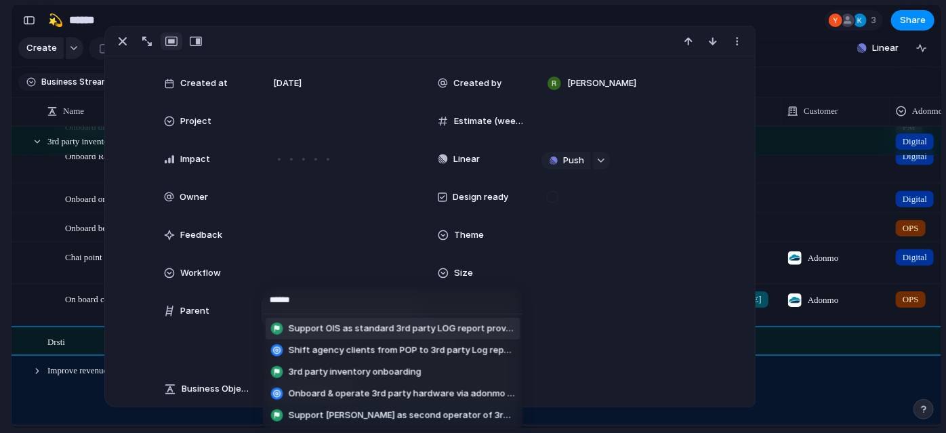
type input "*******"
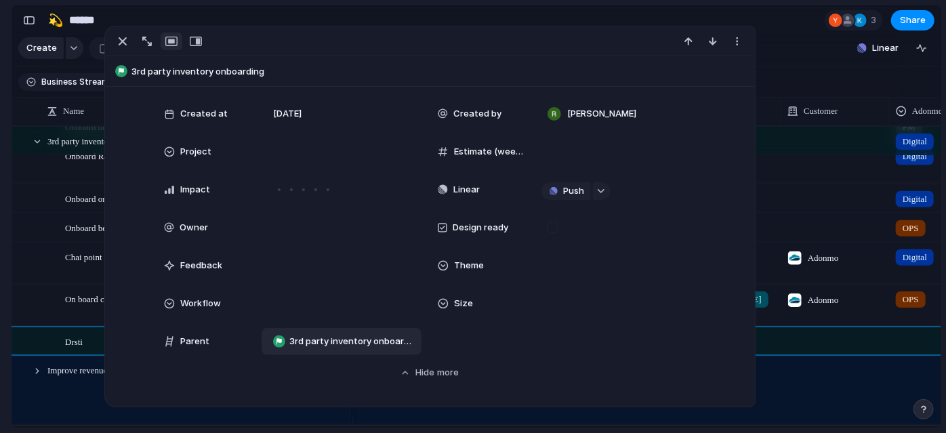
click at [0, 218] on section "🛠️ Sprint Plan Projects 🍎 June- Digital Plan 🧊 July Test 🤖 Week2 🍎 July- Supply…" at bounding box center [74, 211] width 149 height 211
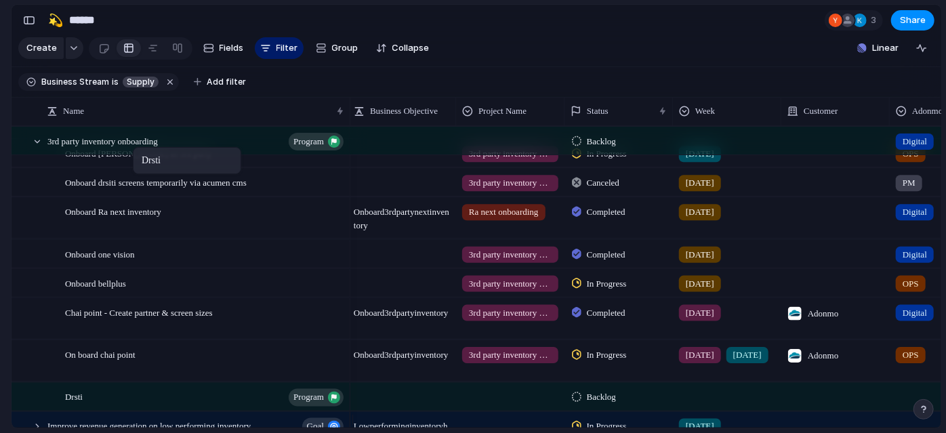
drag, startPoint x: 85, startPoint y: 402, endPoint x: 140, endPoint y: 150, distance: 258.6
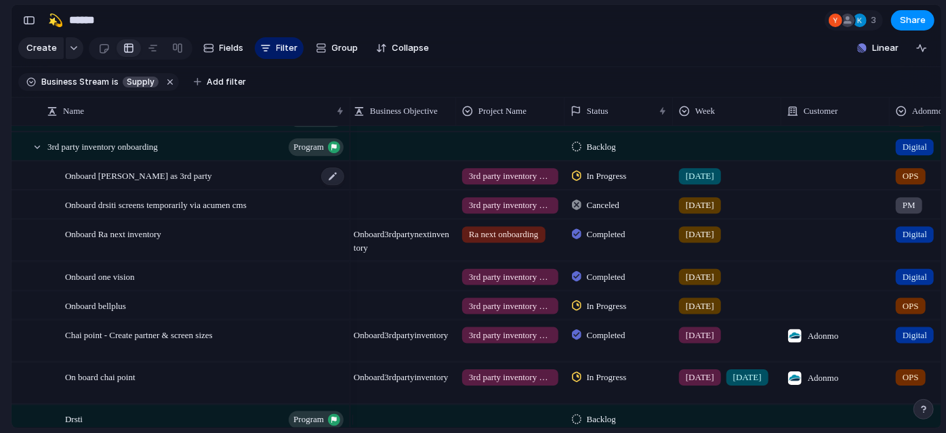
click at [126, 181] on span "Onboard dristi as 3rd party" at bounding box center [138, 175] width 147 height 16
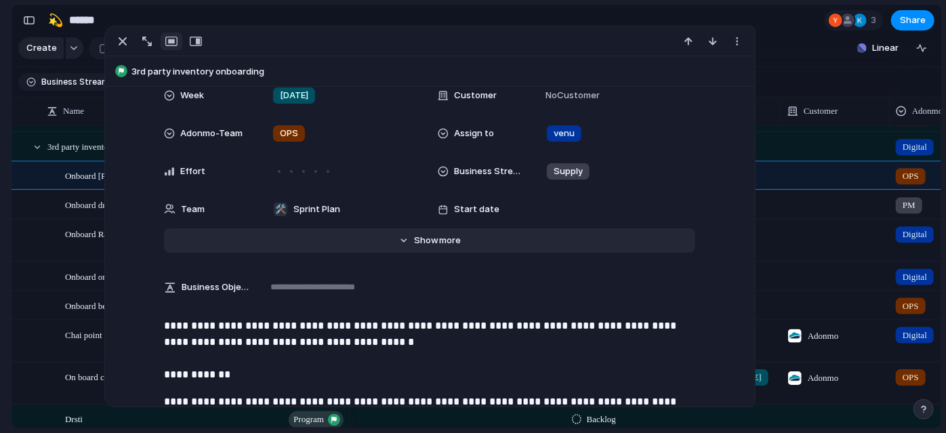
click at [424, 237] on span "Show" at bounding box center [426, 241] width 24 height 14
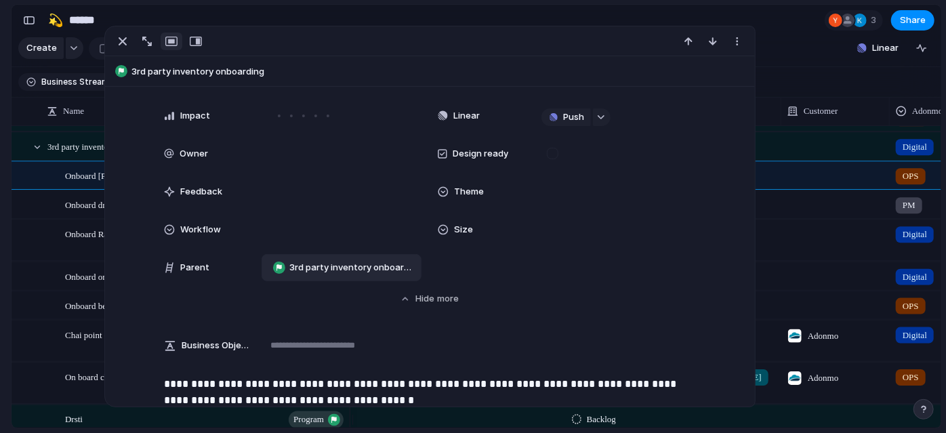
click at [318, 266] on span "3rd party inventory onboarding" at bounding box center [352, 268] width 126 height 14
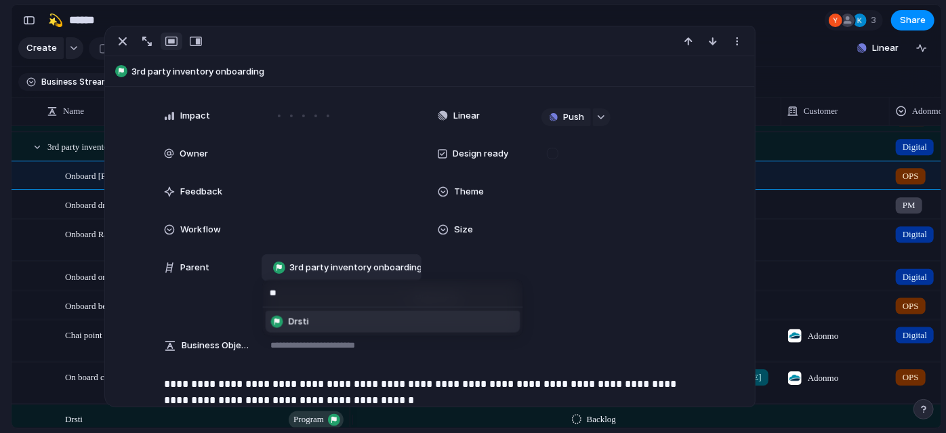
type input "***"
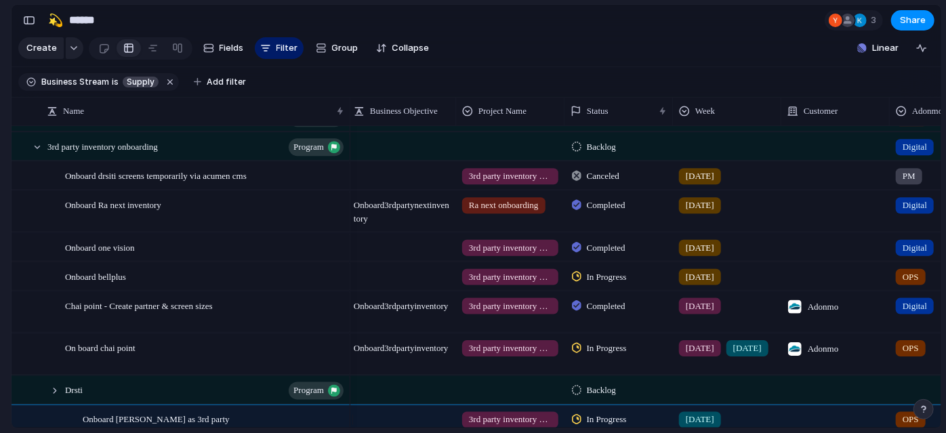
click at [0, 289] on section "🛠️ Sprint Plan Projects 🍎 June- Digital Plan 🧊 July Test 🤖 Week2 🍎 July- Supply…" at bounding box center [74, 211] width 149 height 211
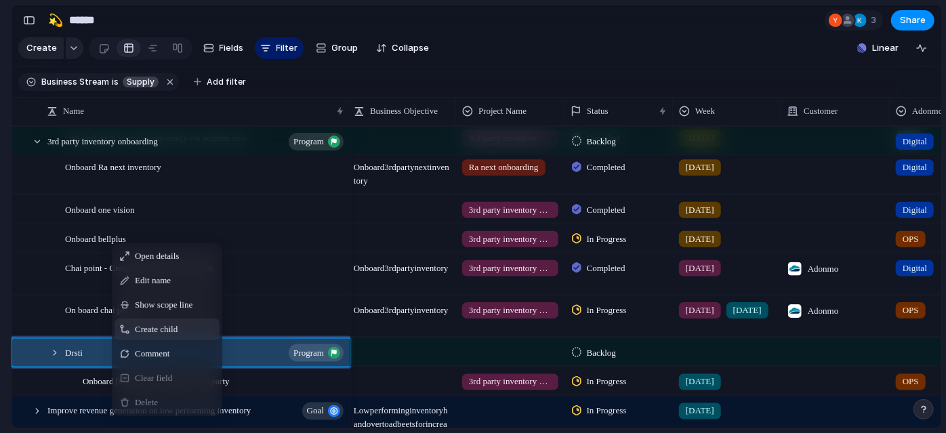
click at [188, 336] on span "Context Menu" at bounding box center [185, 330] width 5 height 14
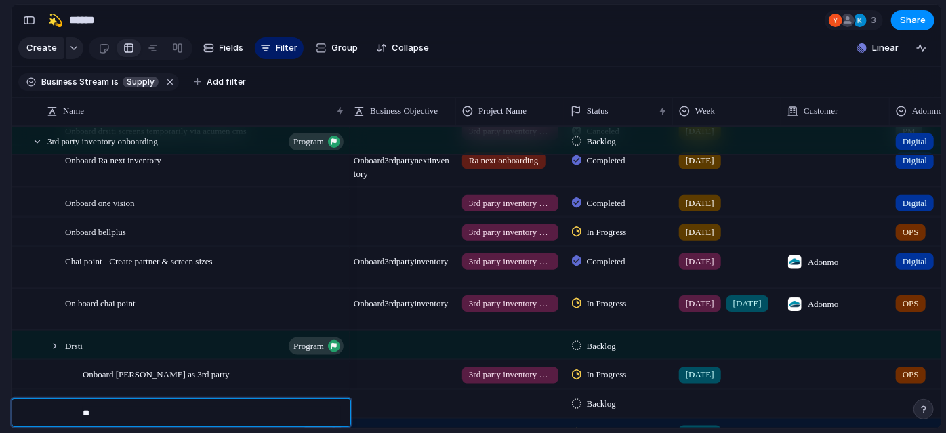
type textarea "*"
type textarea "**********"
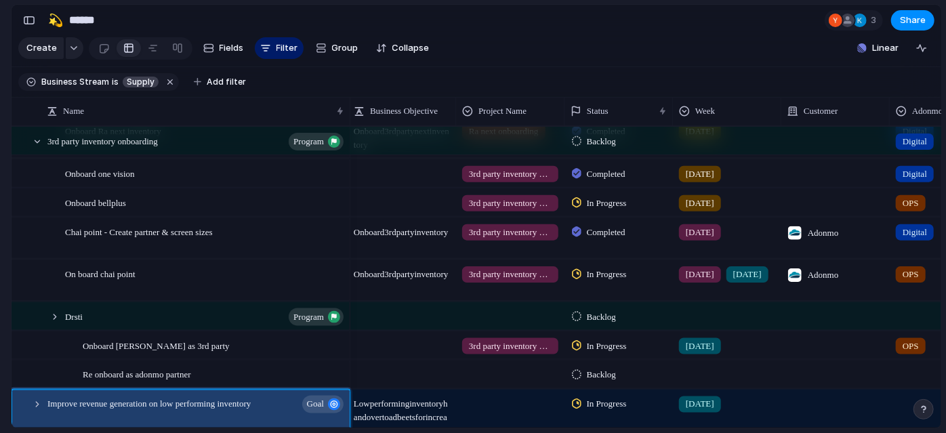
scroll to position [740, 0]
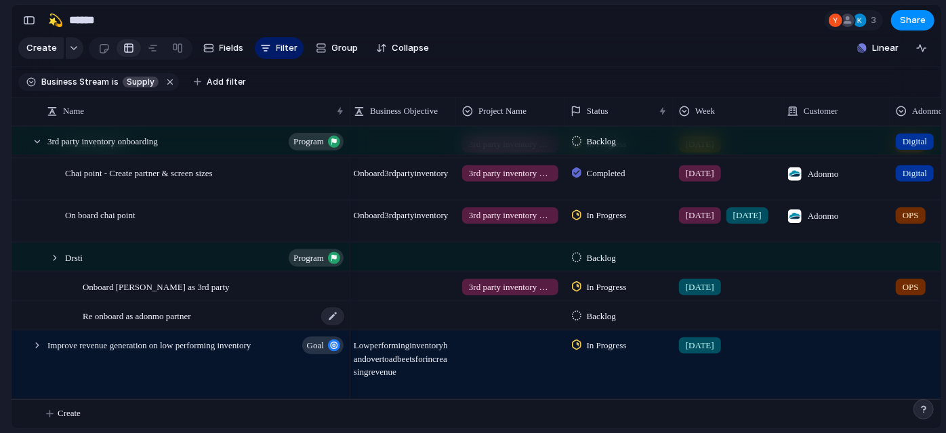
click at [178, 308] on span "Re onboard as adonmo partner" at bounding box center [137, 315] width 108 height 16
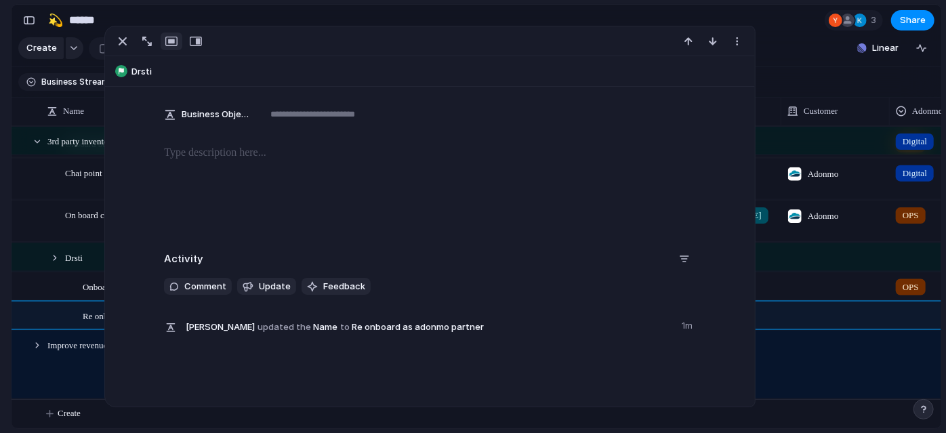
scroll to position [345, 0]
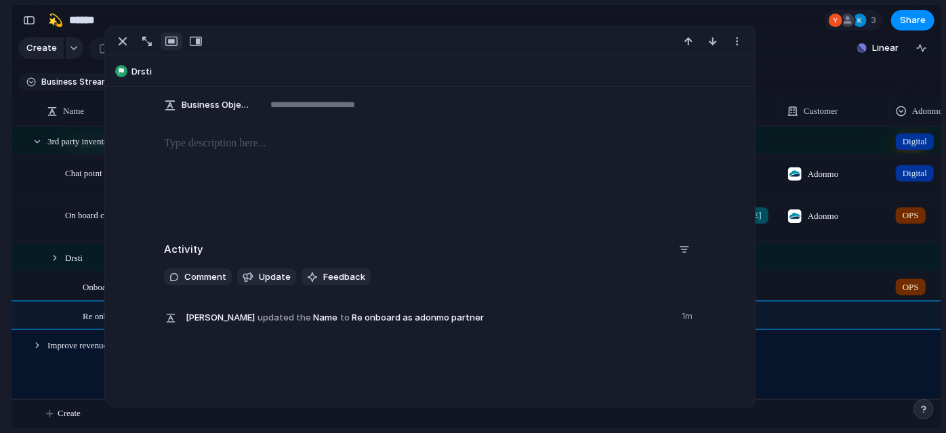
click at [222, 149] on p at bounding box center [429, 144] width 531 height 16
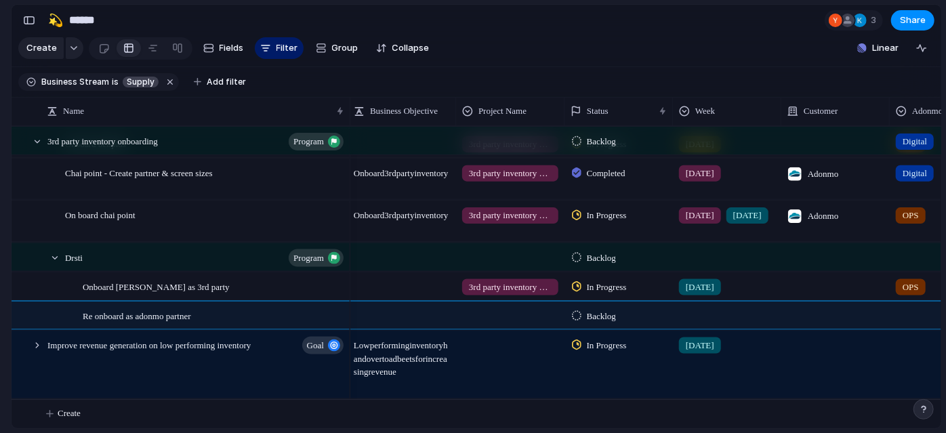
click at [0, 234] on section "🛠️ Sprint Plan Projects 🍎 June- Digital Plan 🧊 July Test 🤖 Week2 🍎 July- Supply…" at bounding box center [74, 211] width 149 height 211
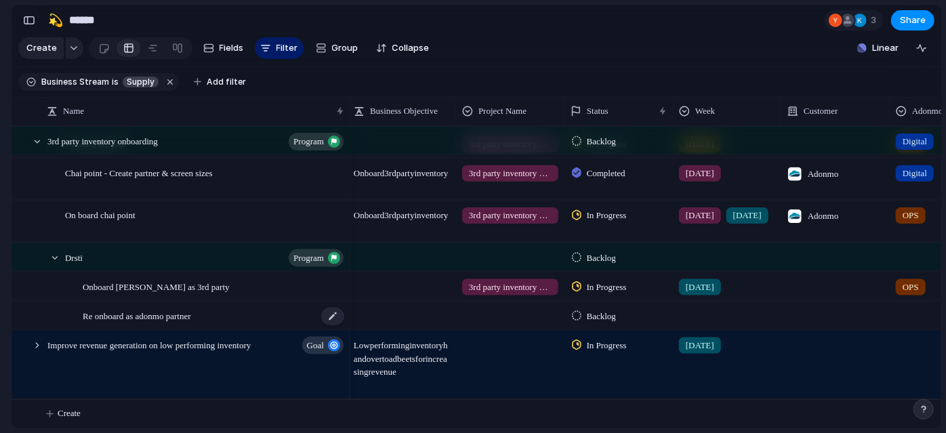
click at [173, 320] on span "Re onboard as adonmo partner" at bounding box center [137, 315] width 108 height 16
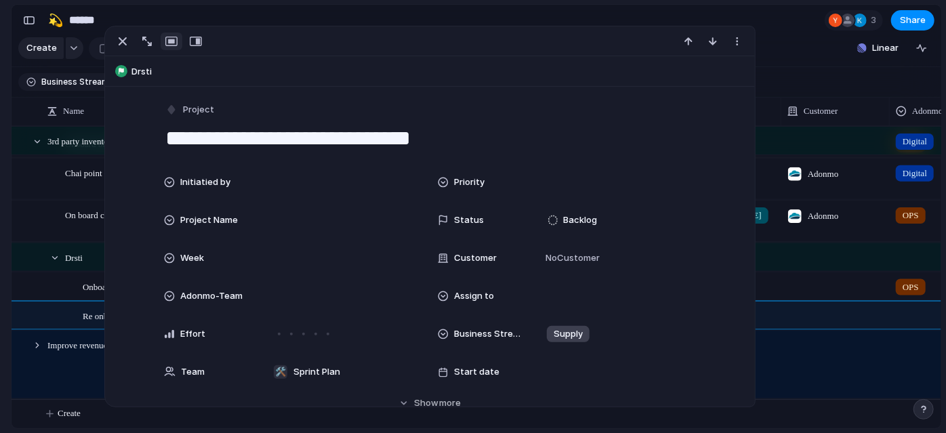
click at [307, 133] on textarea "**********" at bounding box center [429, 138] width 531 height 28
type textarea "**********"
click at [0, 129] on section "🛠️ Sprint Plan Projects 🍎 June- Digital Plan 🧊 July Test 🤖 Week2 🍎 July- Supply…" at bounding box center [74, 211] width 149 height 211
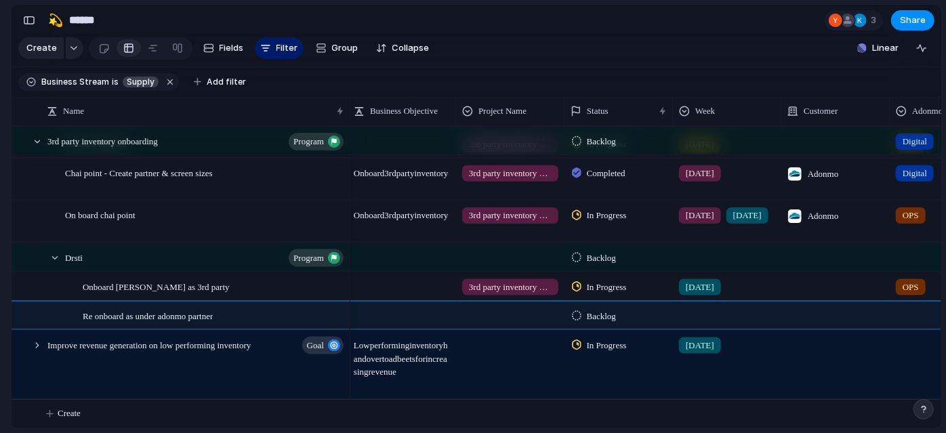
click at [0, 129] on section "🛠️ Sprint Plan Projects 🍎 June- Digital Plan 🧊 July Test 🤖 Week2 🍎 July- Supply…" at bounding box center [74, 211] width 149 height 211
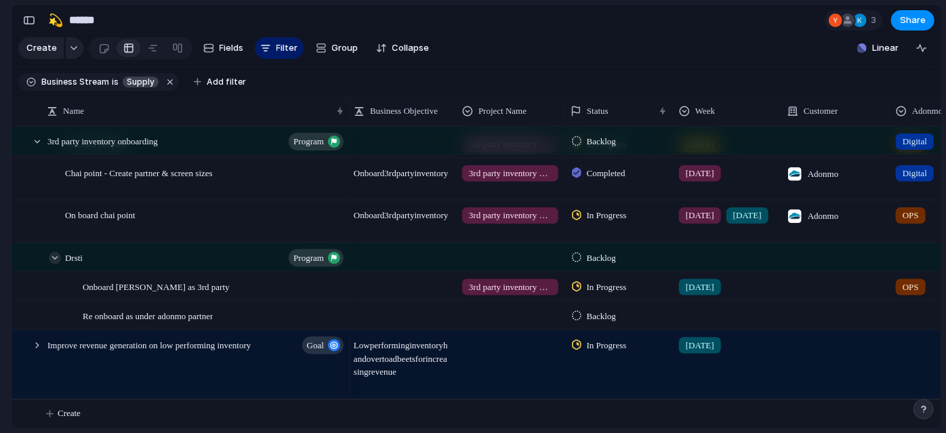
click at [53, 253] on div at bounding box center [55, 257] width 12 height 12
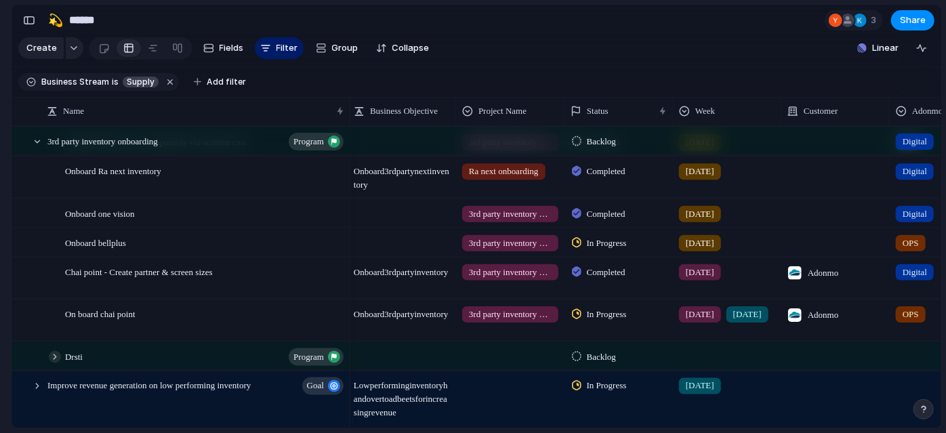
scroll to position [627, 0]
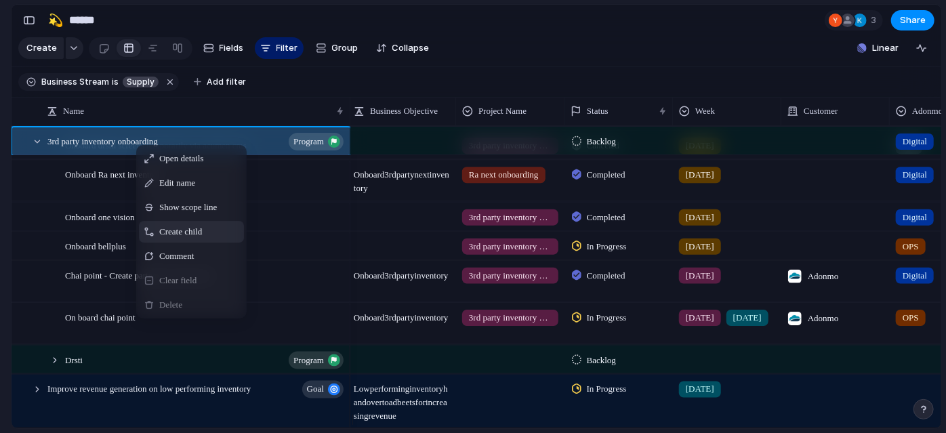
click at [202, 239] on span "Create child" at bounding box center [180, 232] width 43 height 14
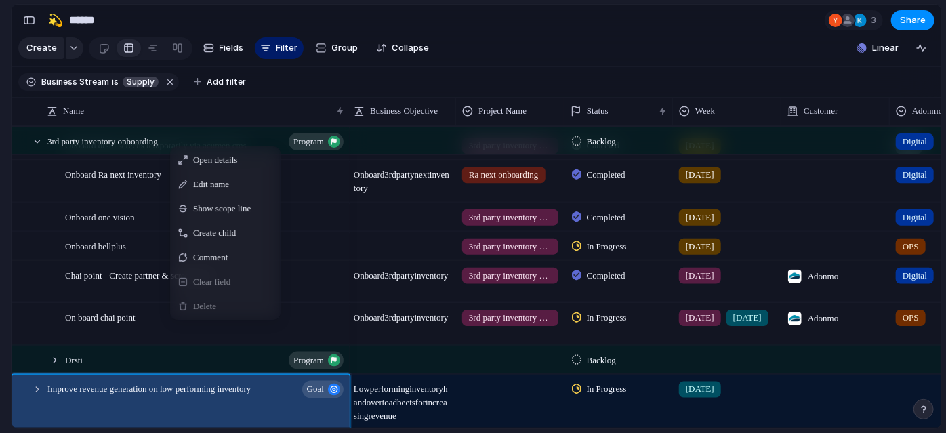
scroll to position [681, 0]
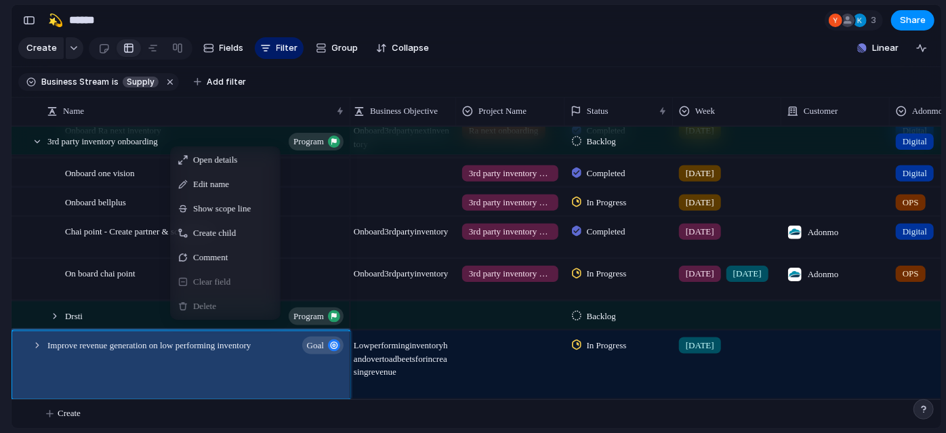
click at [0, 194] on section "🛠️ Sprint Plan Projects 🍎 June- Digital Plan 🧊 July Test 🤖 Week2 🍎 July- Supply…" at bounding box center [74, 211] width 149 height 211
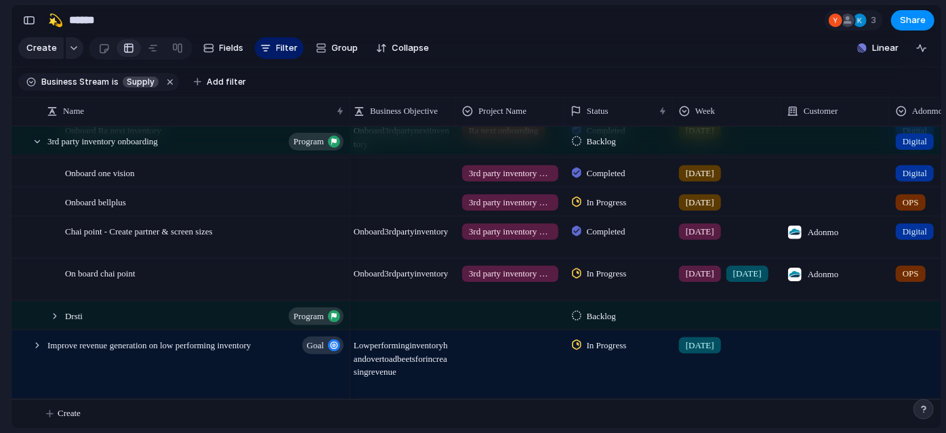
click at [0, 237] on section "🛠️ Sprint Plan Projects 🍎 June- Digital Plan 🧊 July Test 🤖 Week2 🍎 July- Supply…" at bounding box center [74, 211] width 149 height 211
click at [740, 280] on div "[DATE]" at bounding box center [747, 274] width 42 height 16
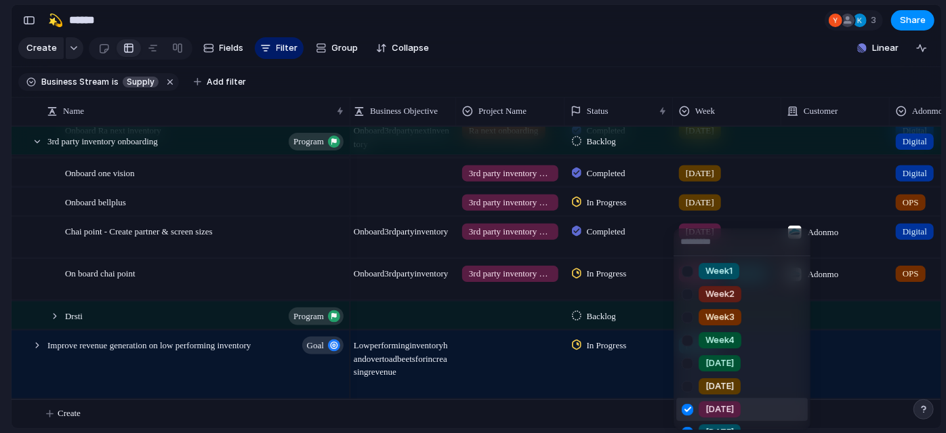
scroll to position [63, 0]
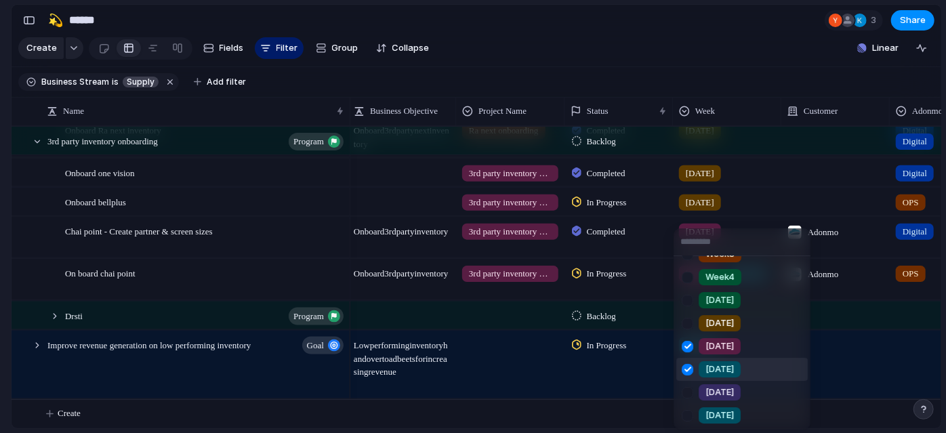
click at [686, 365] on div at bounding box center [688, 370] width 24 height 24
click at [683, 345] on div at bounding box center [688, 347] width 24 height 24
click at [691, 413] on div at bounding box center [688, 416] width 24 height 24
click at [688, 390] on div at bounding box center [688, 393] width 24 height 24
click at [685, 372] on div at bounding box center [688, 370] width 24 height 24
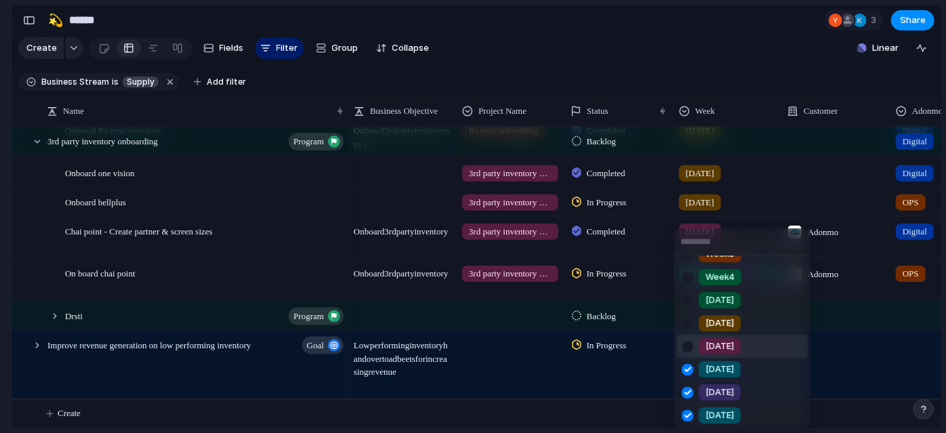
click at [690, 343] on div at bounding box center [688, 347] width 24 height 24
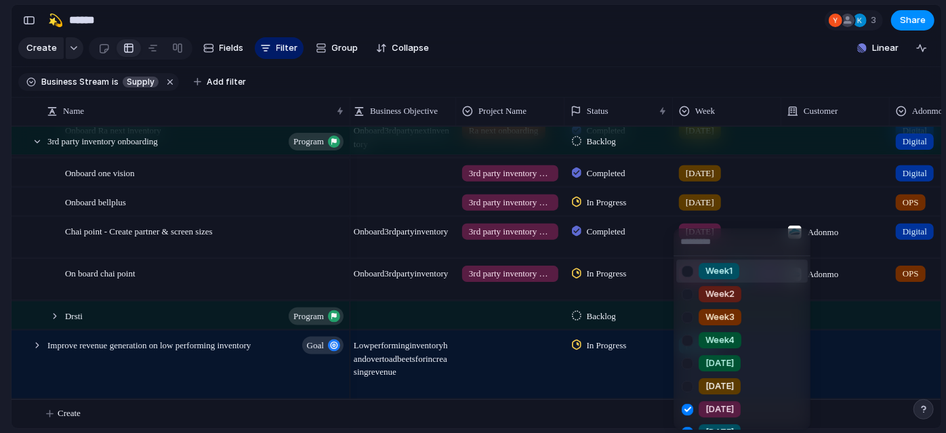
click at [720, 246] on input "text" at bounding box center [742, 241] width 137 height 27
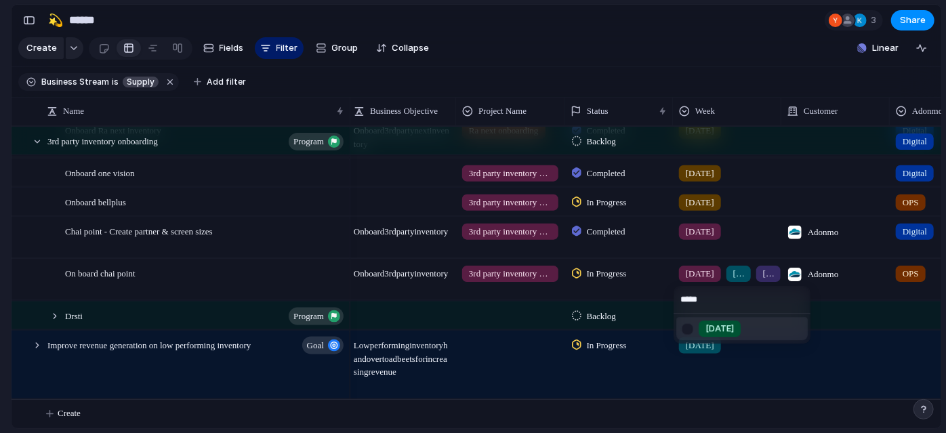
type input "******"
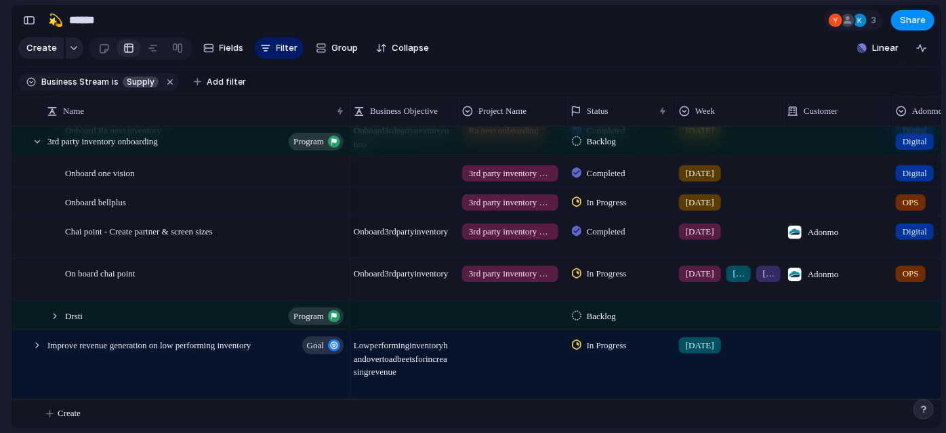
click at [757, 298] on div "July 3 july 4 Aug 1 Aug 2 Aug 3" at bounding box center [727, 279] width 108 height 41
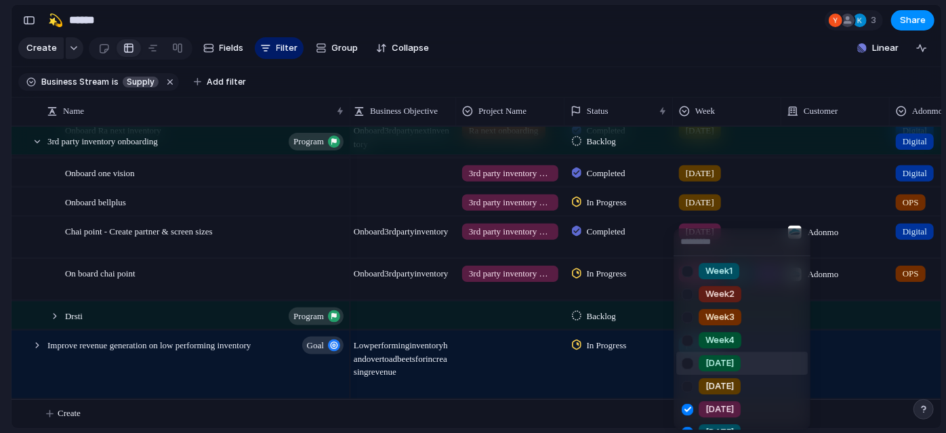
scroll to position [87, 0]
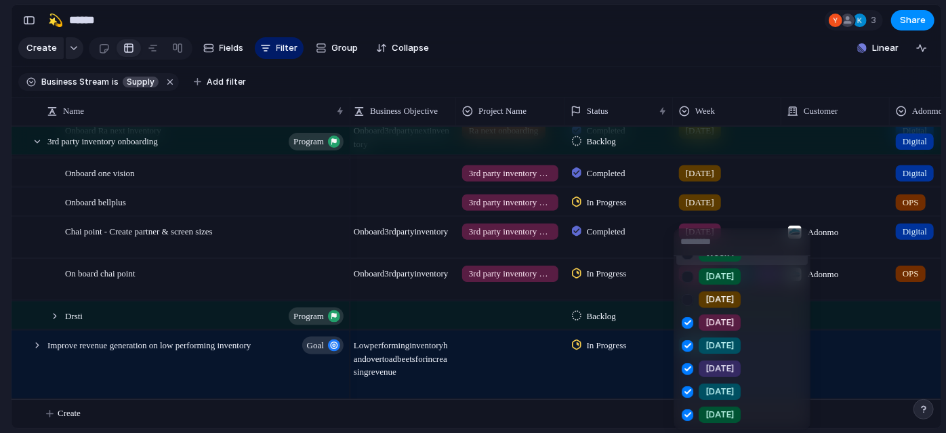
type input "*"
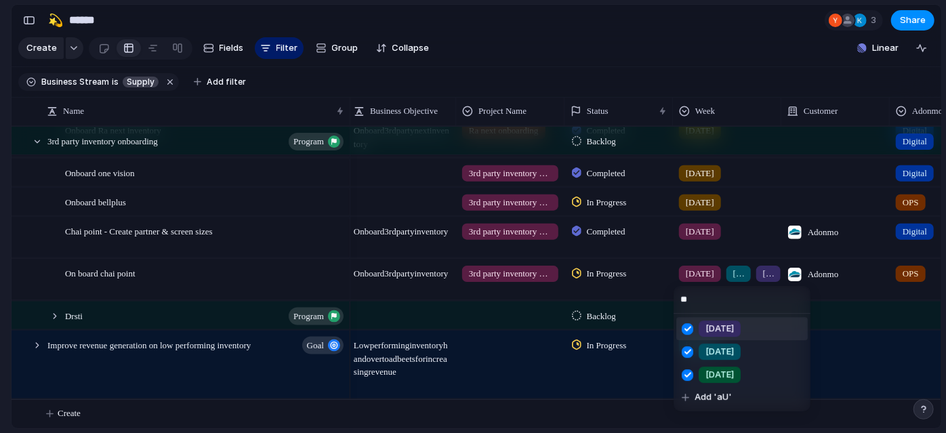
type input "*"
type input "*****"
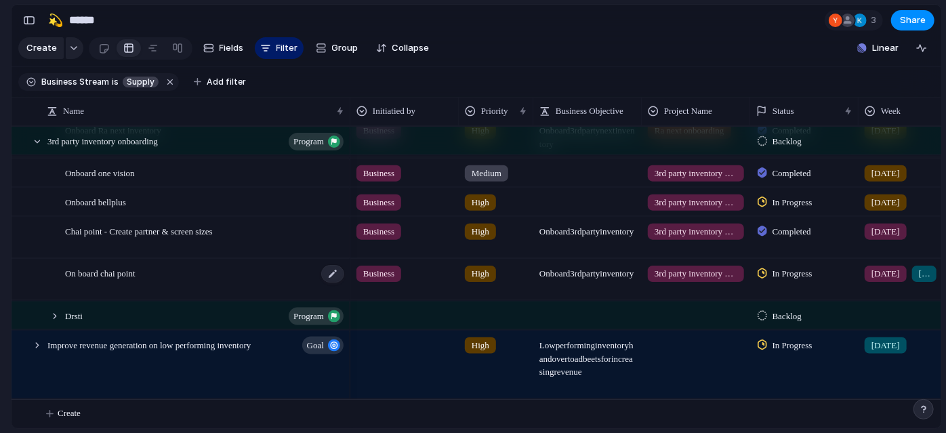
click at [207, 267] on div "On board chai point" at bounding box center [205, 280] width 281 height 41
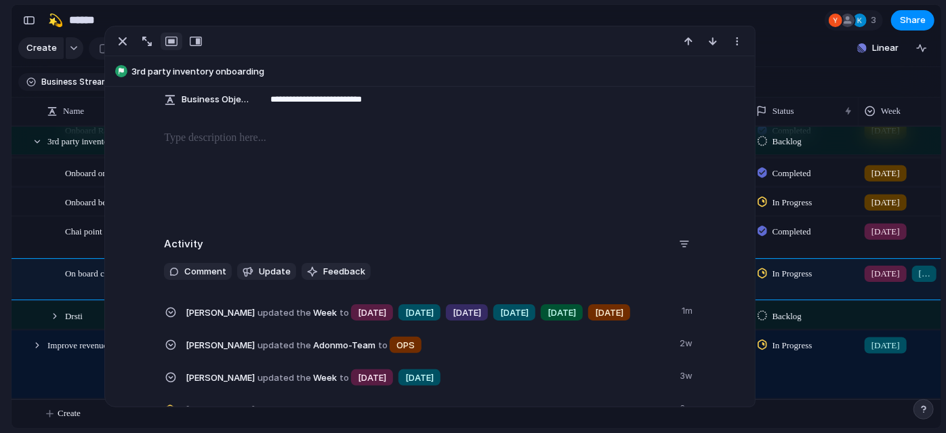
scroll to position [267, 0]
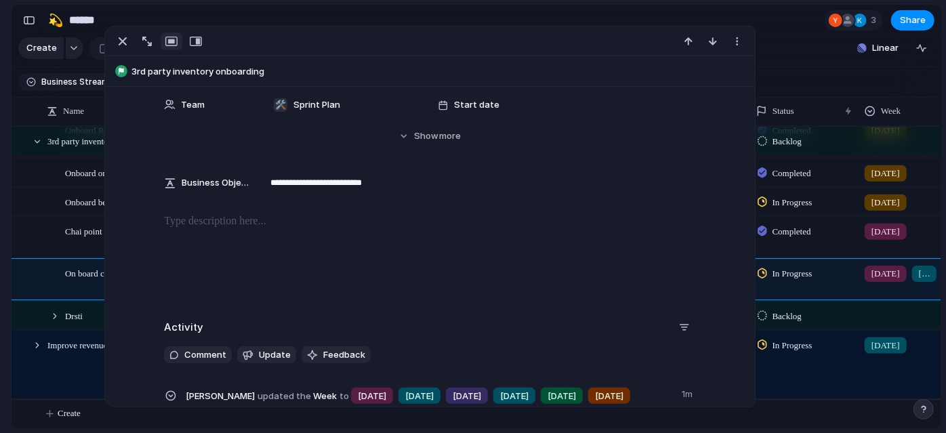
click at [299, 252] on div at bounding box center [429, 256] width 617 height 87
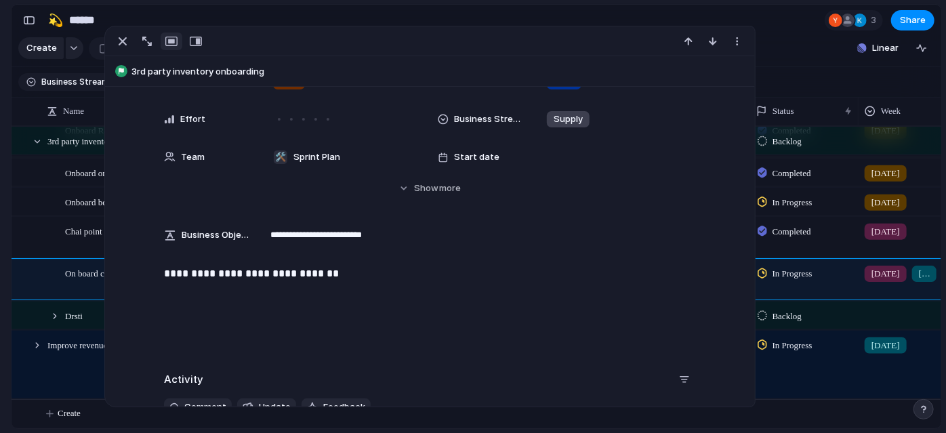
scroll to position [302, 0]
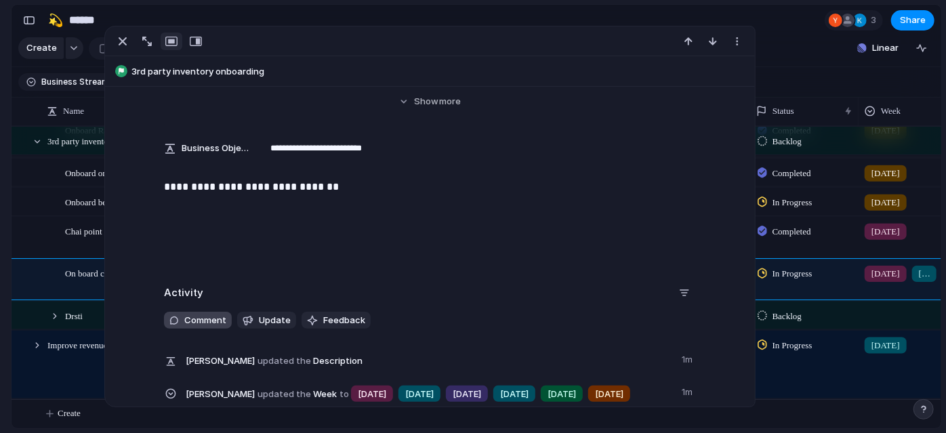
click at [211, 315] on span "Comment" at bounding box center [205, 321] width 42 height 14
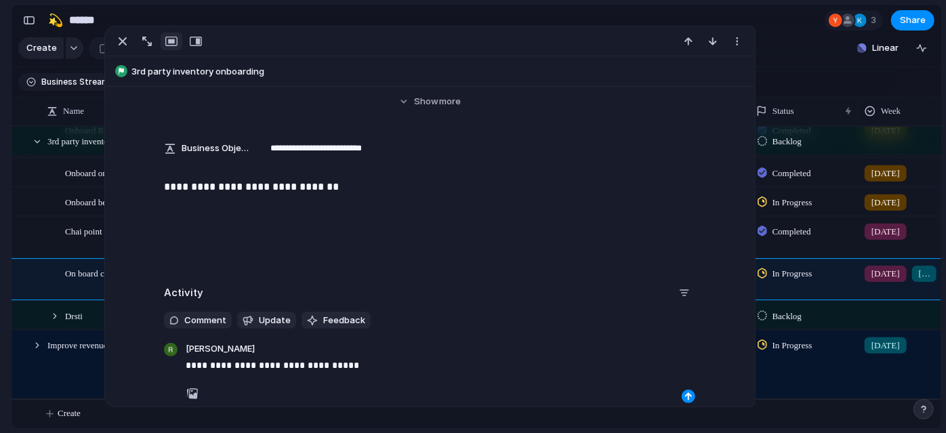
click at [285, 367] on p "**********" at bounding box center [441, 365] width 510 height 16
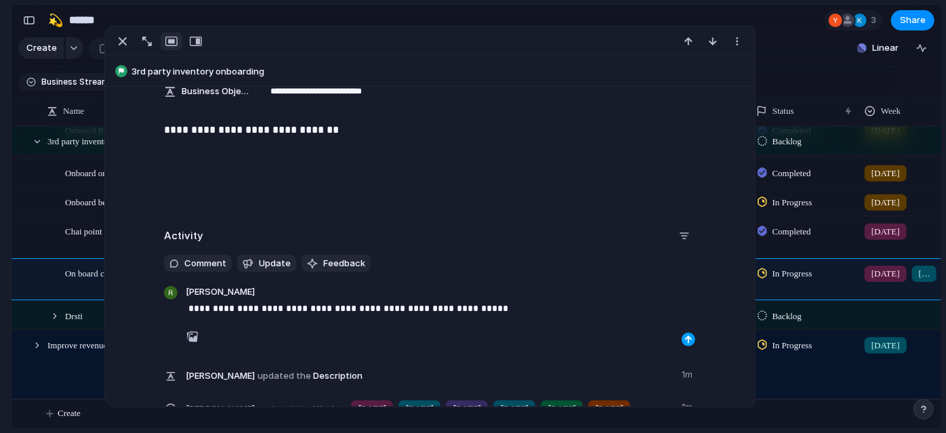
click at [684, 337] on div "button" at bounding box center [688, 339] width 8 height 8
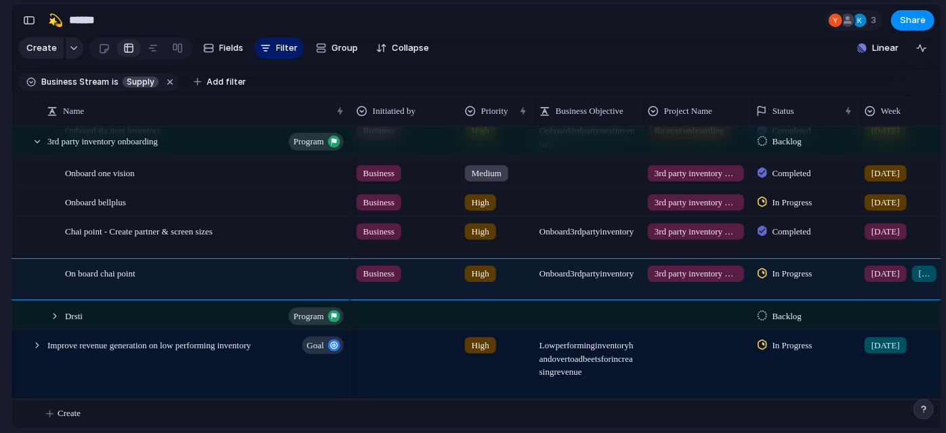
click at [0, 288] on section "🛠️ Sprint Plan Projects 🍎 June- Digital Plan 🧊 July Test 🤖 Week2 🍎 July- Supply…" at bounding box center [74, 211] width 149 height 211
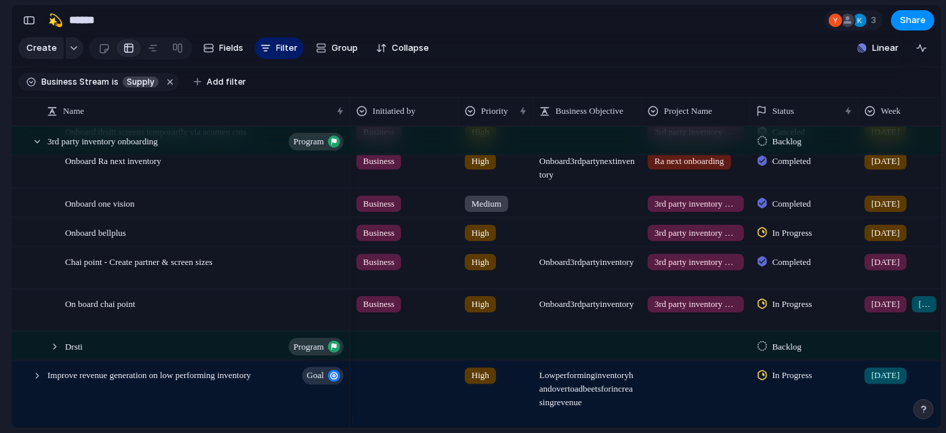
scroll to position [642, 0]
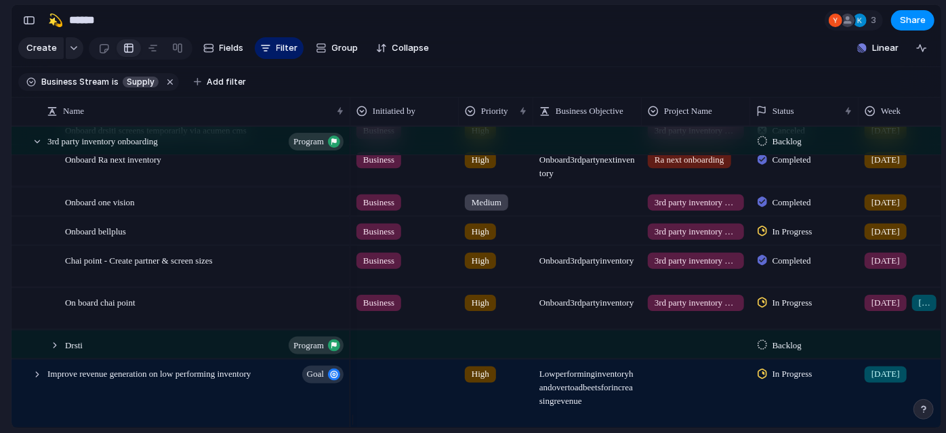
click at [919, 229] on div "[DATE]" at bounding box center [912, 228] width 107 height 22
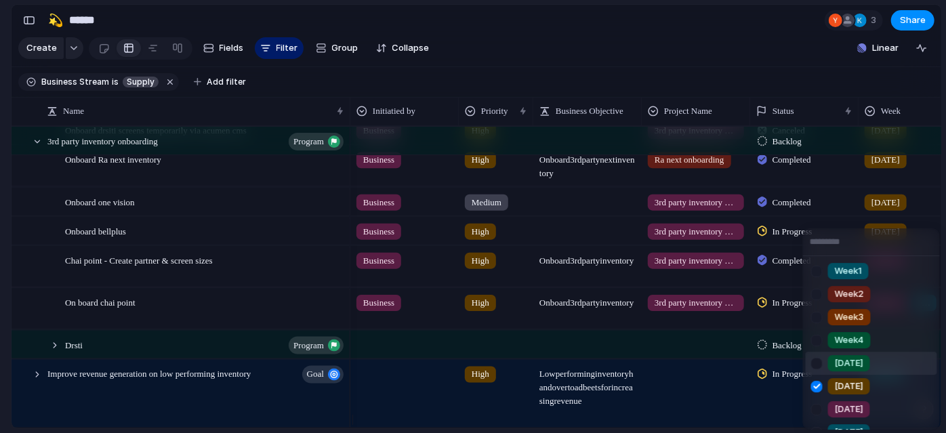
scroll to position [110, 0]
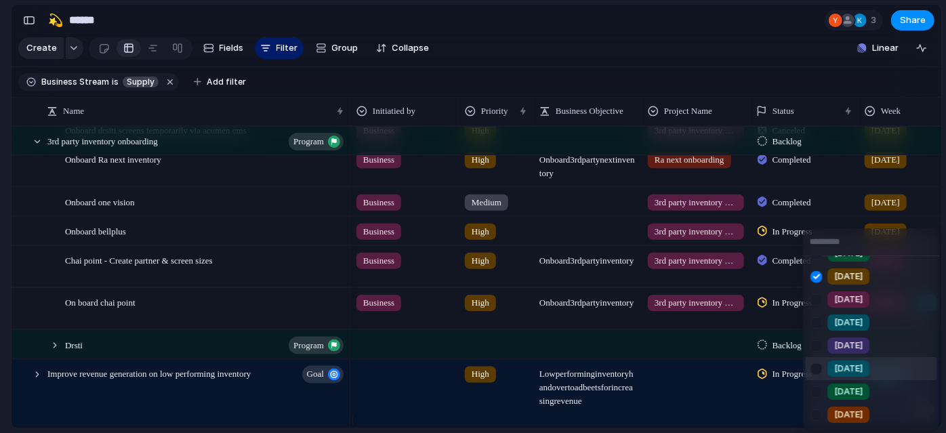
click at [814, 359] on div at bounding box center [817, 369] width 24 height 24
click at [817, 342] on div at bounding box center [817, 346] width 24 height 24
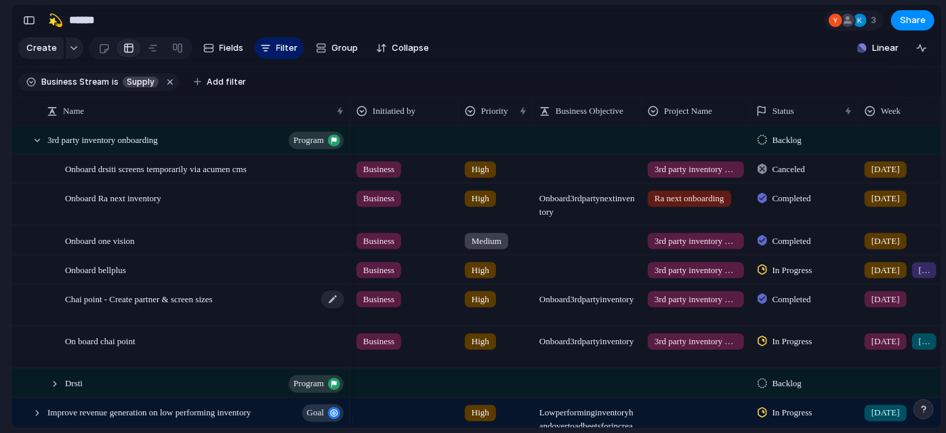
scroll to position [590, 0]
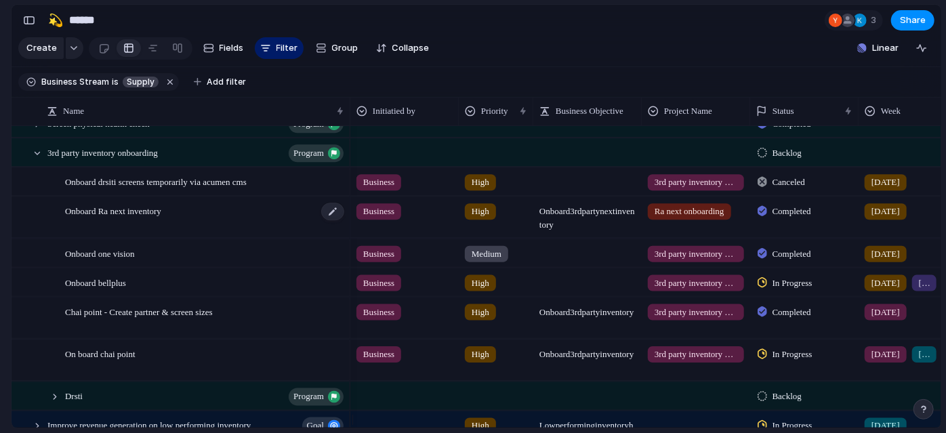
click at [103, 217] on span "Onboard Ra next inventory" at bounding box center [113, 211] width 96 height 16
click at [34, 159] on div at bounding box center [37, 153] width 12 height 12
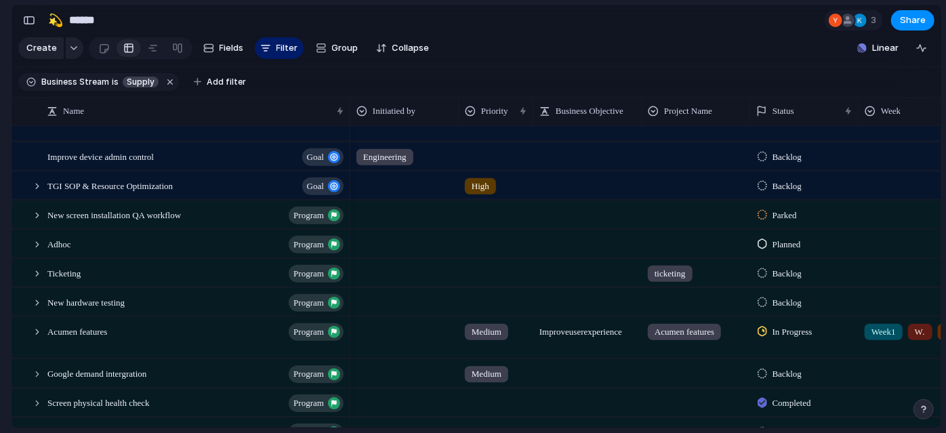
scroll to position [310, 0]
click at [34, 280] on div at bounding box center [37, 274] width 12 height 12
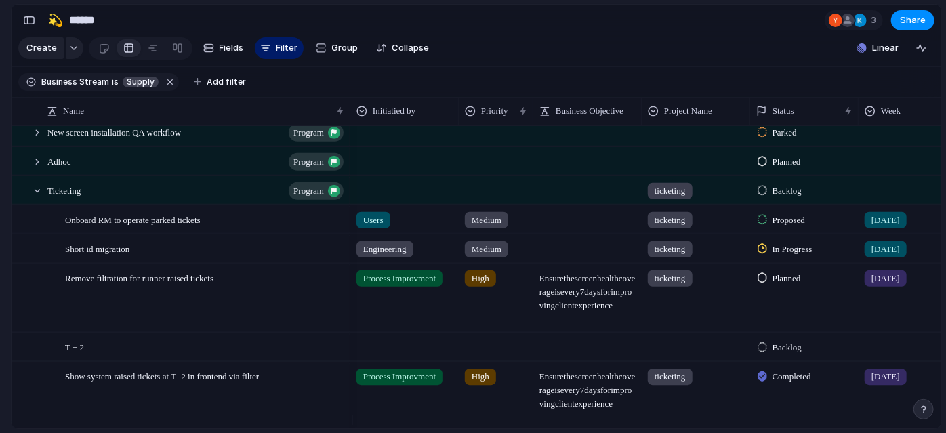
scroll to position [391, 0]
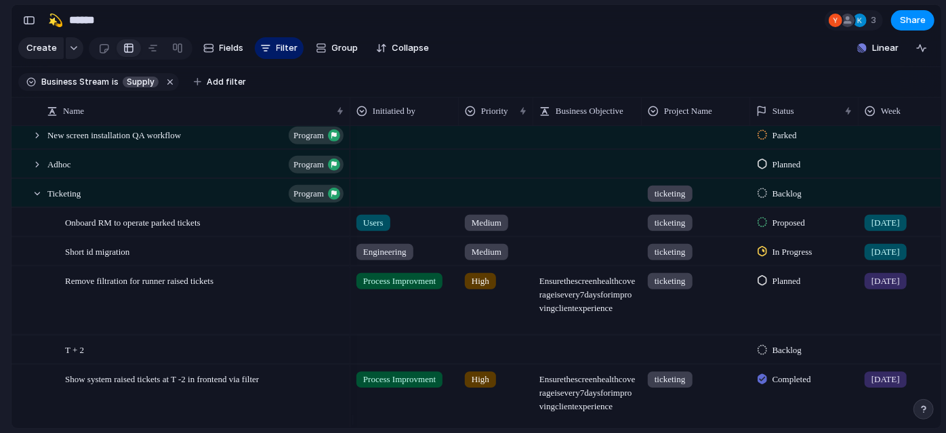
click at [780, 287] on span "Planned" at bounding box center [786, 281] width 28 height 14
click at [892, 316] on div "[DATE]" at bounding box center [913, 300] width 108 height 68
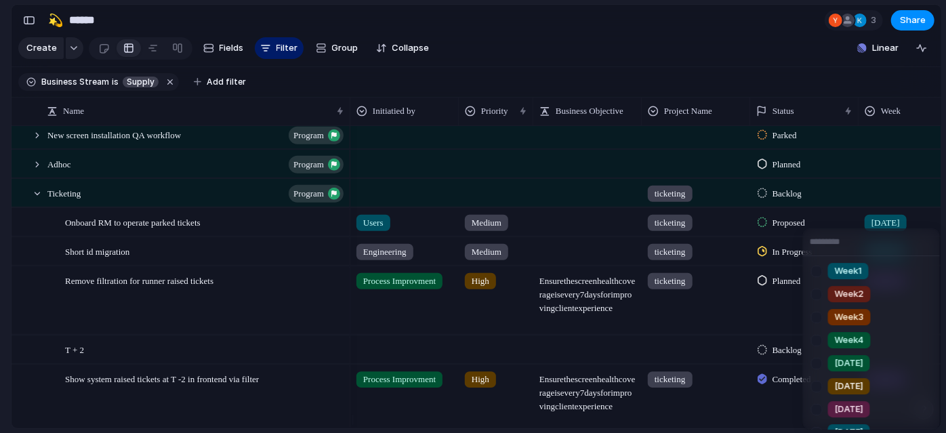
click at [892, 316] on li "Week3" at bounding box center [871, 317] width 131 height 23
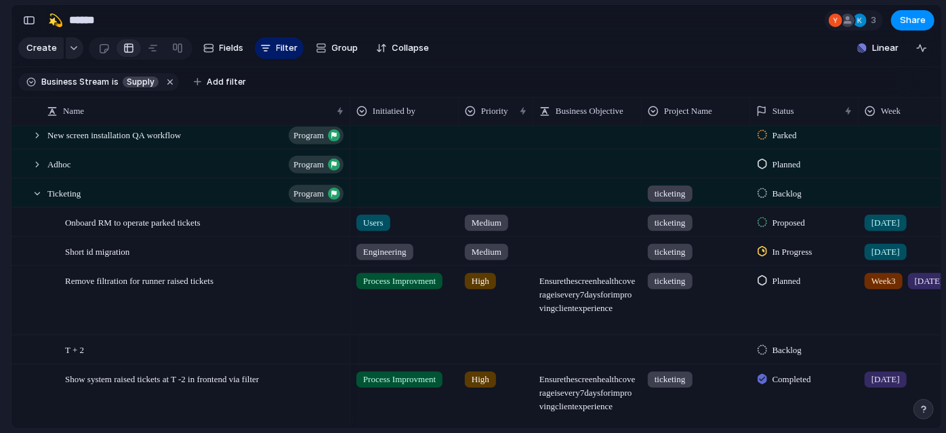
click at [901, 312] on div "Week3 [DATE]" at bounding box center [913, 300] width 108 height 68
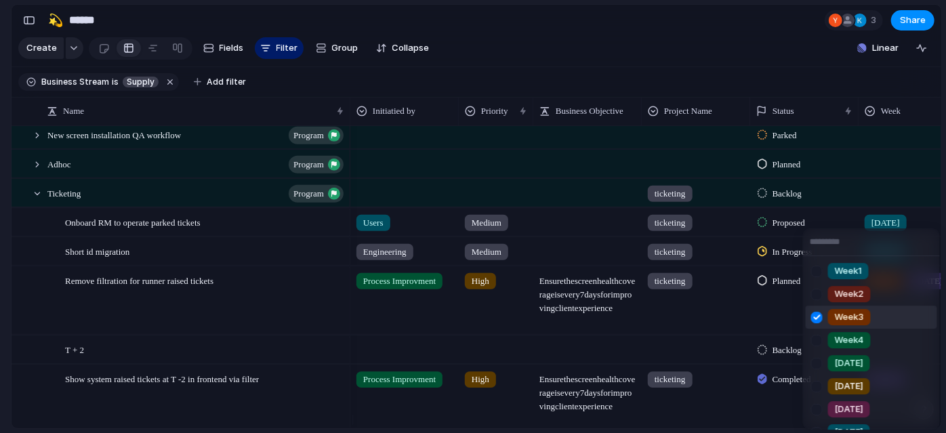
click at [817, 323] on div at bounding box center [817, 318] width 24 height 24
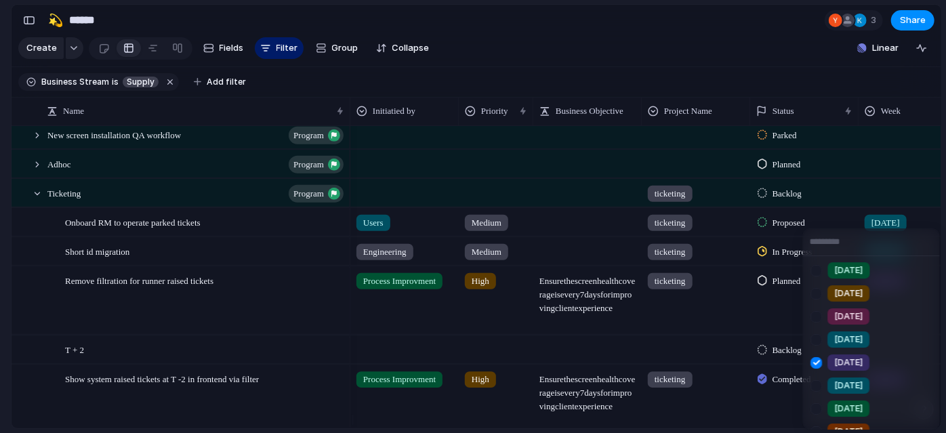
scroll to position [110, 0]
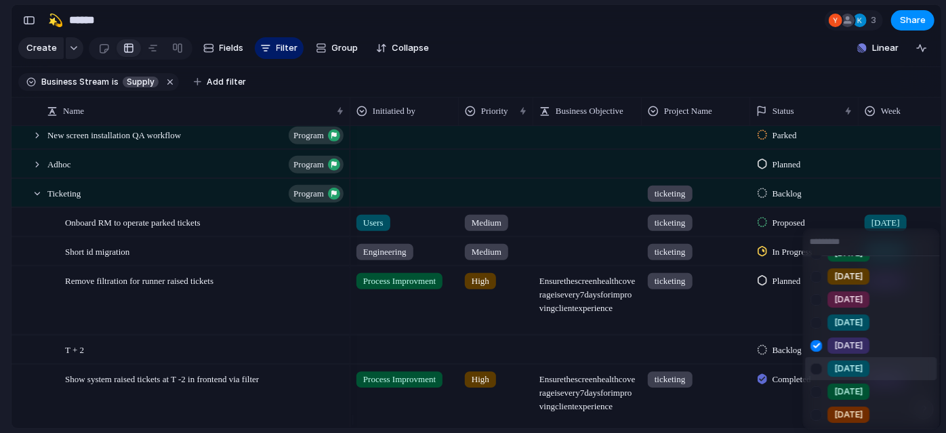
click at [813, 376] on div at bounding box center [817, 369] width 24 height 24
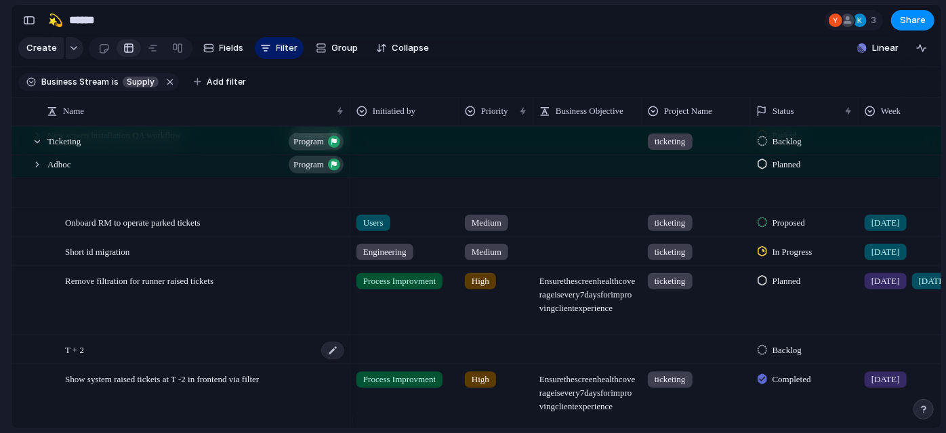
scroll to position [488, 0]
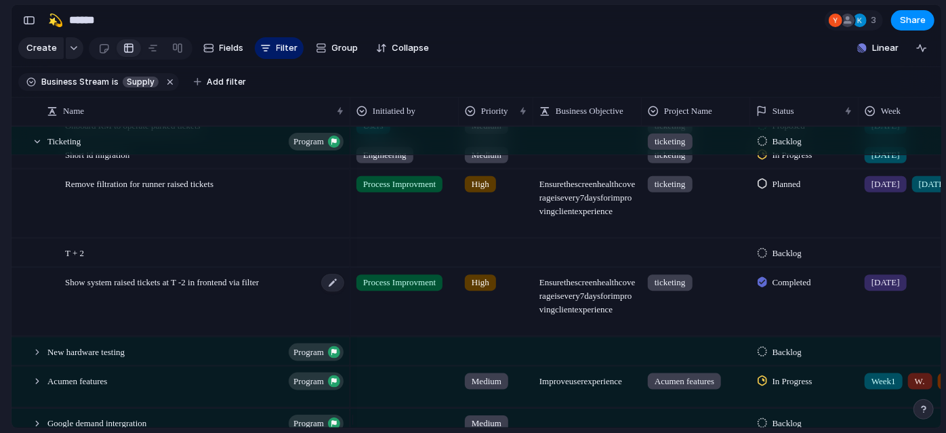
click at [196, 302] on div "Show system raised tickets at T -2 in frontend via filter" at bounding box center [205, 302] width 281 height 68
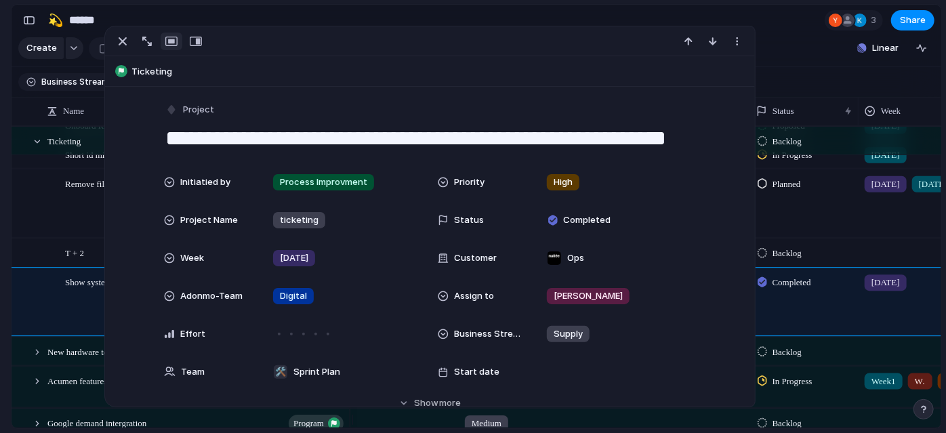
click at [484, 138] on textarea "**********" at bounding box center [429, 138] width 531 height 28
click at [481, 137] on textarea "**********" at bounding box center [429, 138] width 531 height 28
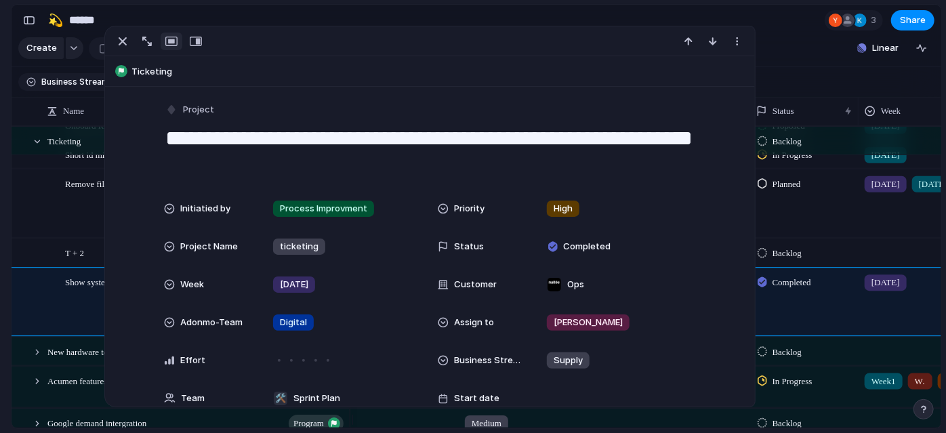
type textarea "**********"
click at [0, 260] on section "🛠️ Sprint Plan Projects 🍎 June- Digital Plan 🧊 July Test 🤖 Week2 🍎 July- Supply…" at bounding box center [74, 211] width 149 height 211
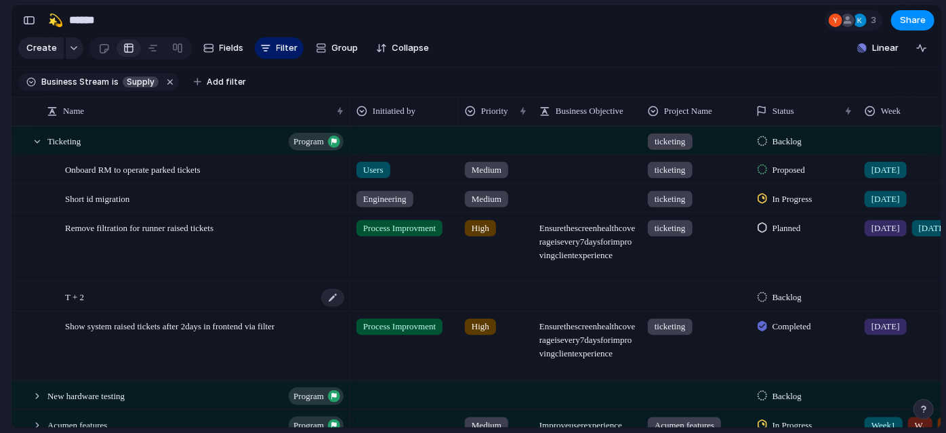
scroll to position [468, 0]
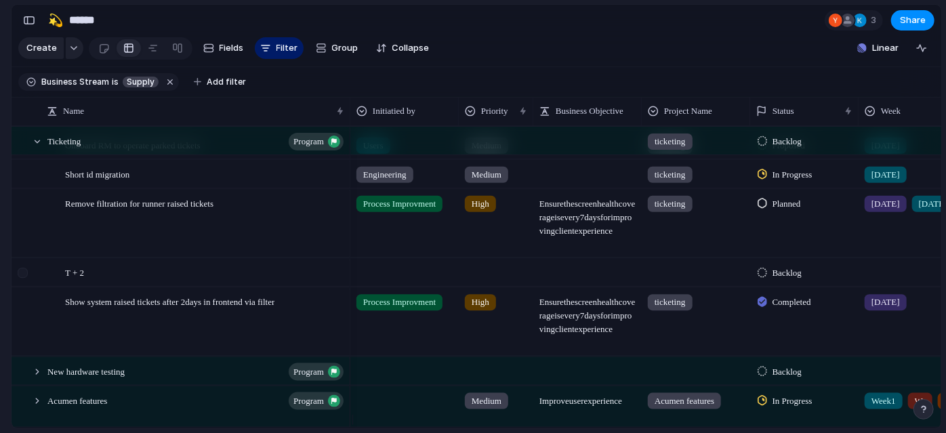
click at [23, 278] on div at bounding box center [23, 273] width 10 height 10
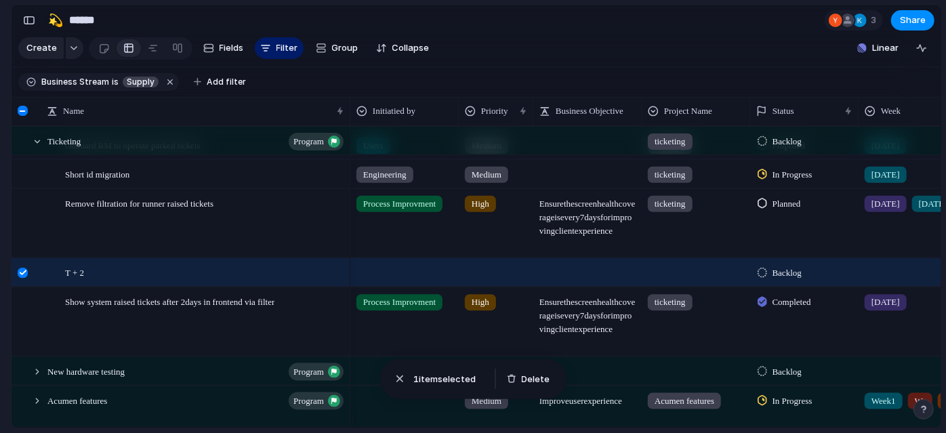
click at [18, 278] on div at bounding box center [23, 273] width 10 height 10
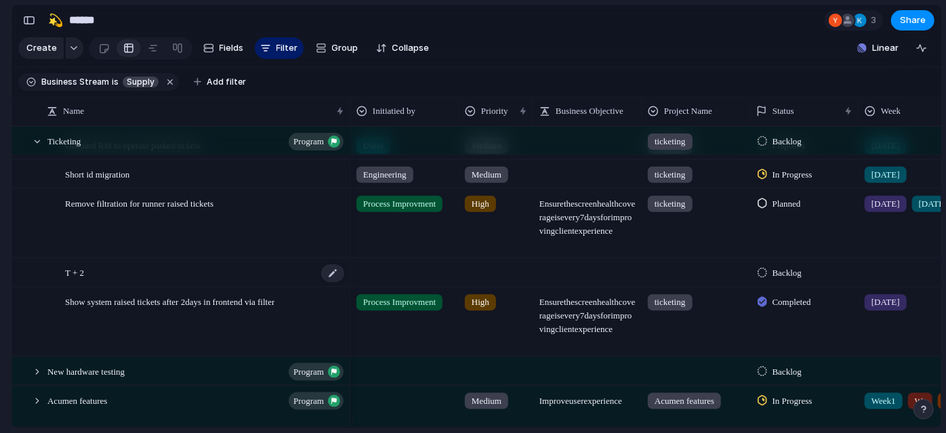
click at [123, 287] on div "T + 2" at bounding box center [205, 273] width 281 height 28
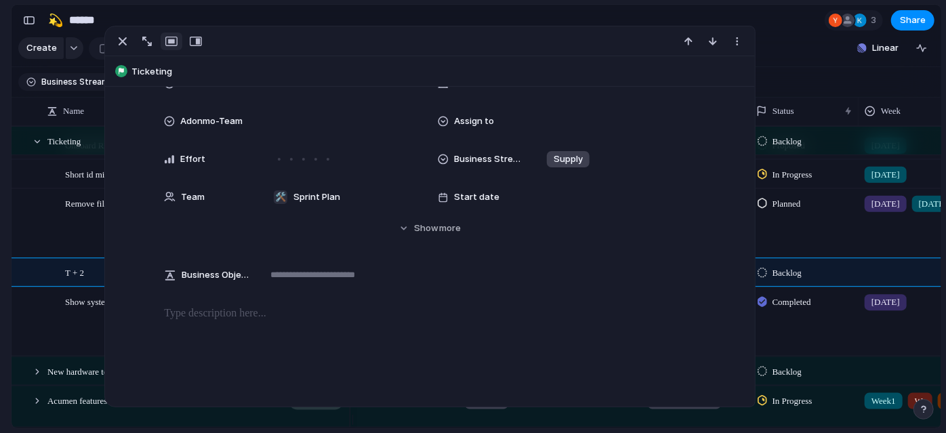
scroll to position [176, 0]
click at [740, 33] on button "button" at bounding box center [737, 42] width 22 height 18
click at [688, 98] on span "Delete" at bounding box center [679, 92] width 28 height 14
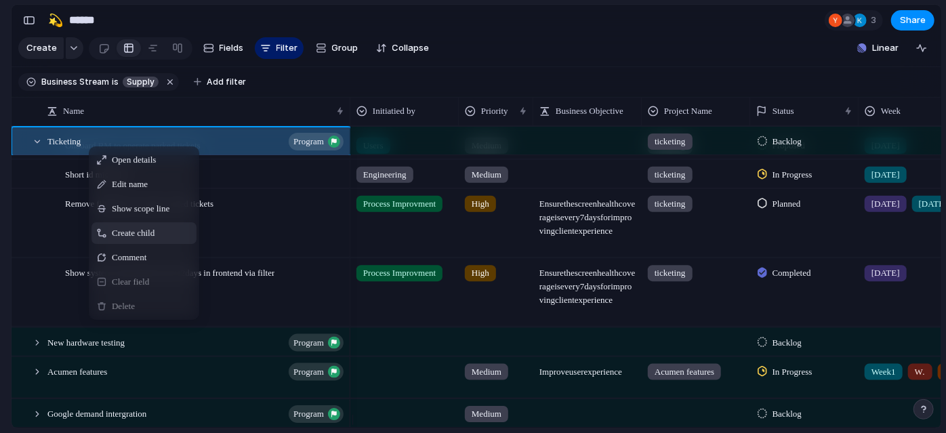
click at [137, 240] on span "Create child" at bounding box center [133, 233] width 43 height 14
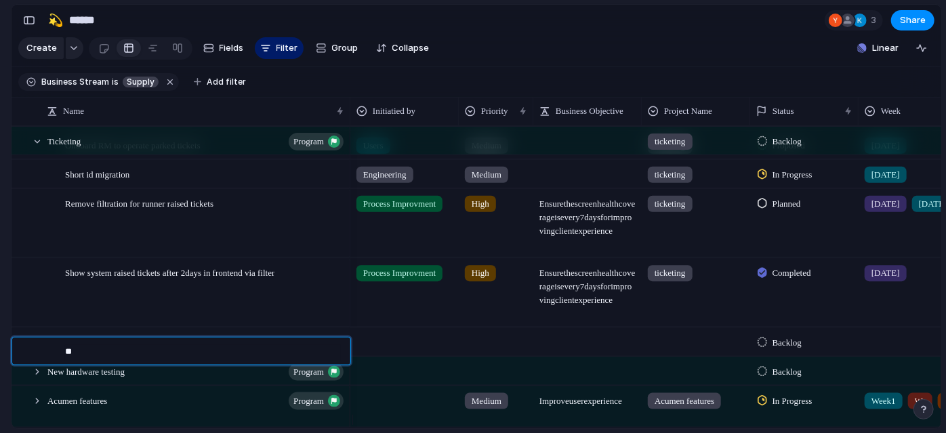
type textarea "*"
type textarea "**********"
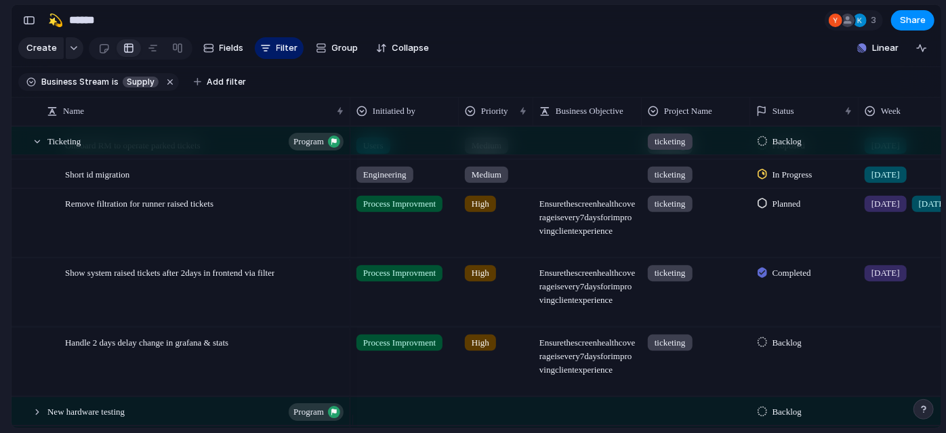
click at [776, 317] on div "Completed" at bounding box center [804, 292] width 108 height 68
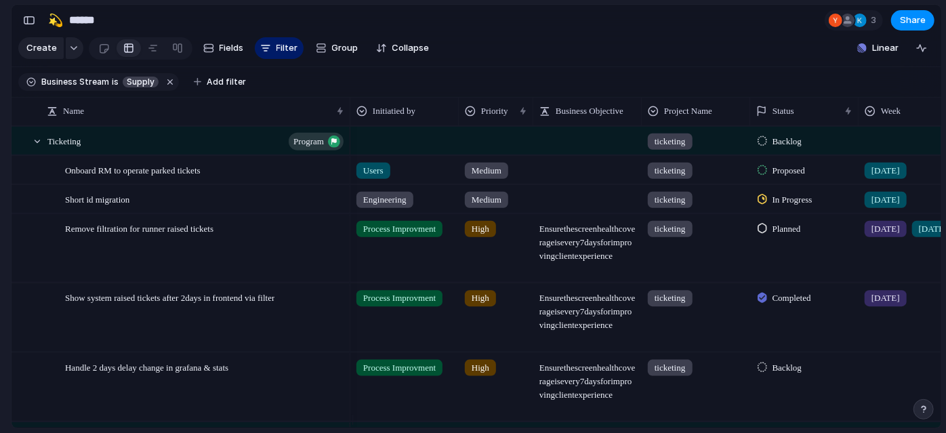
scroll to position [419, 0]
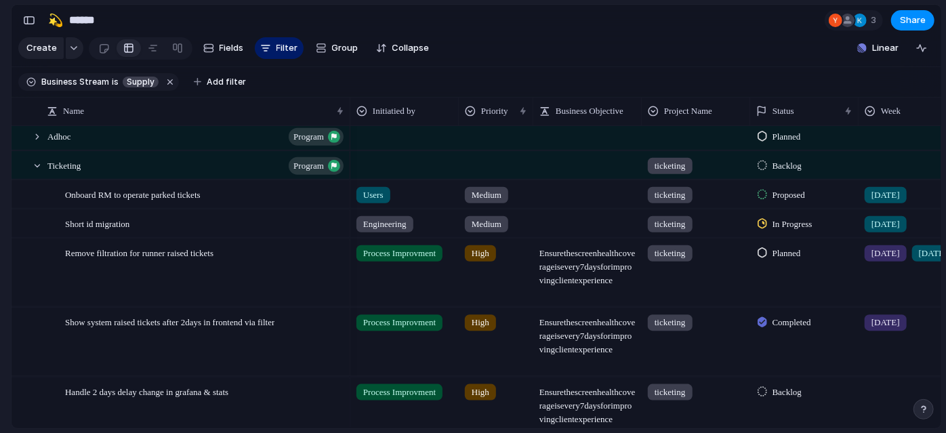
click at [627, 400] on span "Ensure the screen health coverage is every 7 days for improving client experien…" at bounding box center [587, 401] width 107 height 48
type textarea "**********"
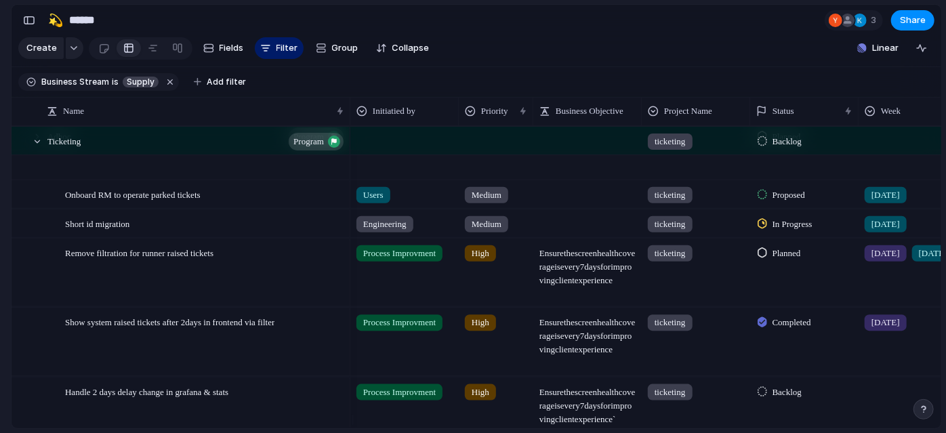
scroll to position [457, 0]
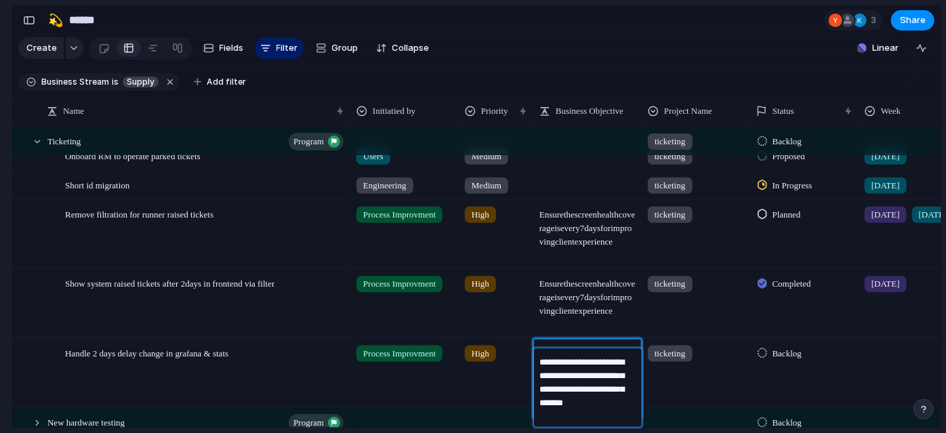
type textarea "**********"
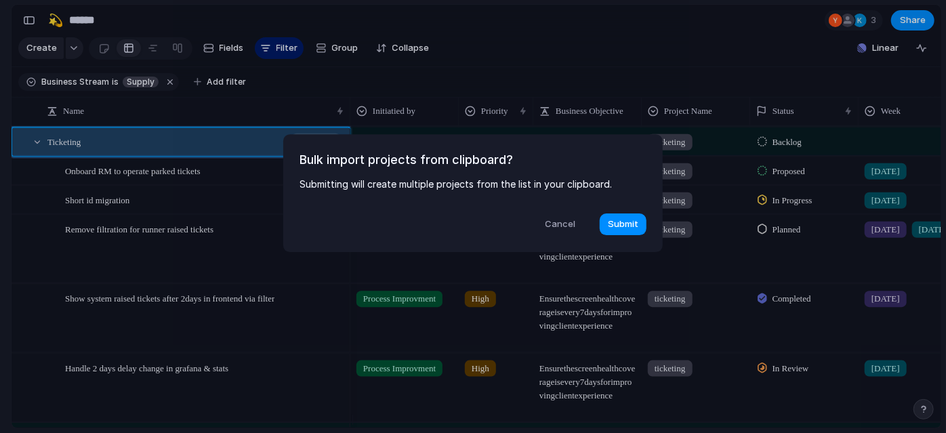
scroll to position [0, 0]
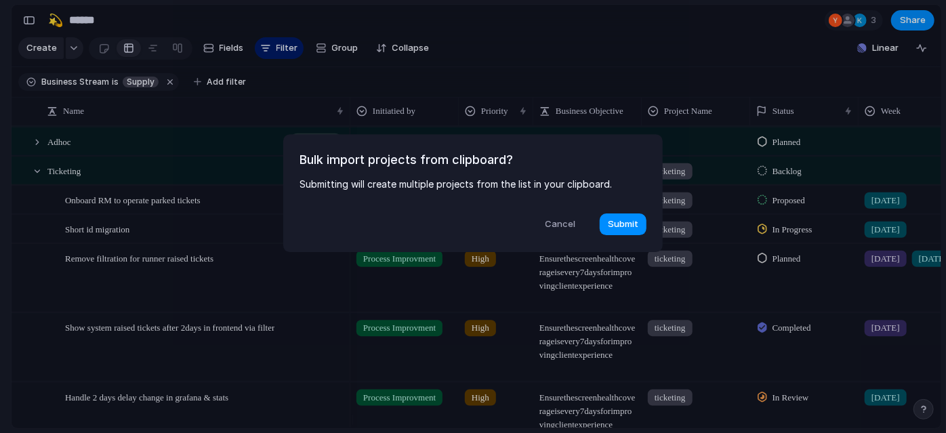
click at [619, 179] on p "Submitting will create multiple projects from the list in your clipboard." at bounding box center [472, 184] width 347 height 14
click at [559, 226] on span "Cancel" at bounding box center [560, 225] width 30 height 14
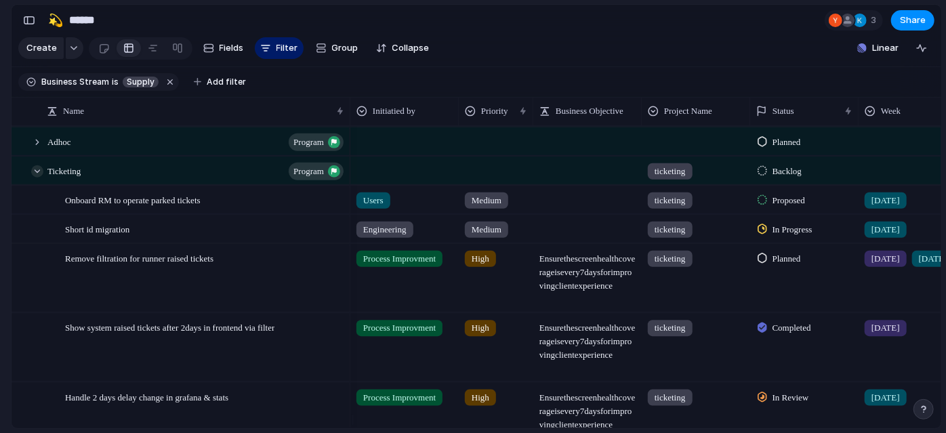
click at [38, 177] on div at bounding box center [37, 171] width 12 height 12
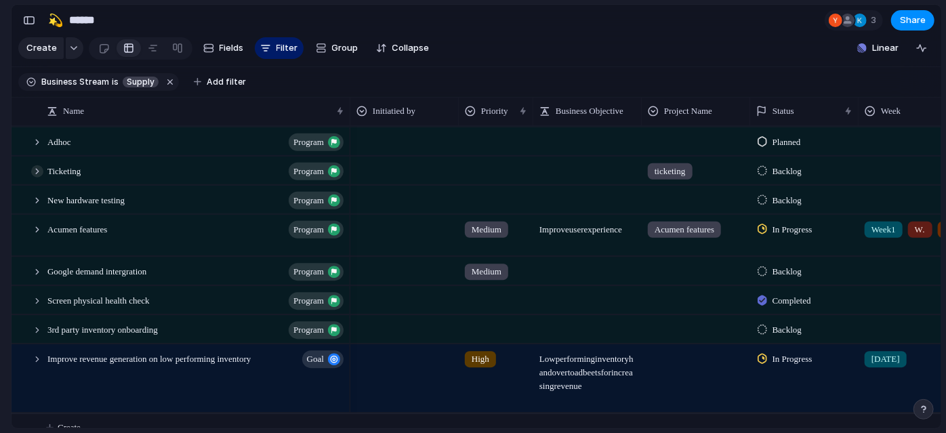
click at [38, 177] on div at bounding box center [37, 171] width 12 height 12
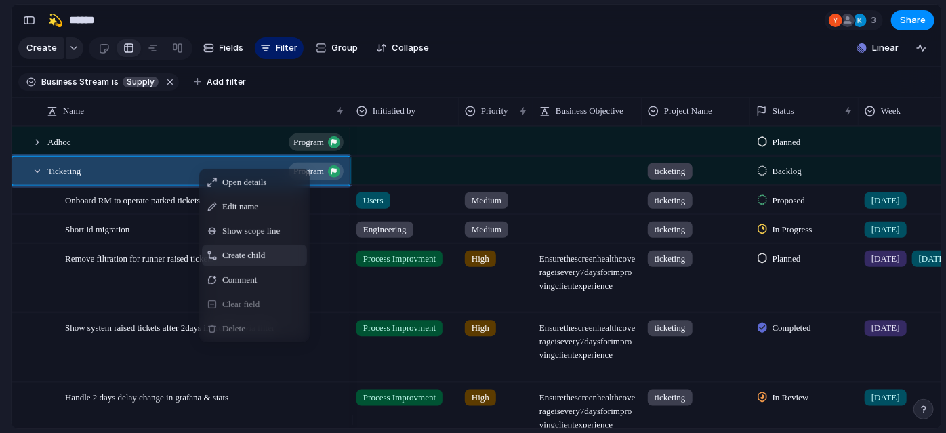
click at [253, 262] on span "Create child" at bounding box center [243, 256] width 43 height 14
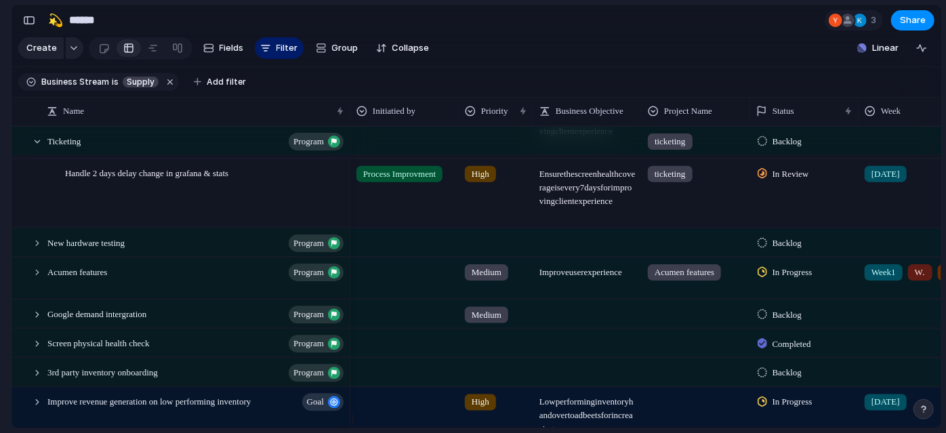
scroll to position [637, 0]
click at [33, 148] on div at bounding box center [37, 142] width 12 height 12
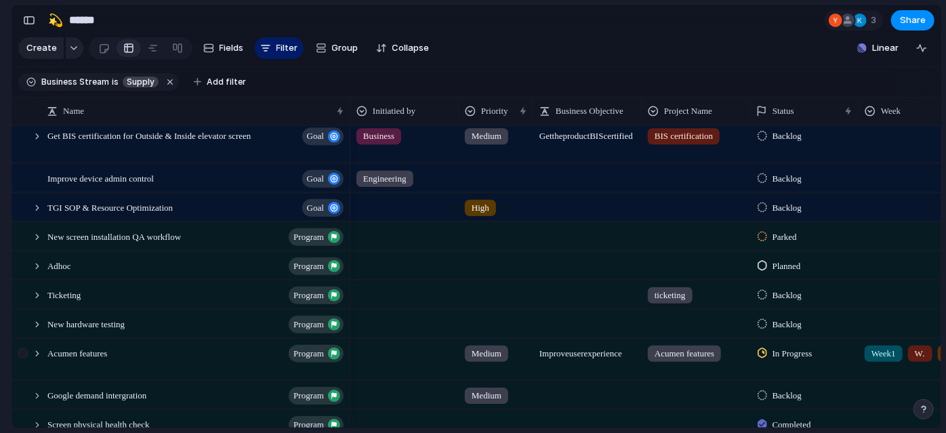
scroll to position [264, 0]
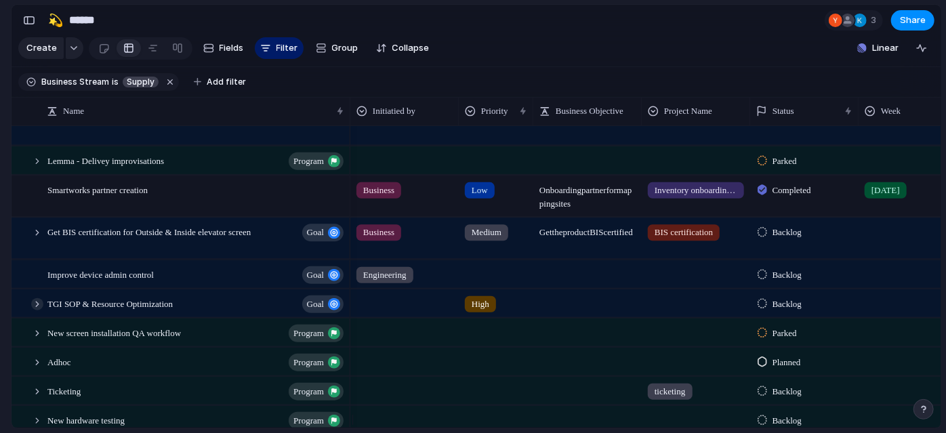
click at [35, 310] on div at bounding box center [37, 303] width 12 height 12
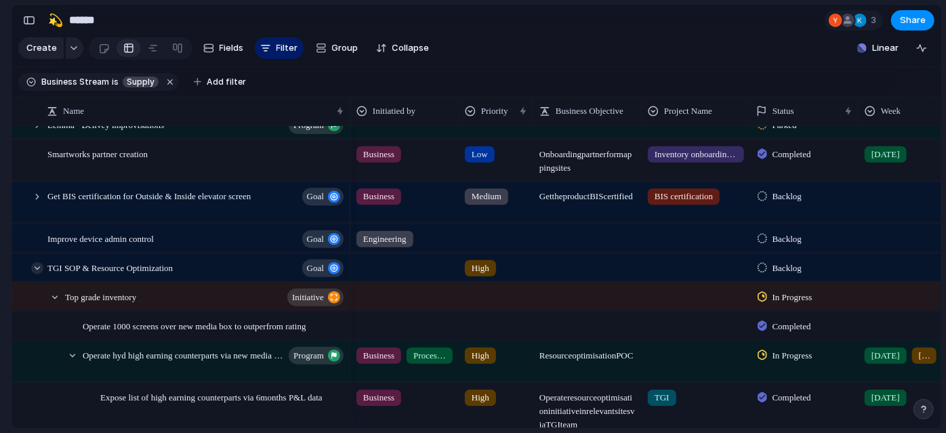
click at [39, 274] on div at bounding box center [37, 268] width 12 height 12
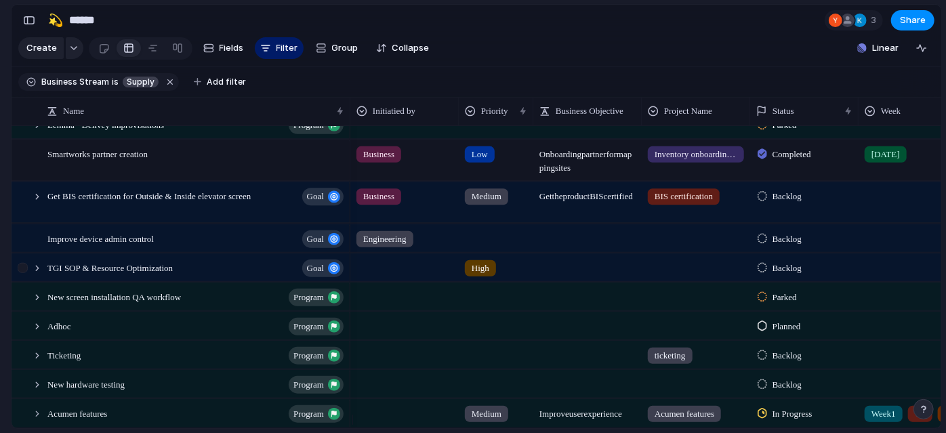
click at [42, 273] on div at bounding box center [30, 267] width 37 height 28
click at [38, 274] on div at bounding box center [37, 268] width 12 height 12
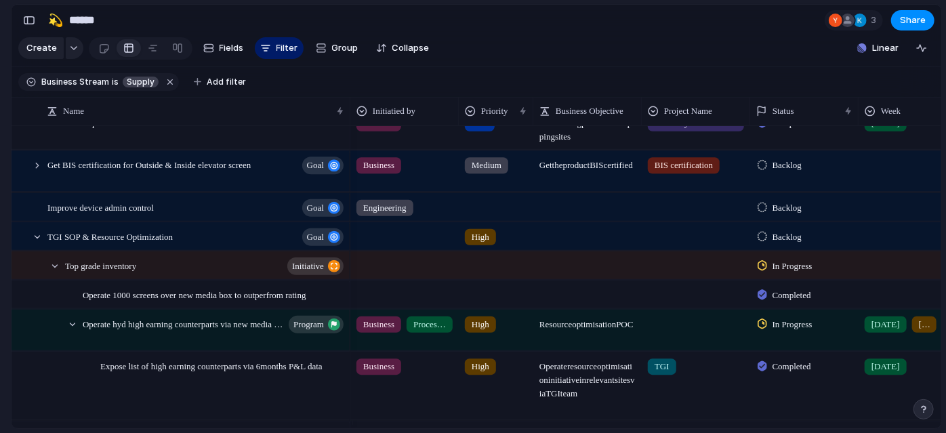
click at [233, 373] on span "Expose list of high earning counterparts via 6months P&L data" at bounding box center [211, 366] width 222 height 16
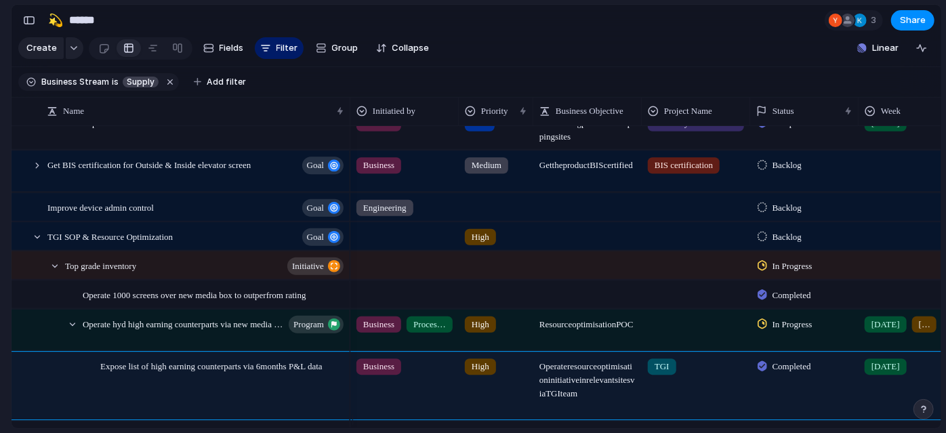
click at [0, 329] on section "Keep using Index You're approaching the free limit of 300 items Upgrade plan" at bounding box center [5, 362] width 11 height 142
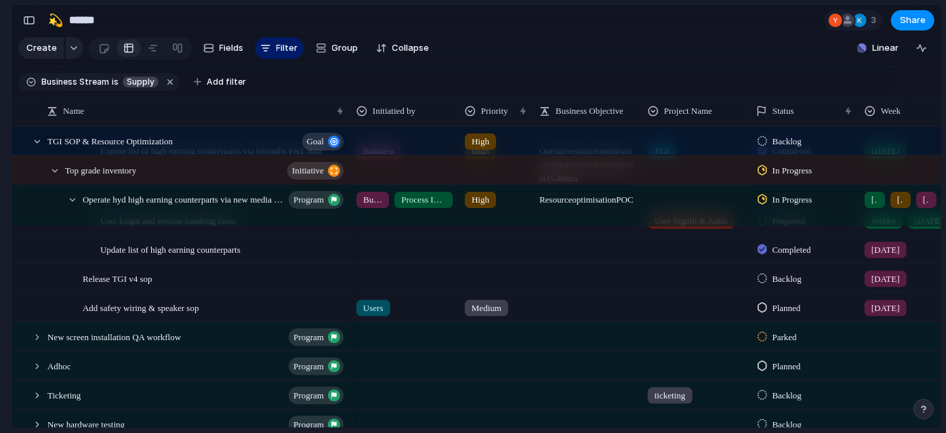
click at [770, 314] on div "Planned" at bounding box center [781, 307] width 47 height 16
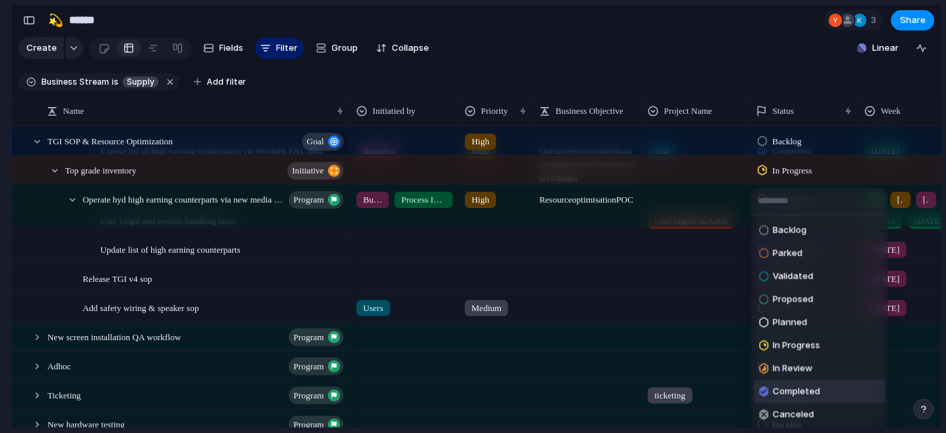
click at [785, 385] on span "Completed" at bounding box center [795, 392] width 47 height 14
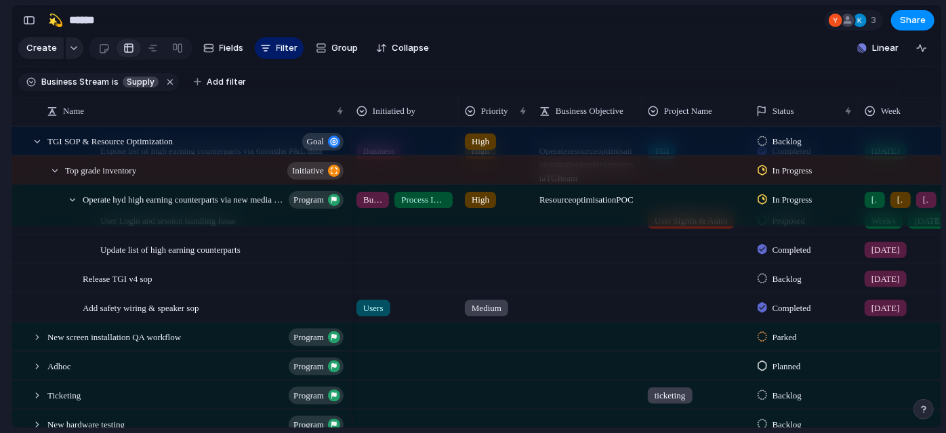
click at [896, 316] on div "[DATE]" at bounding box center [886, 307] width 42 height 16
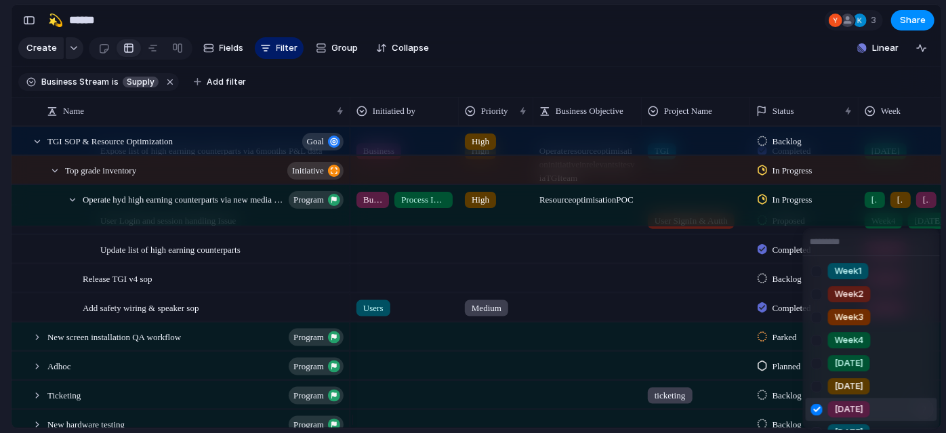
click at [896, 321] on li "Week3" at bounding box center [871, 317] width 131 height 23
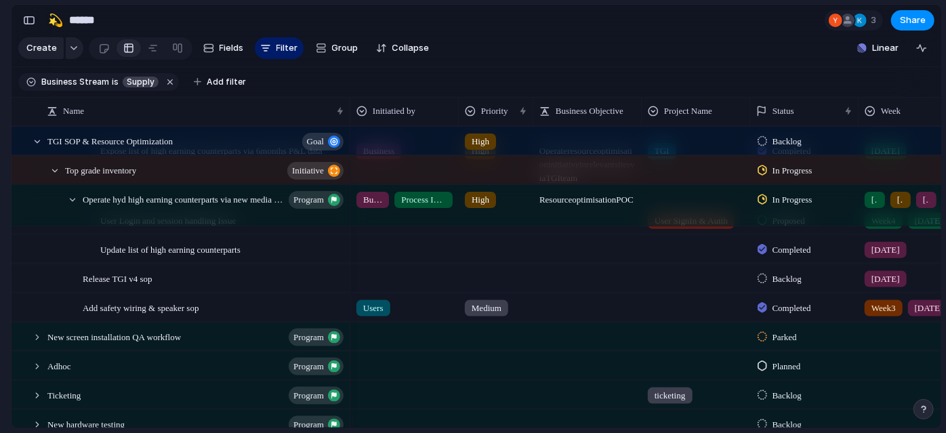
click at [878, 314] on span "Week3" at bounding box center [883, 308] width 24 height 14
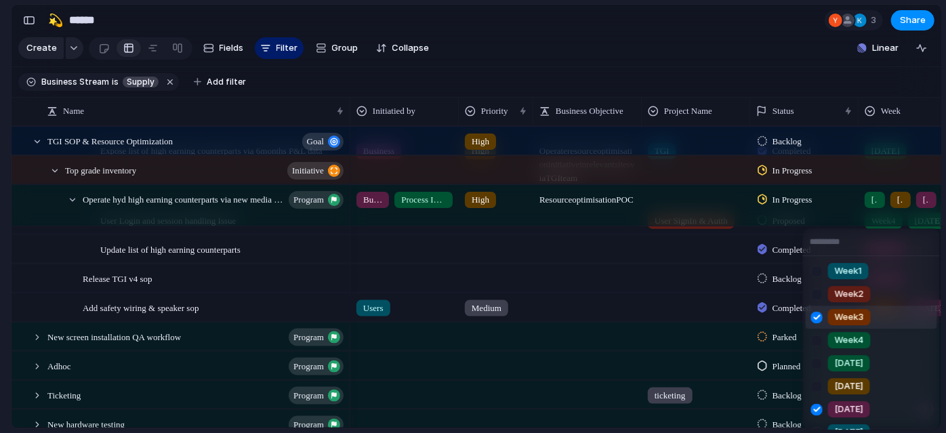
click at [819, 319] on div at bounding box center [817, 318] width 24 height 24
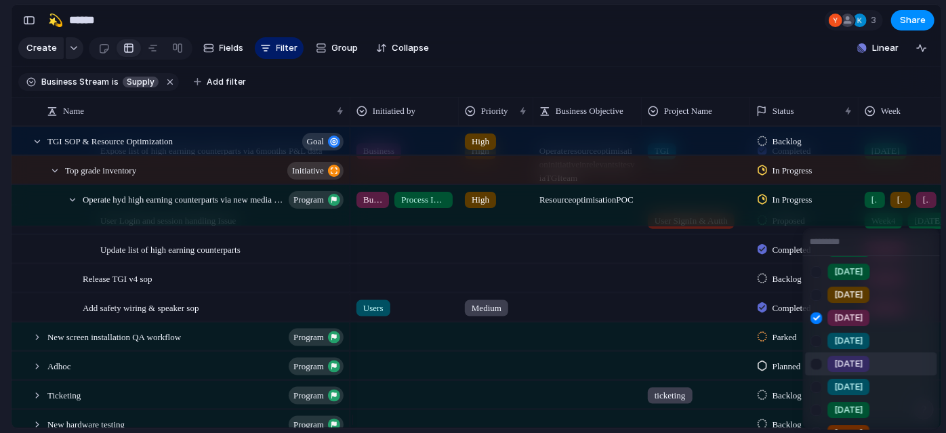
click at [815, 370] on div at bounding box center [817, 364] width 24 height 24
